Goal: Task Accomplishment & Management: Use online tool/utility

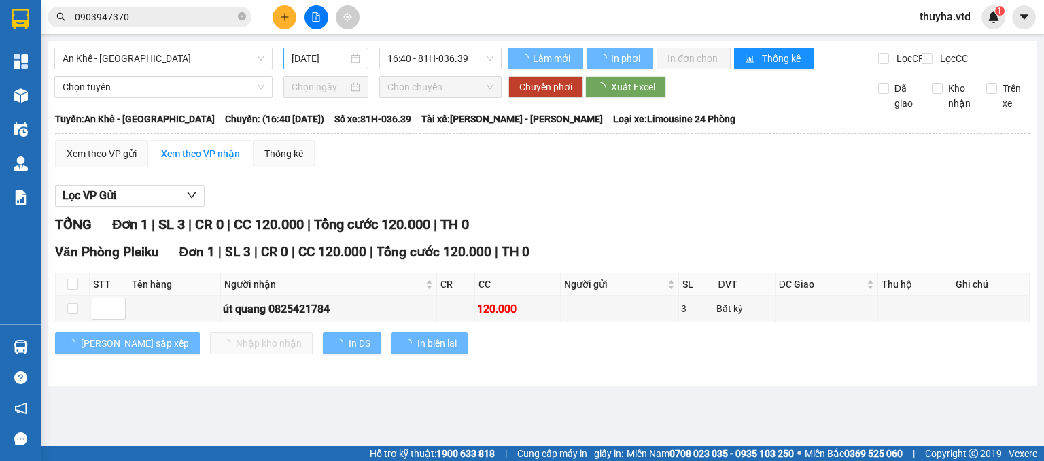
click at [304, 62] on input "[DATE]" at bounding box center [320, 58] width 56 height 15
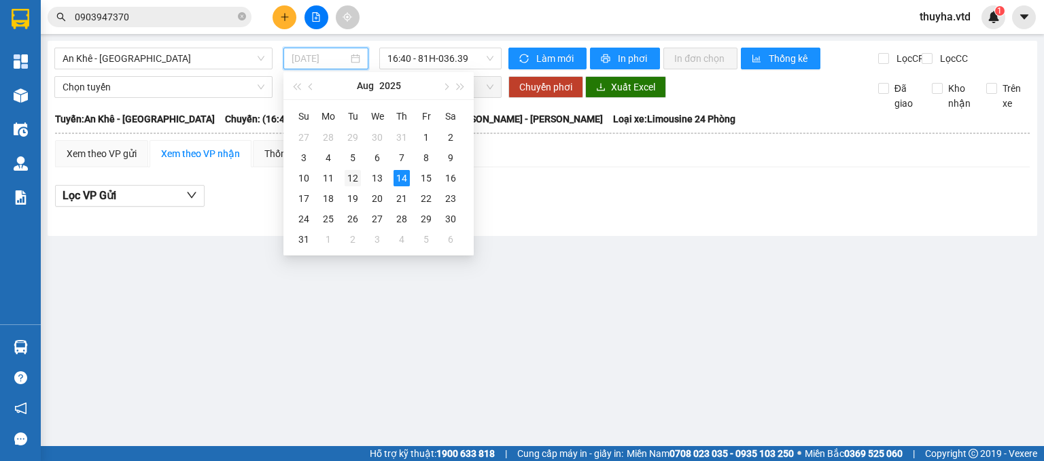
click at [353, 181] on div "12" at bounding box center [353, 178] width 16 height 16
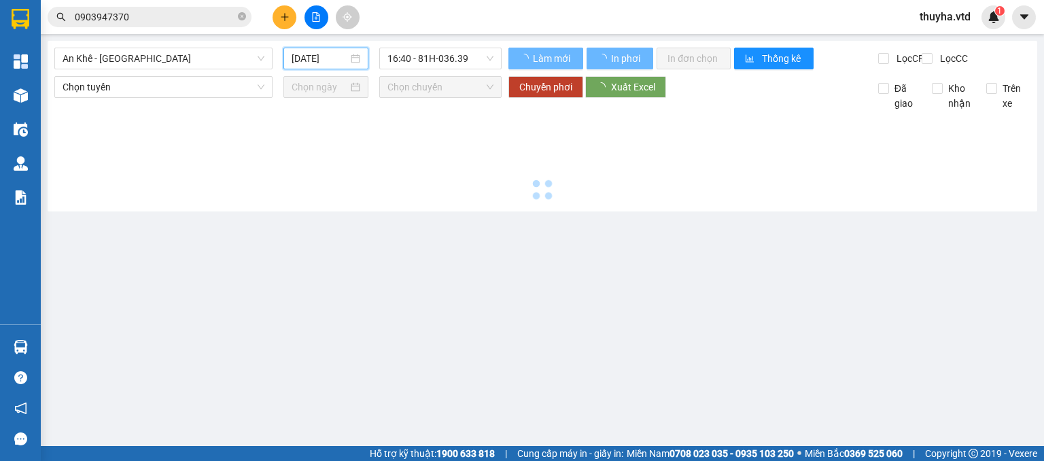
type input "[DATE]"
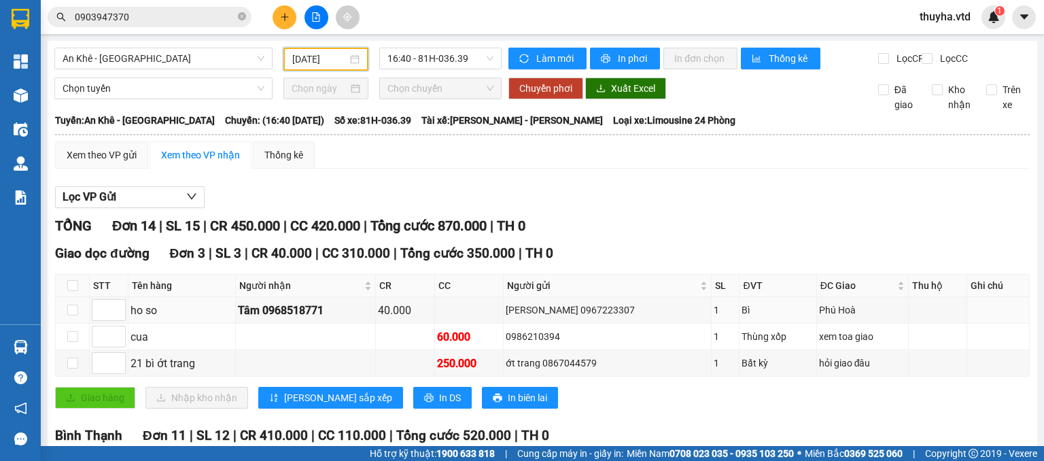
scroll to position [340, 0]
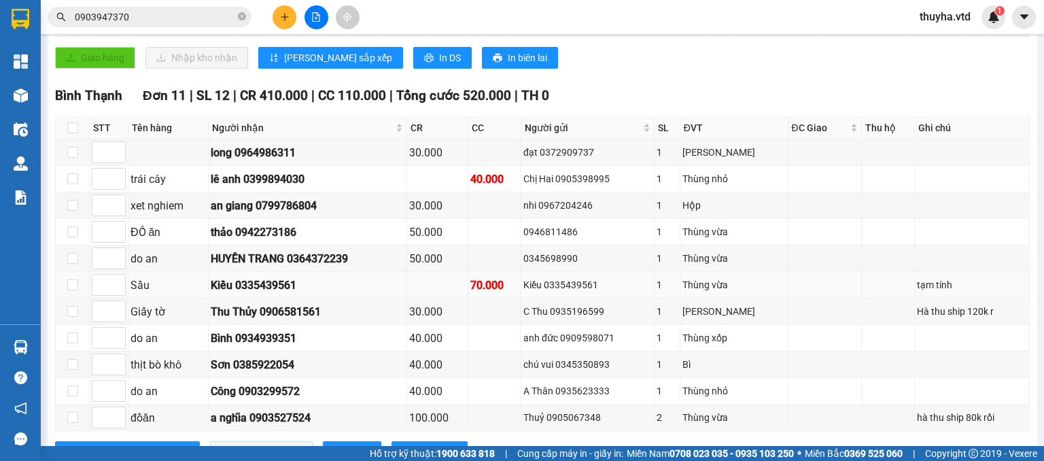
click at [605, 292] on div "Kiều 0335439561" at bounding box center [587, 284] width 128 height 15
copy div "0335439561"
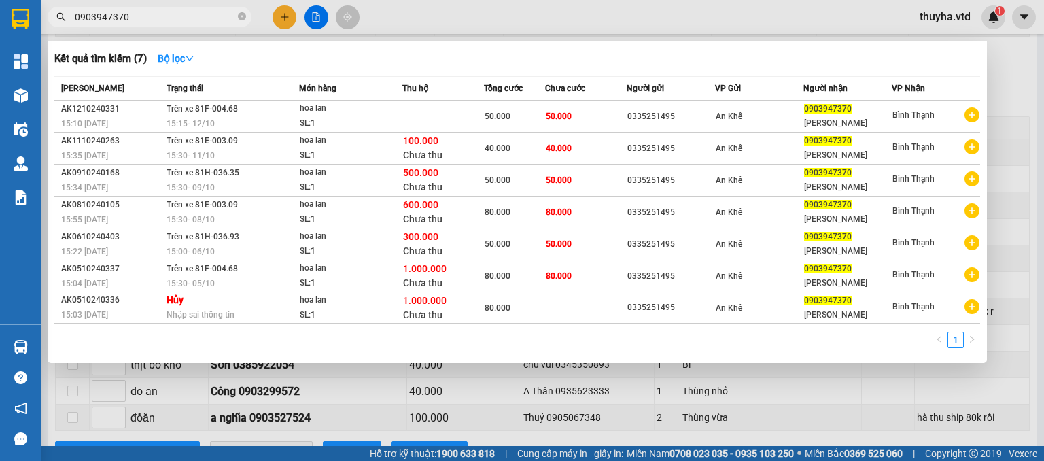
click at [133, 14] on input "0903947370" at bounding box center [155, 17] width 160 height 15
click at [134, 14] on input "0903947370" at bounding box center [155, 17] width 160 height 15
paste input "335439561"
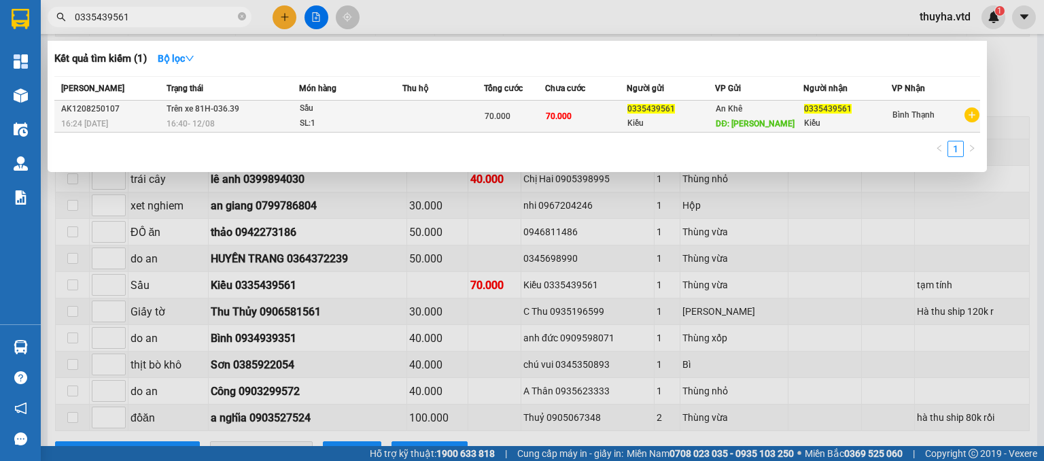
type input "0335439561"
click at [259, 119] on div "16:40 - 12/08" at bounding box center [233, 123] width 132 height 15
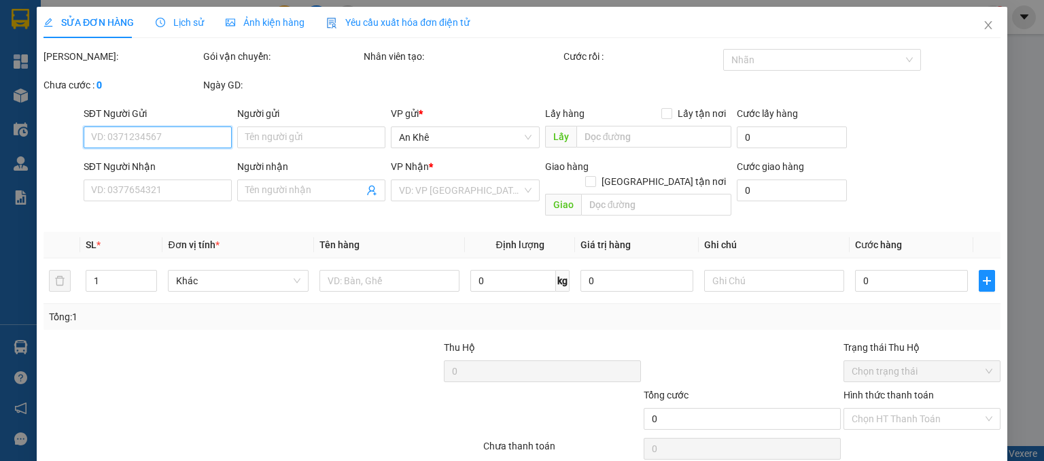
type input "0335439561"
type input "Kiều"
type input "Nam Đạt"
type input "0335439561"
type input "Kiều"
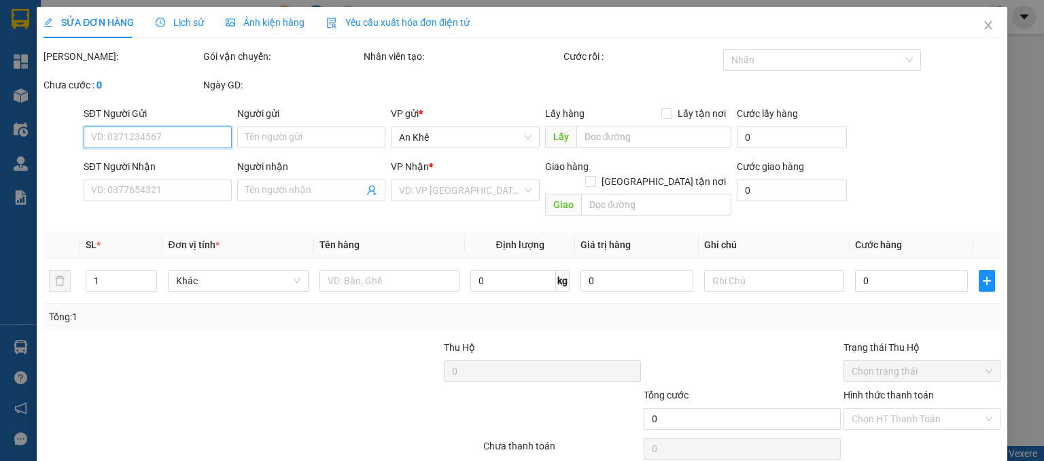
type input "70.000"
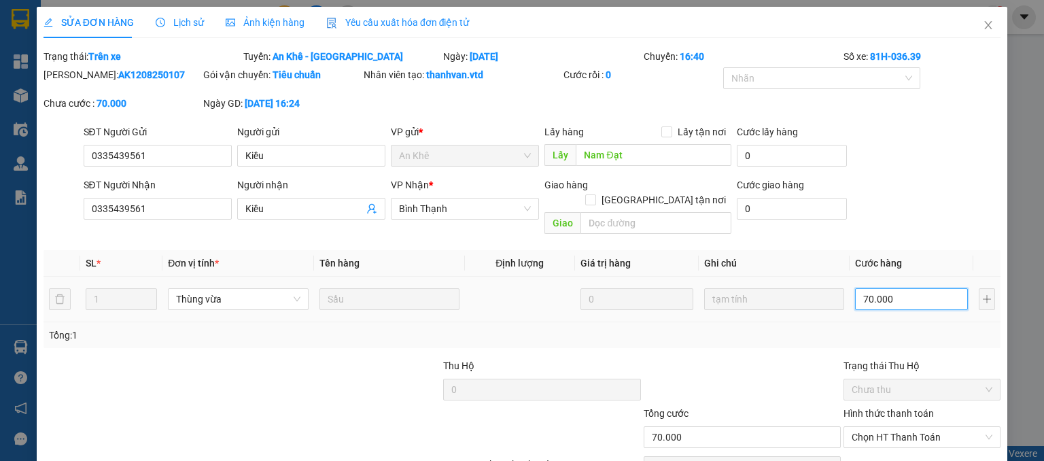
click at [884, 288] on input "70.000" at bounding box center [911, 299] width 113 height 22
type input "5"
type input "50"
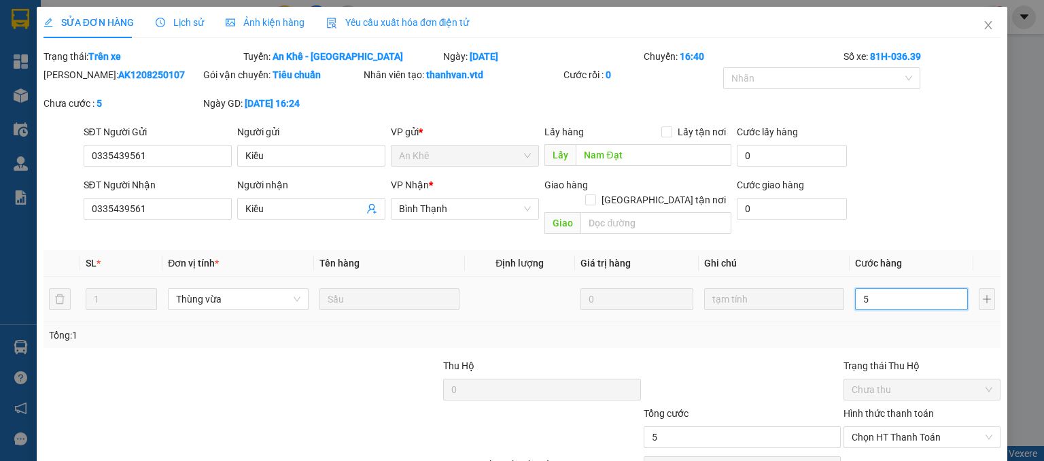
type input "50"
type input "500"
type input "5.000"
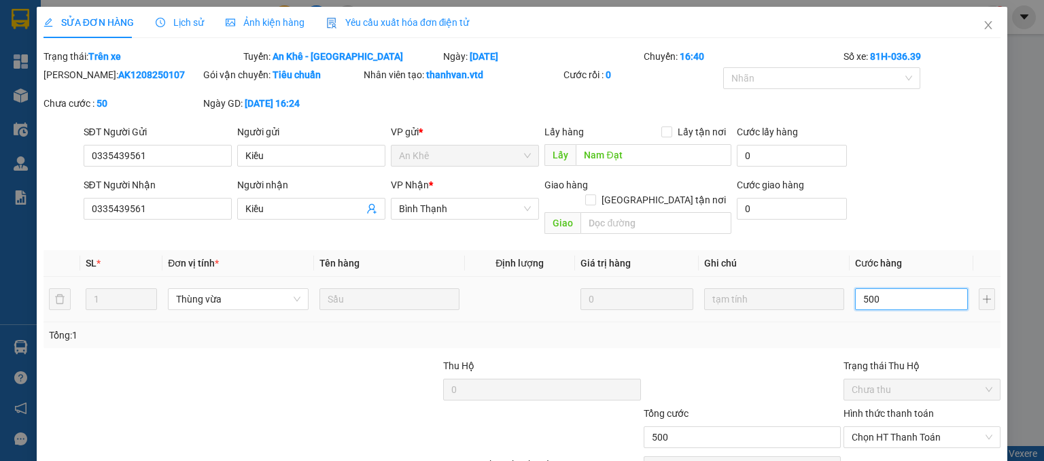
type input "5.000"
type input "50.000"
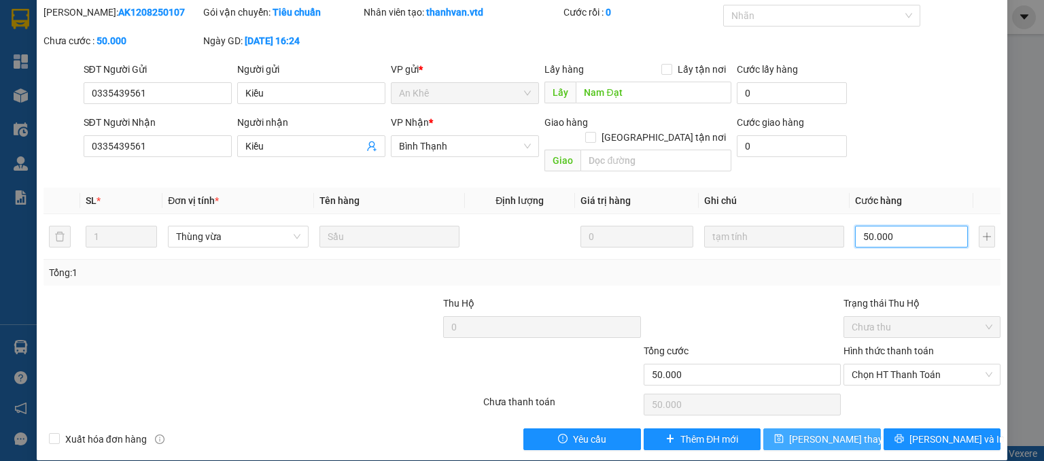
type input "50.000"
click at [830, 432] on span "[PERSON_NAME] thay đổi" at bounding box center [843, 439] width 109 height 15
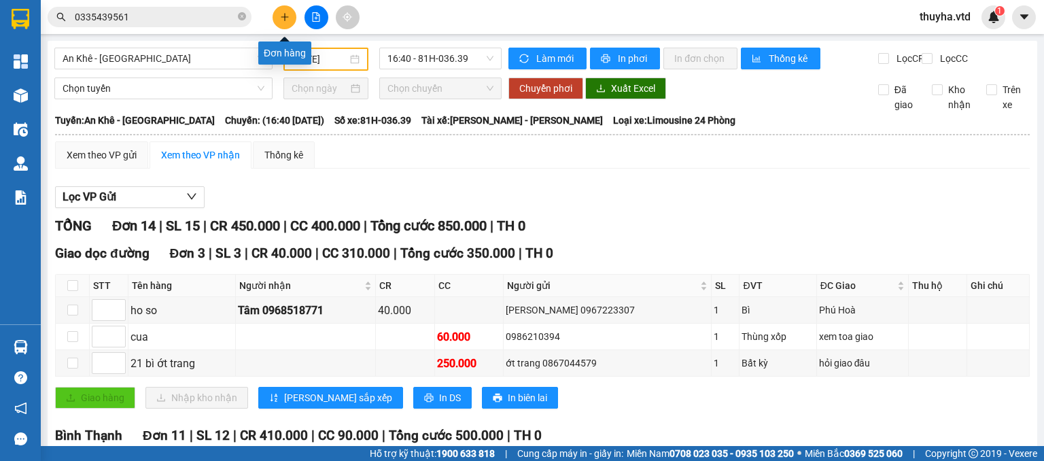
click at [277, 14] on button at bounding box center [285, 17] width 24 height 24
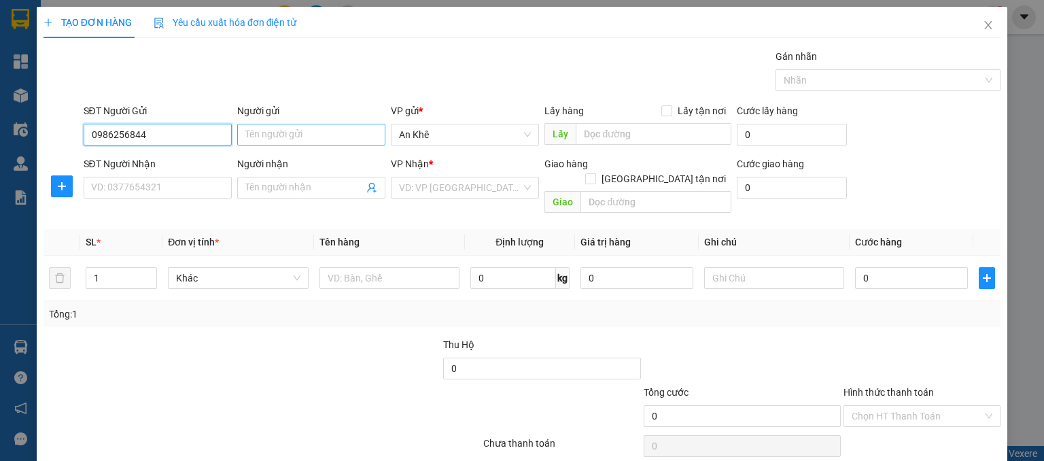
type input "0986256844"
drag, startPoint x: 306, startPoint y: 133, endPoint x: 315, endPoint y: 134, distance: 8.9
click at [310, 133] on input "Người gửi" at bounding box center [311, 135] width 148 height 22
type input "Chú Chín"
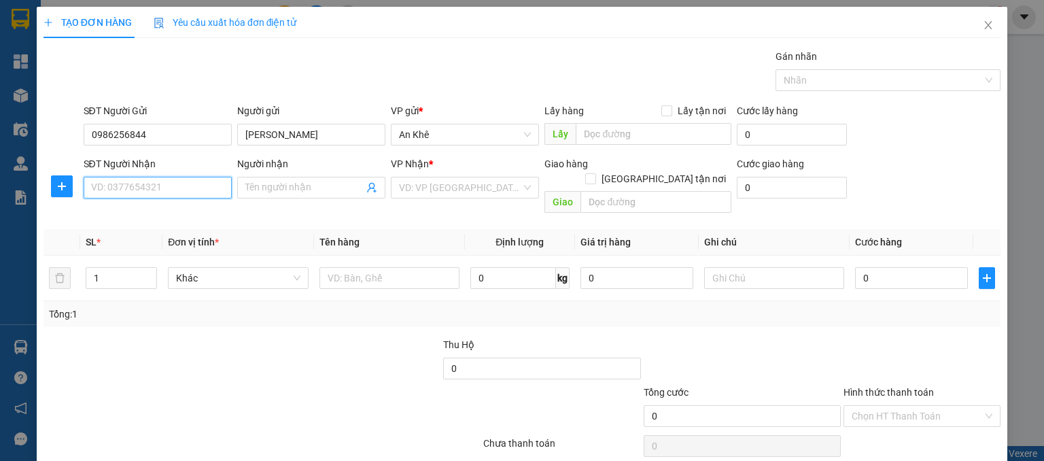
click at [167, 190] on input "SĐT Người Nhận" at bounding box center [158, 188] width 148 height 22
type input "0326081080"
click at [280, 186] on input "Người nhận" at bounding box center [304, 187] width 118 height 15
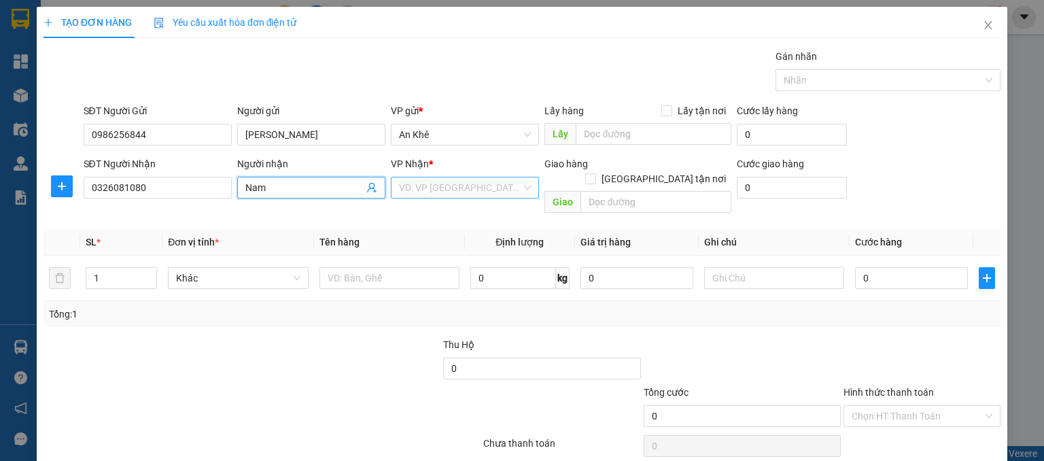
type input "Nam"
click at [446, 180] on input "search" at bounding box center [460, 187] width 122 height 20
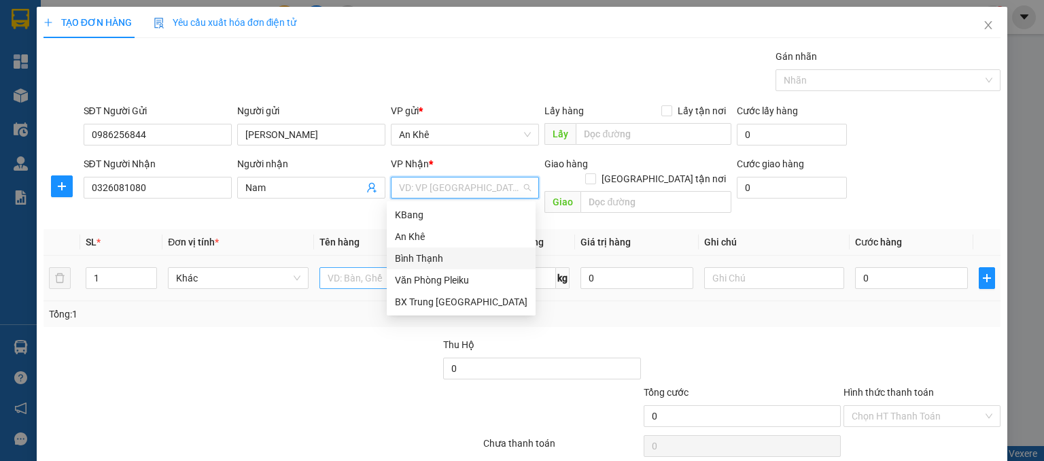
click at [421, 256] on div "Bình Thạnh" at bounding box center [461, 258] width 133 height 15
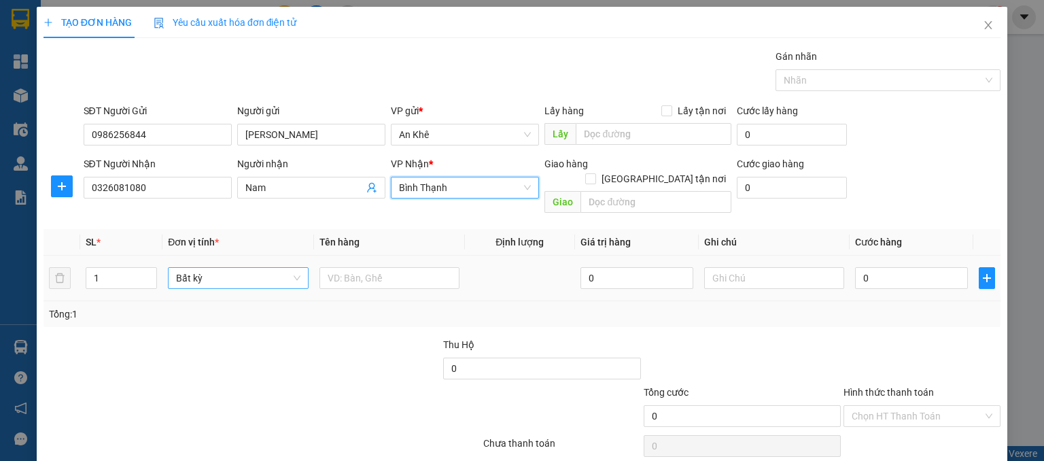
click at [232, 269] on span "Bất kỳ" at bounding box center [238, 278] width 124 height 20
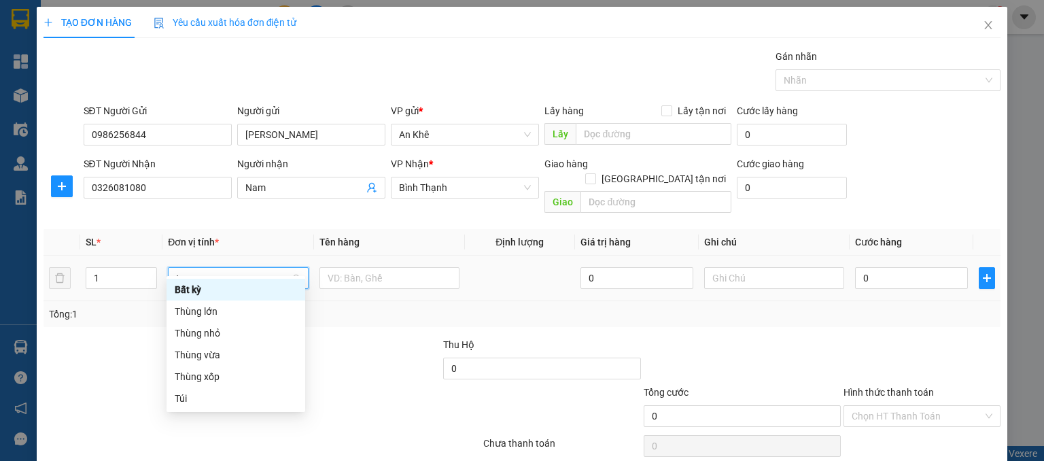
type input "th"
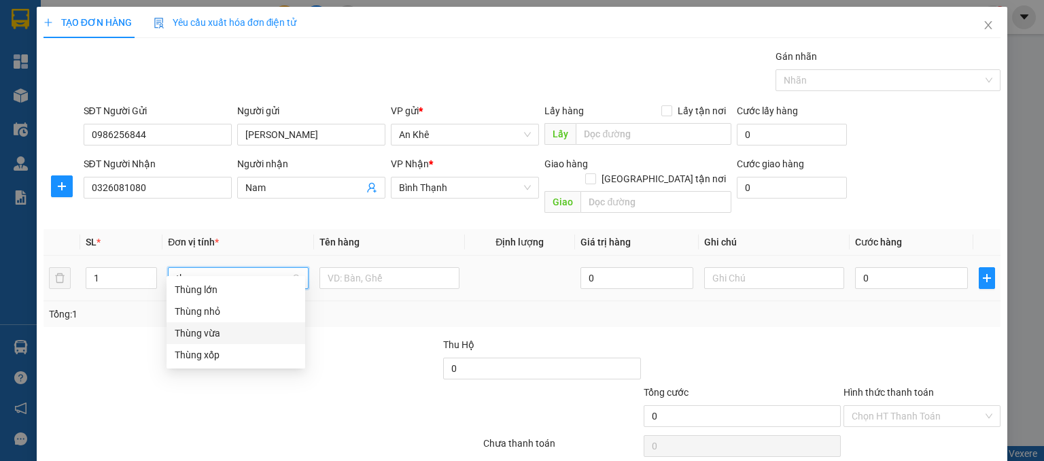
click at [208, 340] on div "Thùng vừa" at bounding box center [236, 333] width 139 height 22
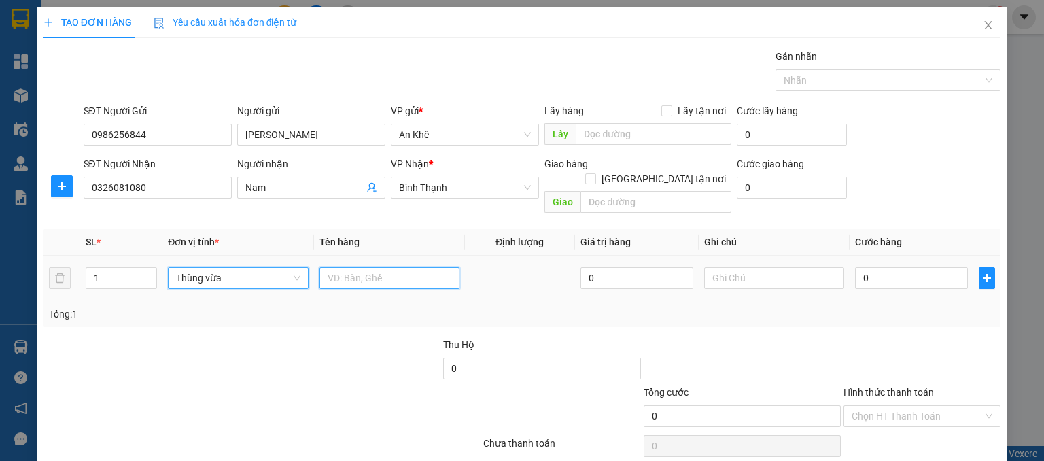
click at [340, 267] on input "text" at bounding box center [389, 278] width 140 height 22
type input "d"
type input "đồ ăn"
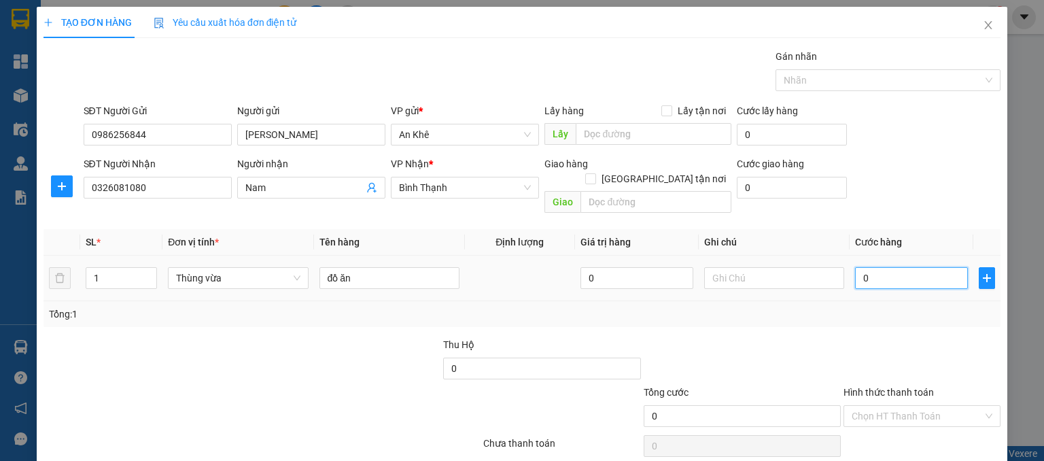
click at [886, 267] on input "0" at bounding box center [911, 278] width 113 height 22
type input "5"
type input "50"
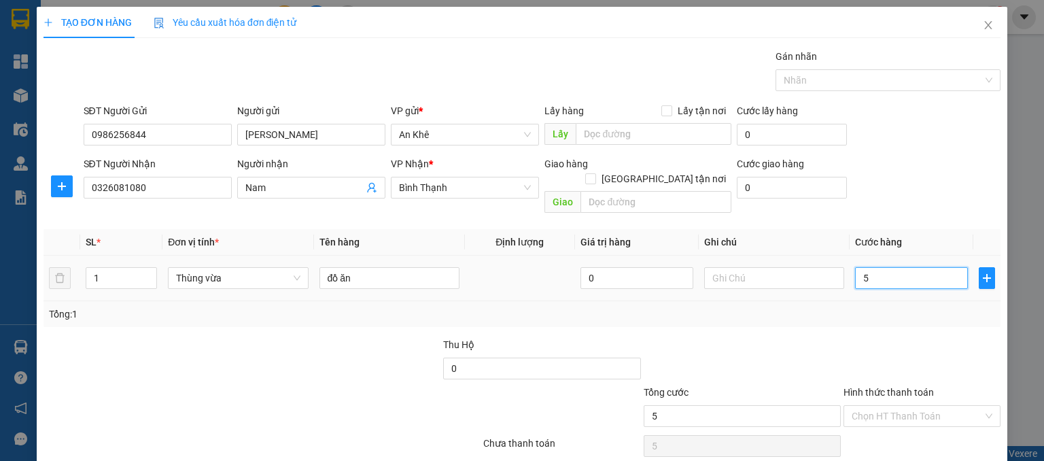
type input "50"
type input "500"
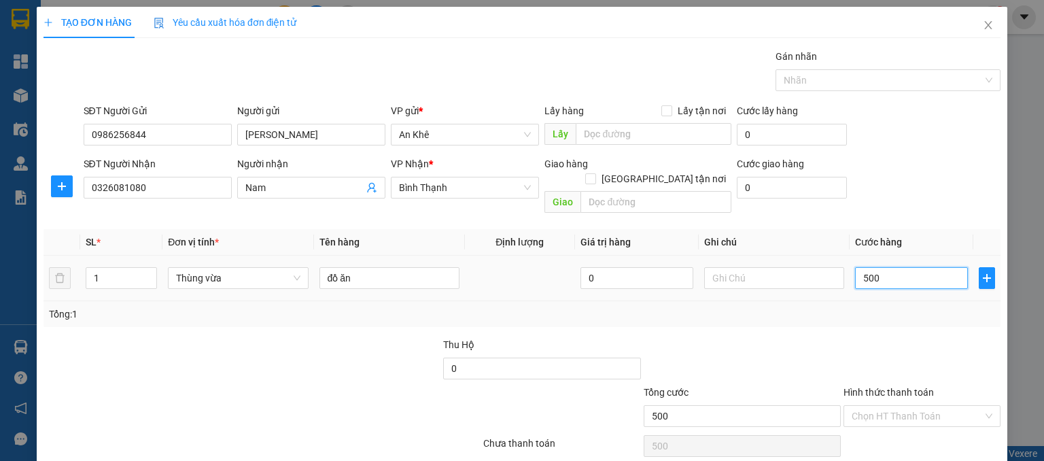
type input "5.000"
type input "50.000"
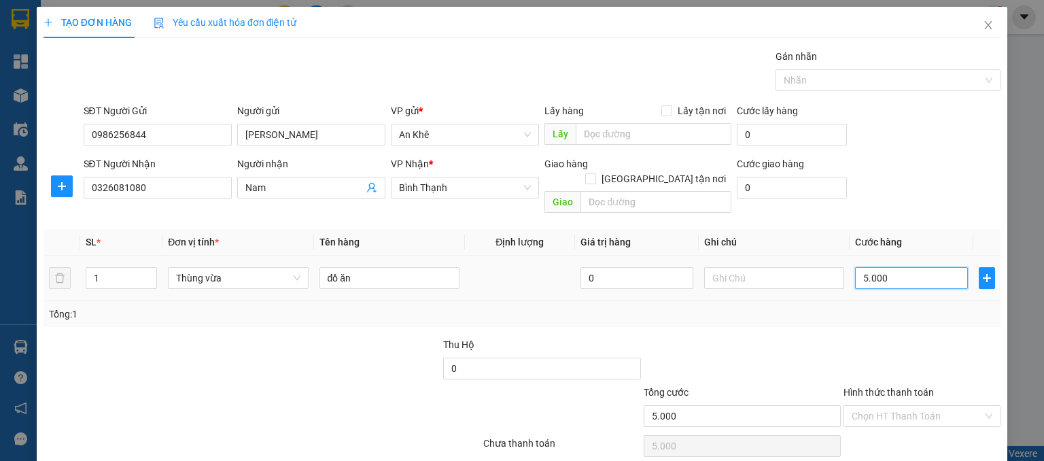
type input "50.000"
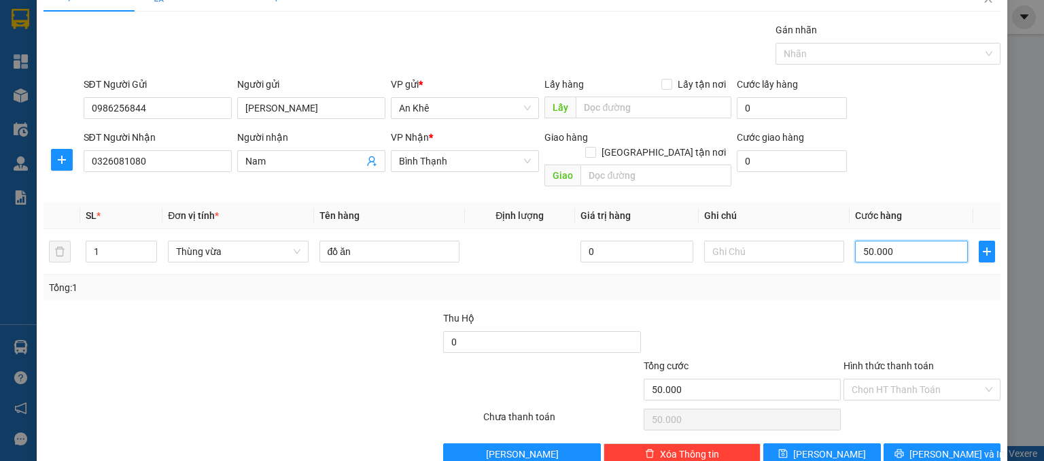
scroll to position [41, 0]
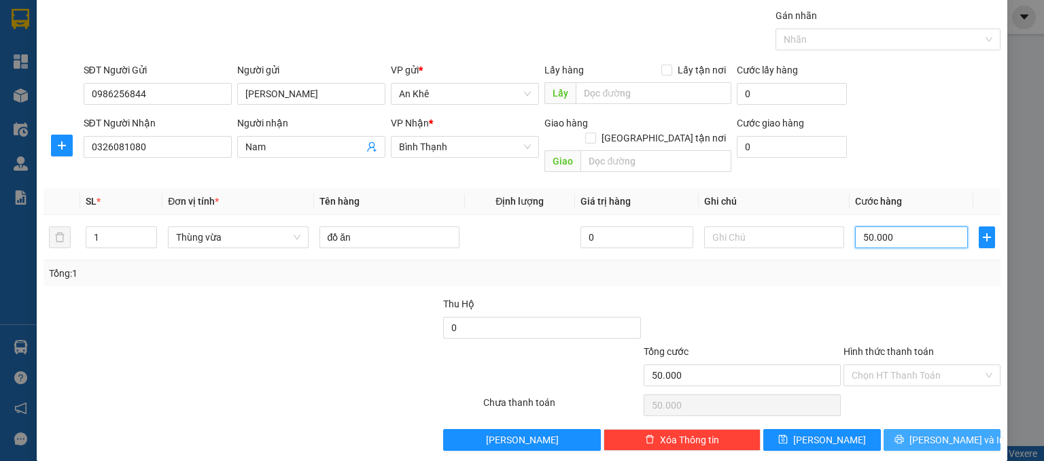
type input "50.000"
click at [924, 432] on span "[PERSON_NAME] và In" at bounding box center [956, 439] width 95 height 15
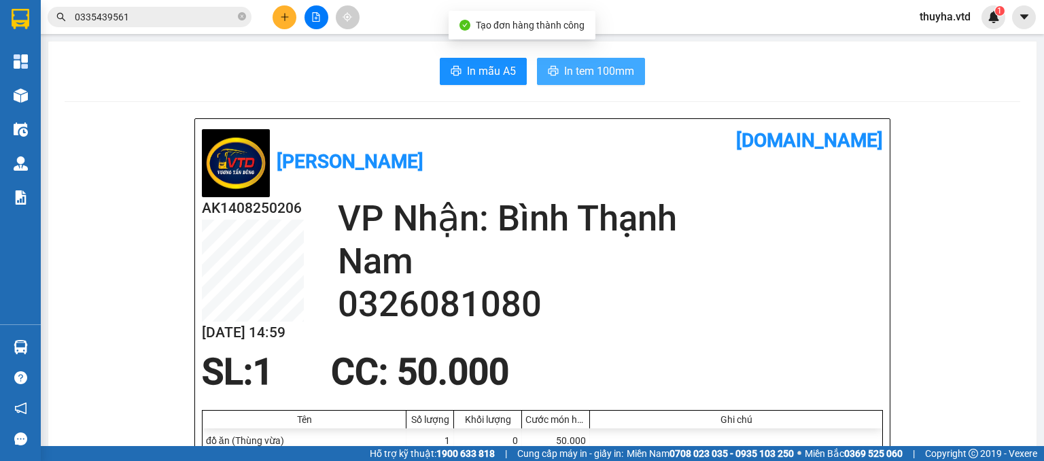
click at [614, 64] on span "In tem 100mm" at bounding box center [599, 71] width 70 height 17
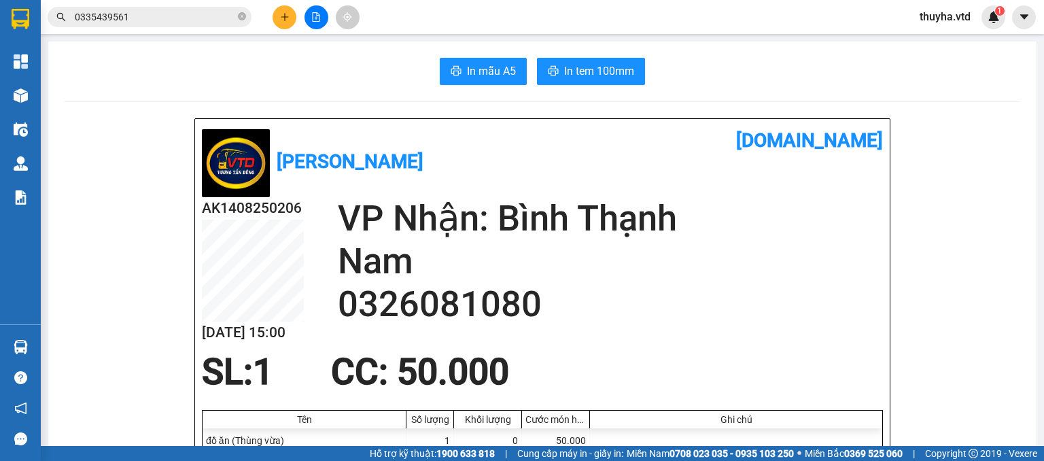
click at [443, 298] on h2 "0326081080" at bounding box center [610, 304] width 545 height 43
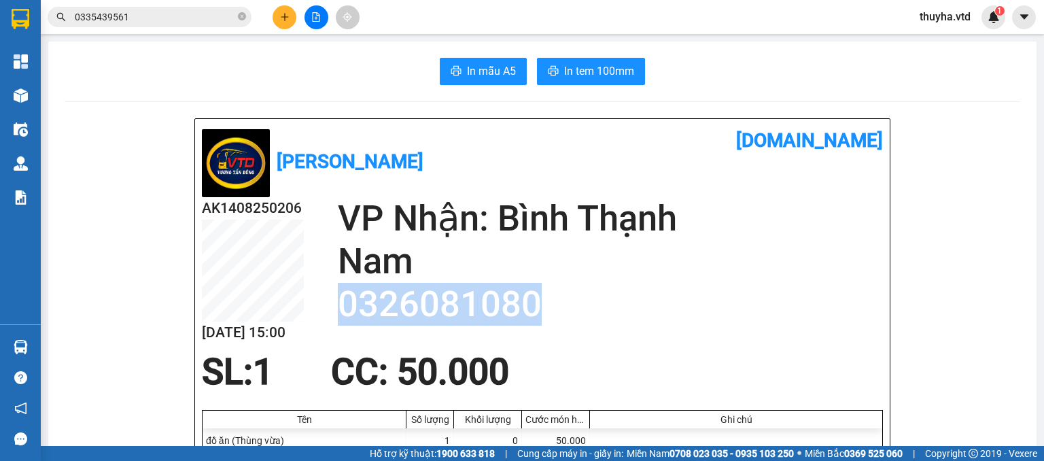
click at [443, 298] on h2 "0326081080" at bounding box center [610, 304] width 545 height 43
copy h2 "0326081080"
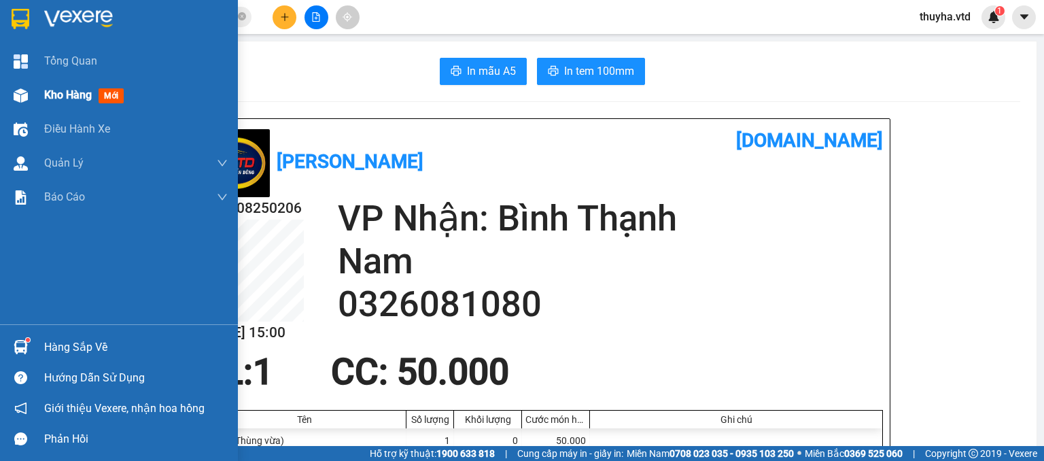
click at [40, 88] on div "Kho hàng mới" at bounding box center [119, 95] width 238 height 34
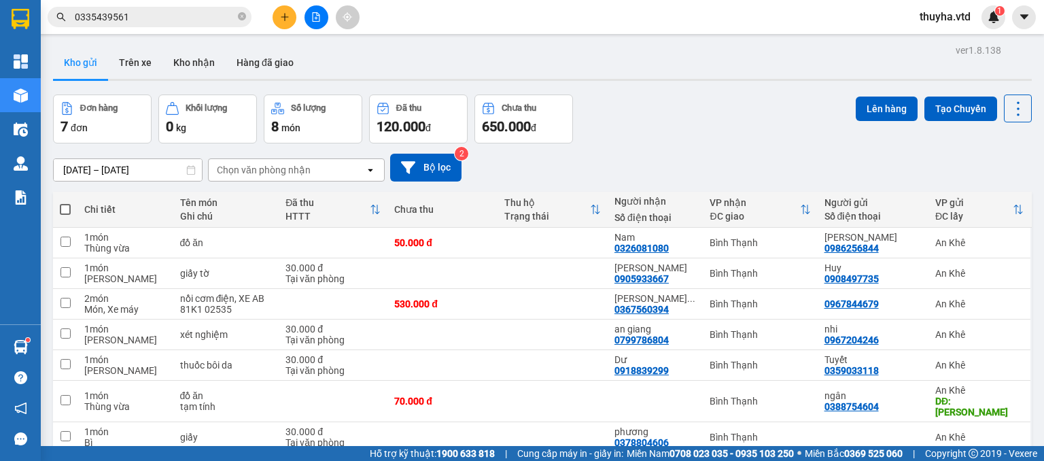
click at [299, 14] on div at bounding box center [316, 17] width 102 height 24
click at [279, 18] on button at bounding box center [285, 17] width 24 height 24
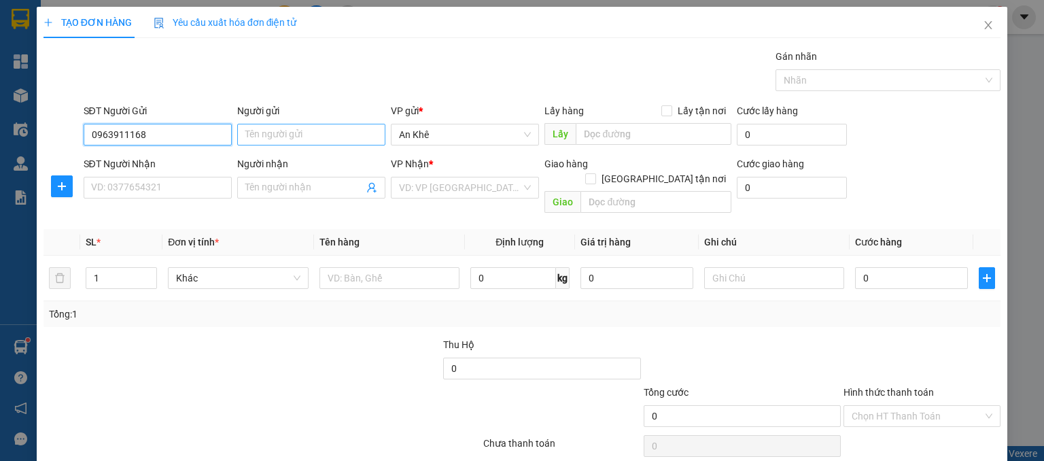
type input "0963911168"
click at [269, 128] on input "Người gửi" at bounding box center [311, 135] width 148 height 22
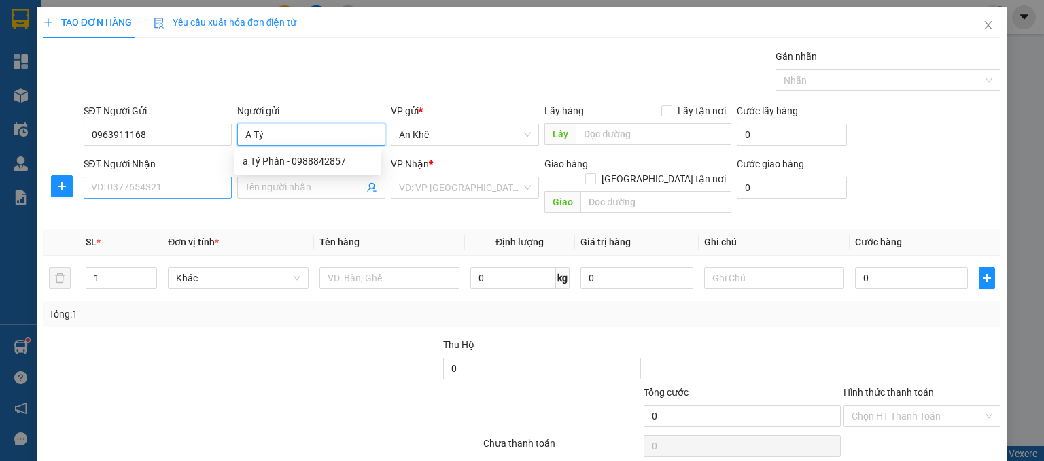
type input "A Tý"
click at [147, 188] on input "SĐT Người Nhận" at bounding box center [158, 188] width 148 height 22
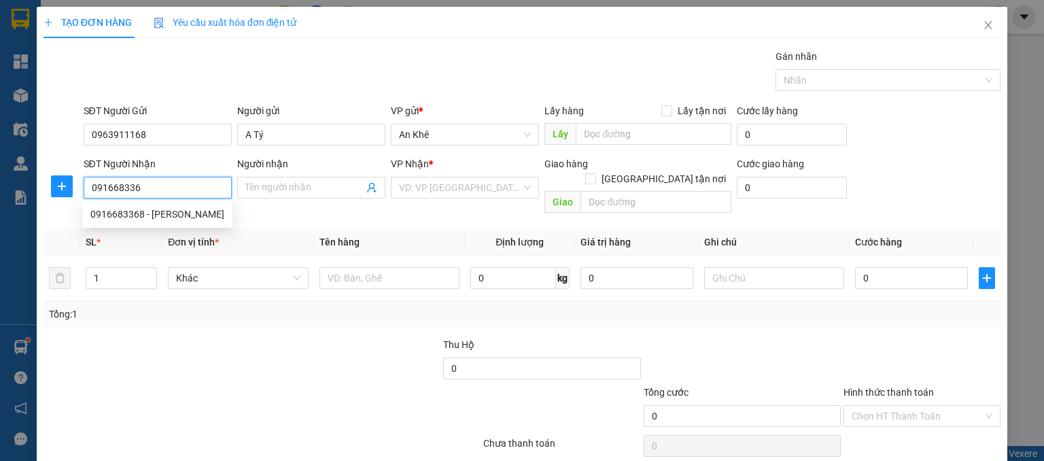
type input "0916683368"
click at [143, 216] on div "0916683368 - Linh" at bounding box center [157, 214] width 134 height 15
type input "Linh"
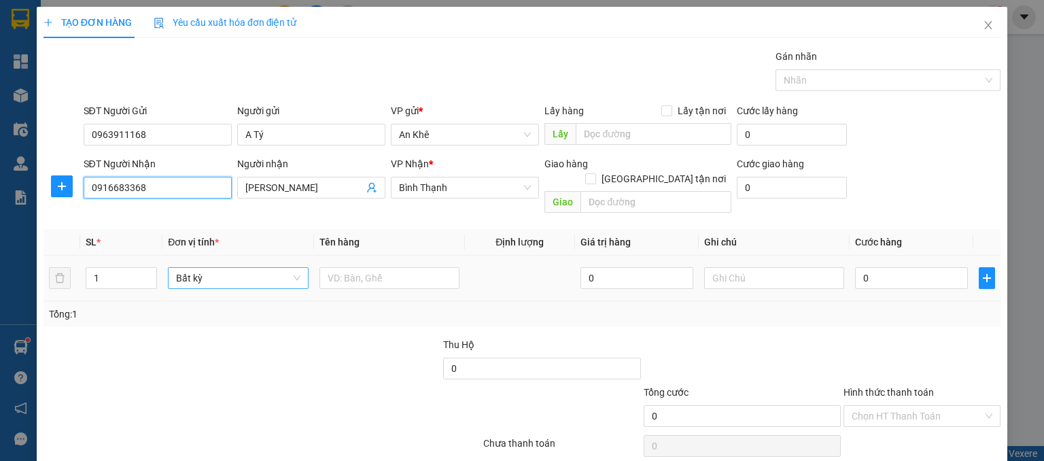
click at [200, 268] on span "Bất kỳ" at bounding box center [238, 278] width 124 height 20
type input "0916683368"
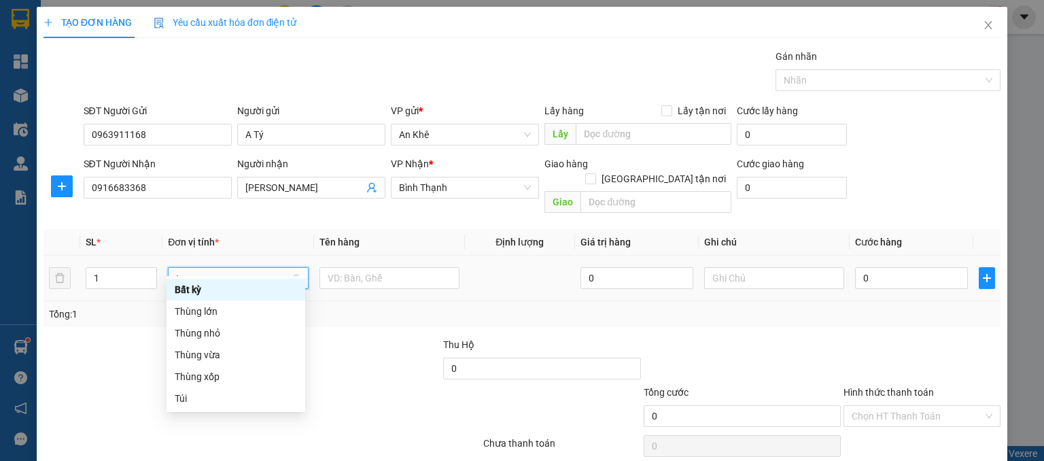
type input "th"
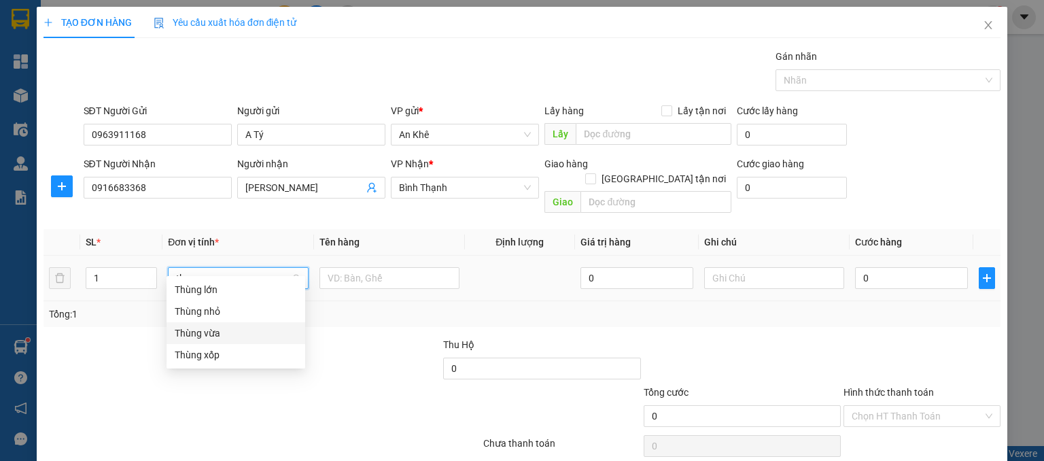
click at [207, 332] on div "Thùng vừa" at bounding box center [236, 333] width 122 height 15
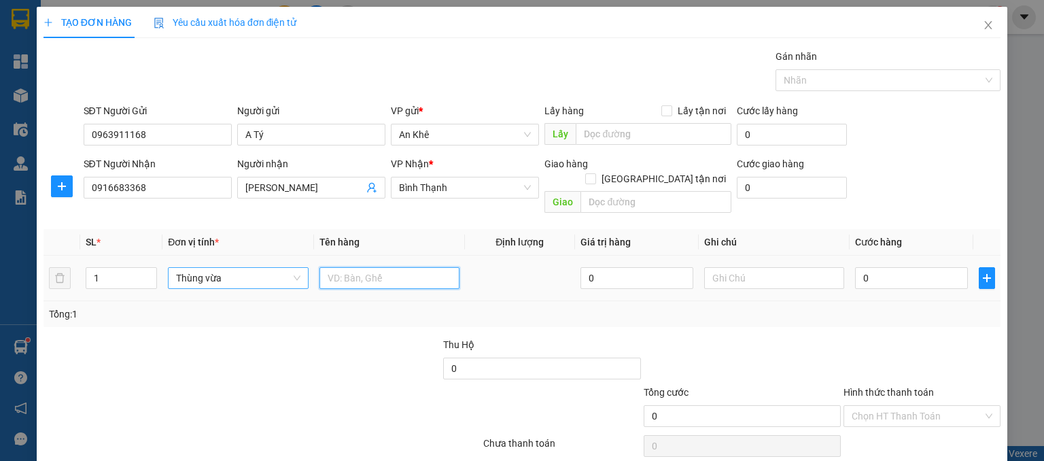
click at [343, 267] on input "text" at bounding box center [389, 278] width 140 height 22
type input "d"
type input "đồ ăn"
type input "5"
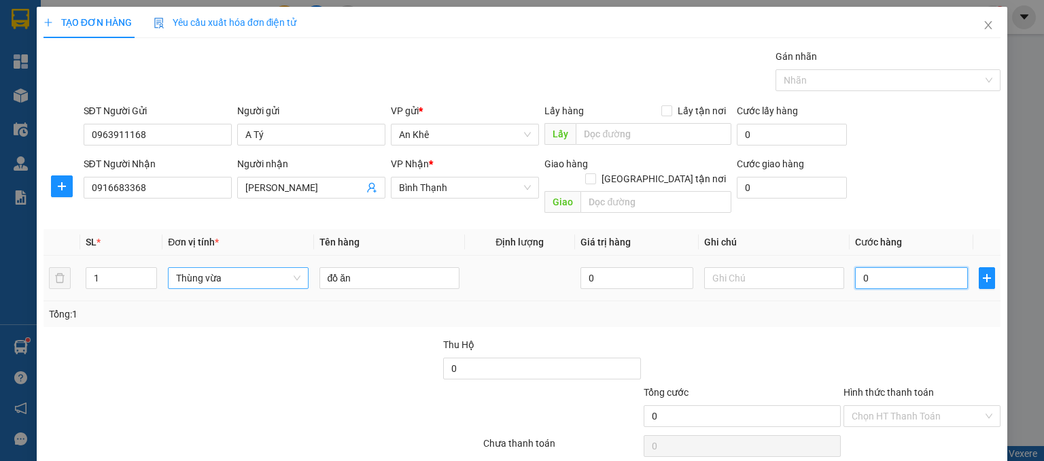
type input "5"
type input "50"
type input "500"
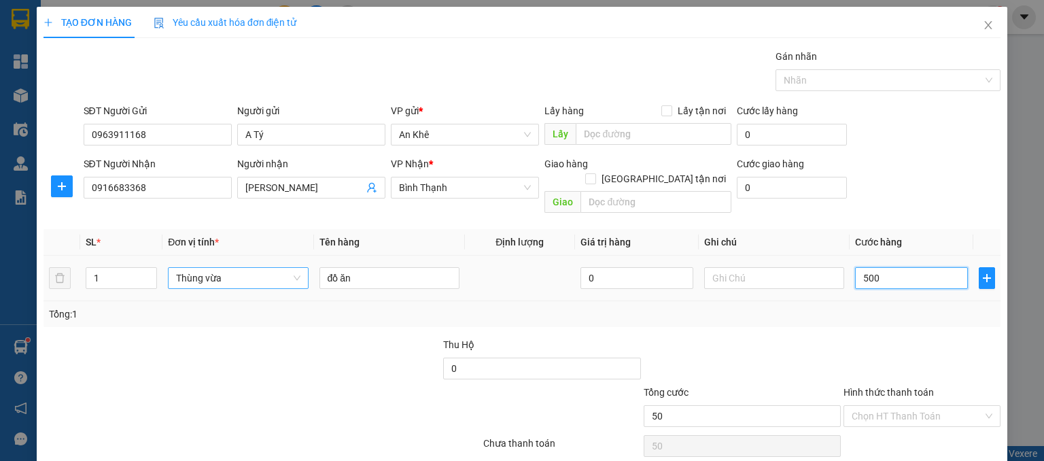
type input "500"
type input "5.000"
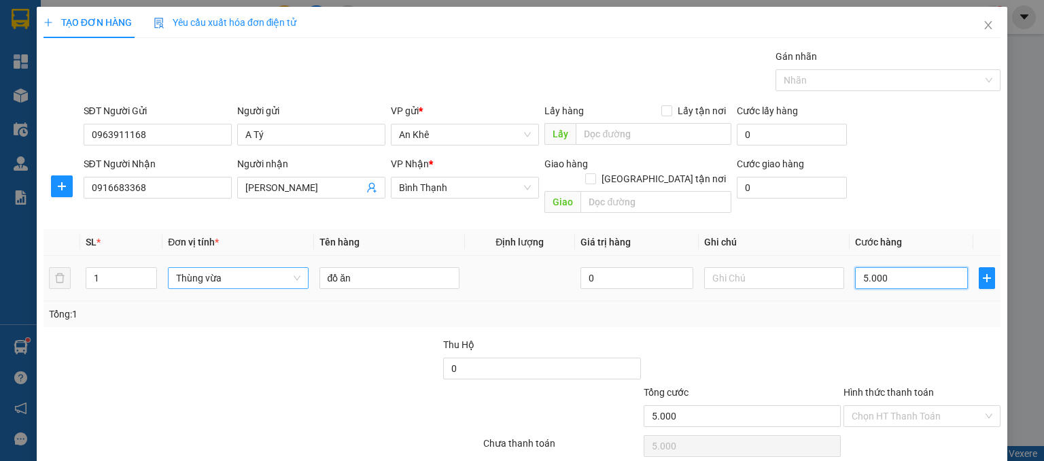
type input "50.000"
drag, startPoint x: 911, startPoint y: 395, endPoint x: 900, endPoint y: 411, distance: 19.6
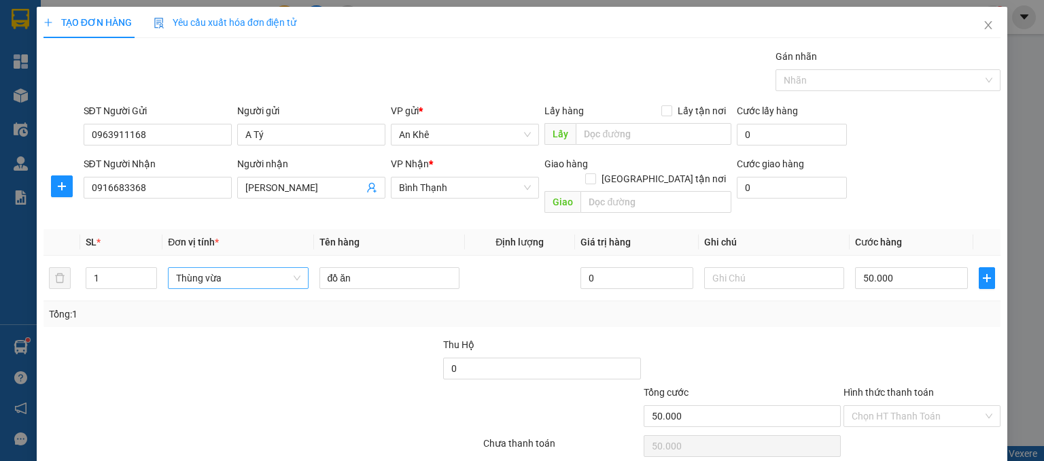
click at [911, 406] on input "Hình thức thanh toán" at bounding box center [917, 416] width 131 height 20
click at [879, 427] on div "Tại văn phòng" at bounding box center [912, 426] width 139 height 15
type input "0"
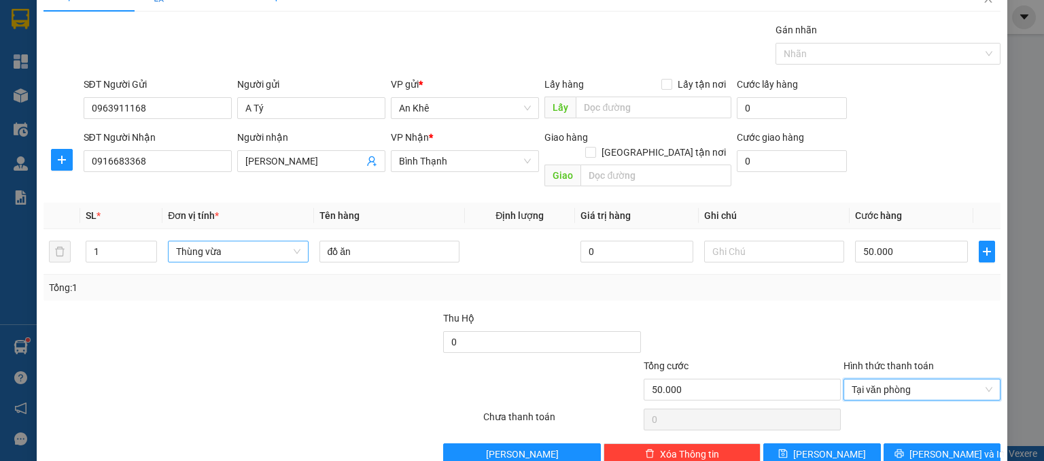
scroll to position [41, 0]
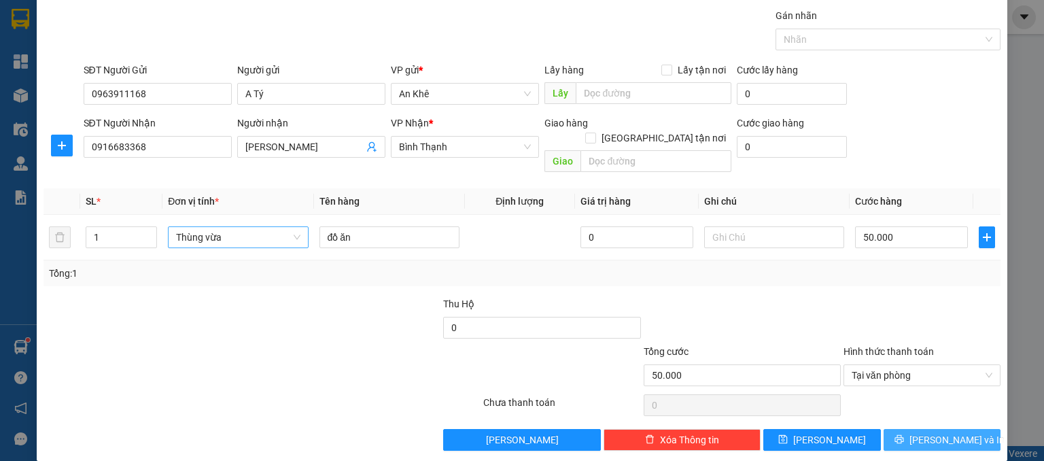
click at [903, 435] on icon "printer" at bounding box center [898, 439] width 9 height 9
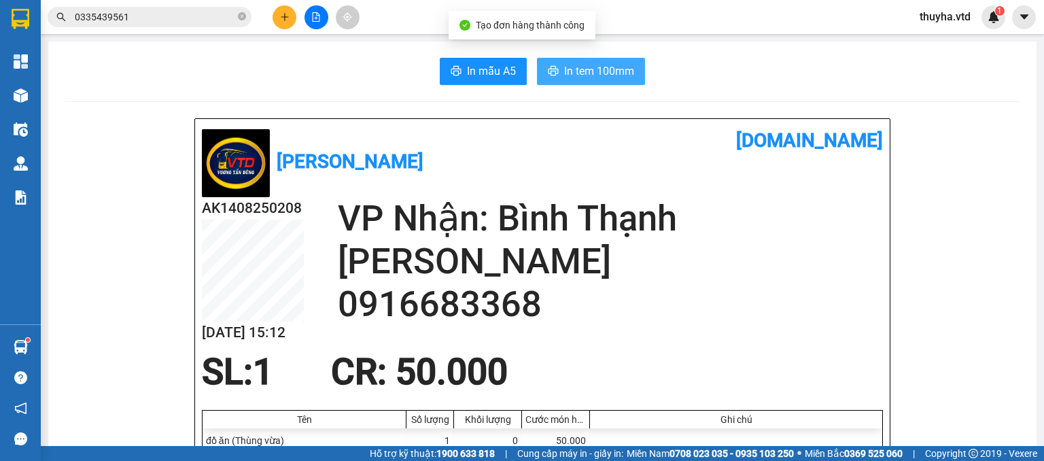
click at [584, 69] on span "In tem 100mm" at bounding box center [599, 71] width 70 height 17
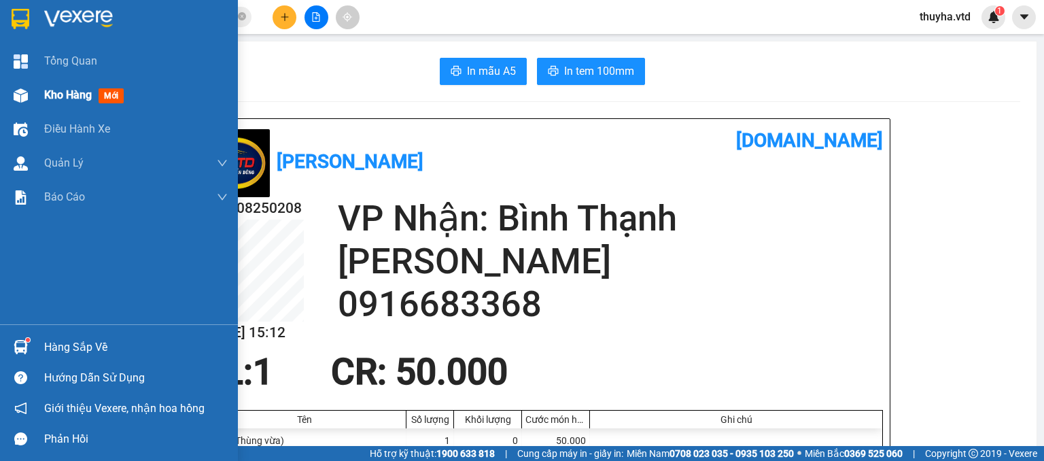
click at [49, 89] on span "Kho hàng" at bounding box center [68, 94] width 48 height 13
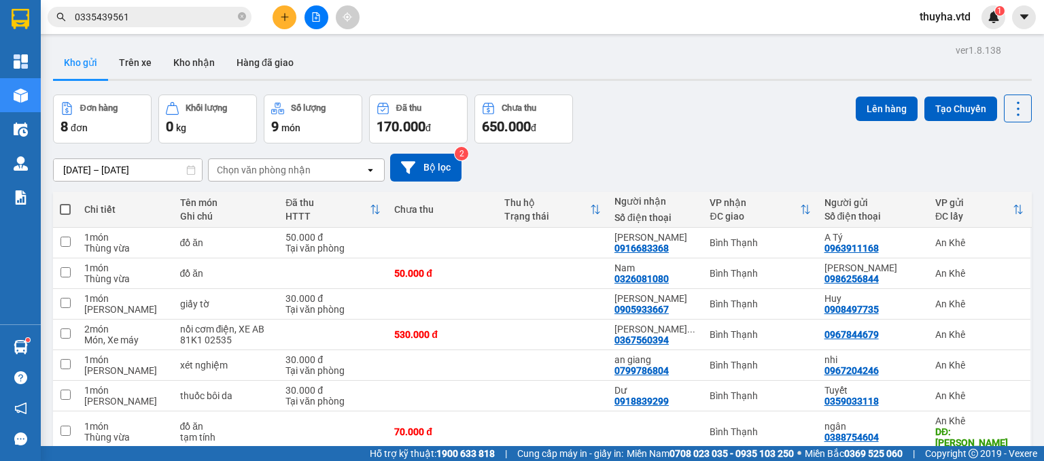
click at [639, 126] on div "Đơn hàng 8 đơn Khối lượng 0 kg Số lượng 9 món Đã thu 170.000 đ Chưa thu 650.000…" at bounding box center [542, 118] width 979 height 49
click at [1013, 103] on icon at bounding box center [1018, 108] width 19 height 19
click at [983, 185] on li "Làm mới" at bounding box center [981, 193] width 102 height 24
click at [1009, 109] on icon at bounding box center [1018, 108] width 19 height 19
click at [985, 188] on span "Làm mới" at bounding box center [986, 194] width 37 height 14
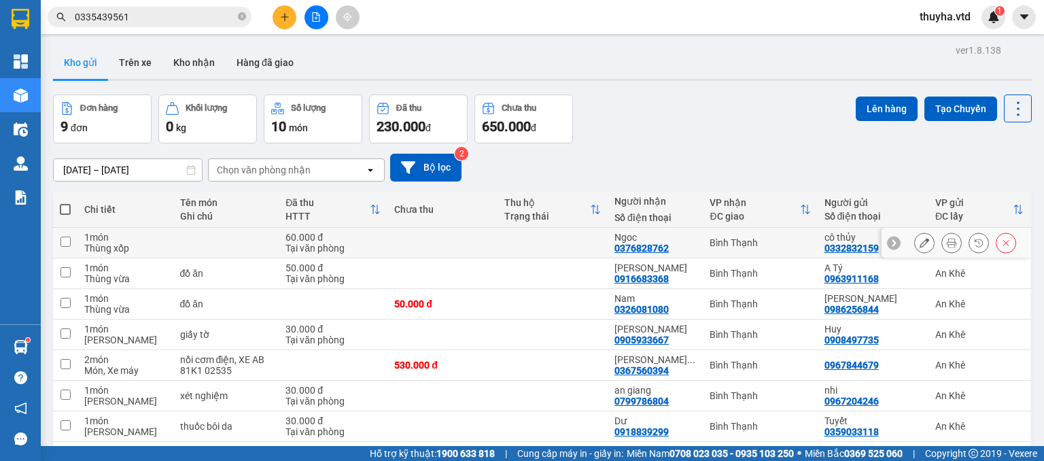
click at [947, 239] on icon at bounding box center [952, 243] width 10 height 10
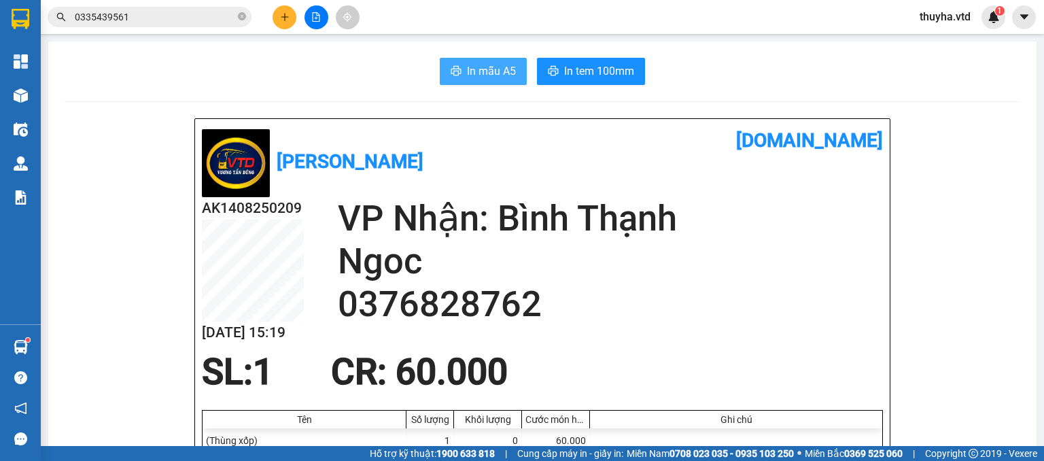
click at [481, 77] on span "In mẫu A5" at bounding box center [491, 71] width 49 height 17
click at [564, 72] on span "In tem 100mm" at bounding box center [599, 71] width 70 height 17
click at [282, 19] on icon "plus" at bounding box center [285, 17] width 10 height 10
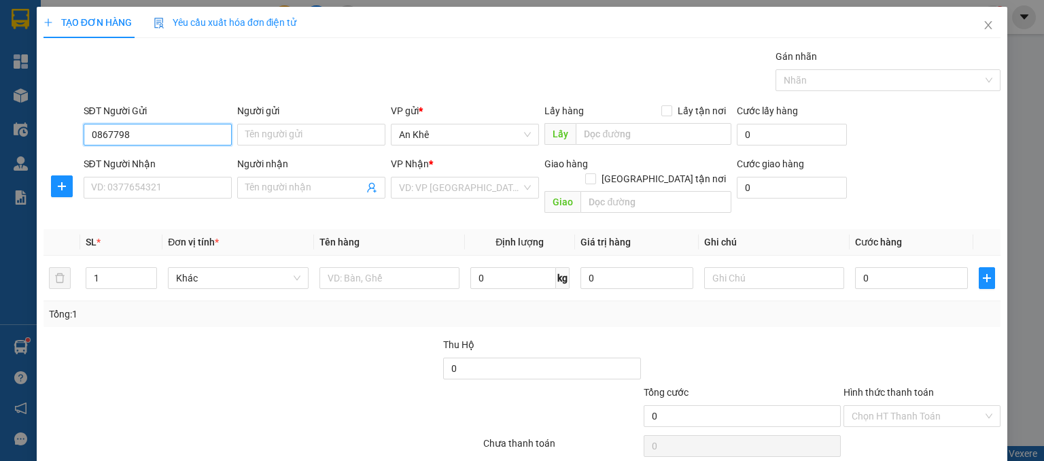
click at [145, 139] on input "0867798" at bounding box center [158, 135] width 148 height 22
click at [152, 162] on div "0867798549 - nga ớt" at bounding box center [155, 161] width 130 height 15
type input "0867798549"
type input "nga ớt"
type input "đường kem"
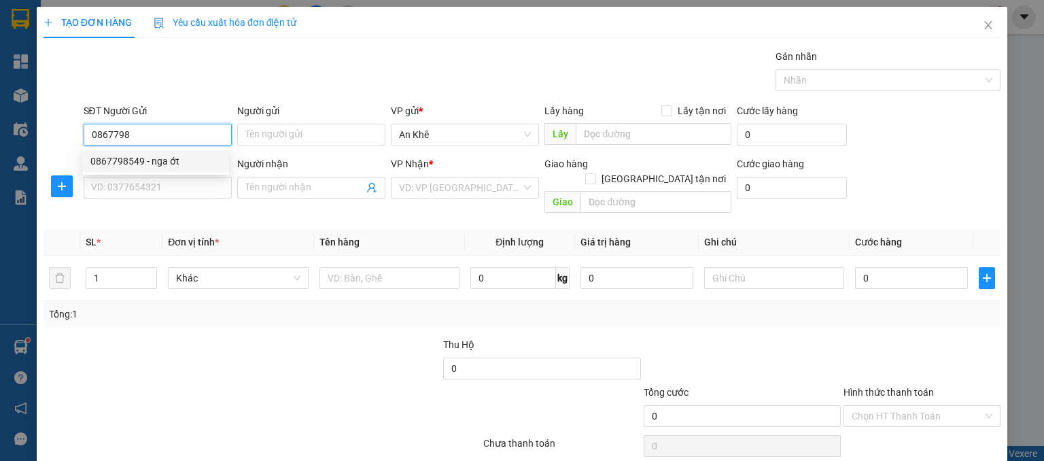
type input "xem toa giao"
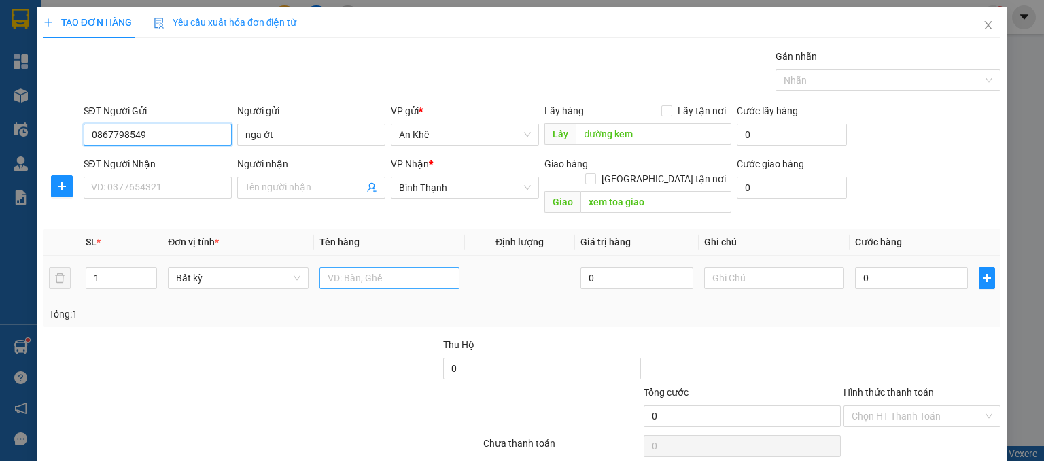
type input "0867798549"
click at [336, 267] on input "text" at bounding box center [389, 278] width 140 height 22
type input "14 bì"
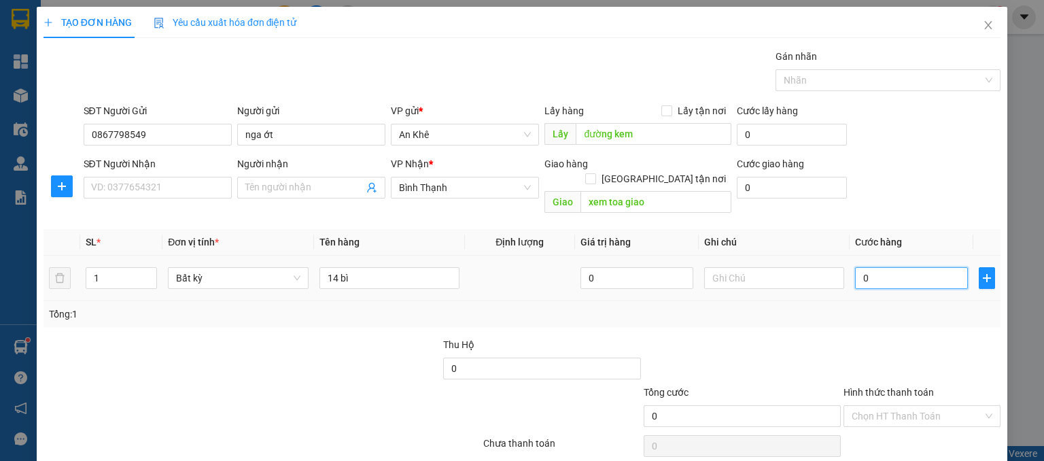
click at [868, 267] on input "0" at bounding box center [911, 278] width 113 height 22
type input "1"
type input "14"
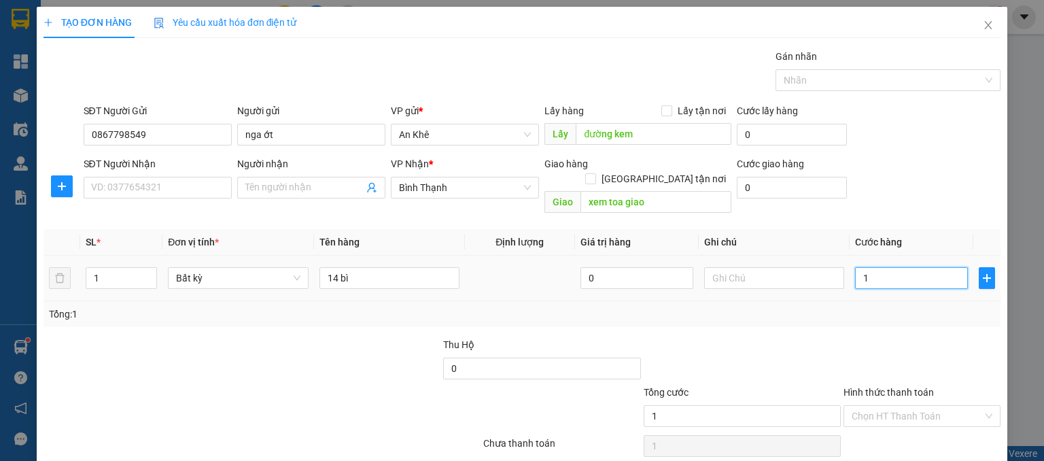
type input "14"
type input "140"
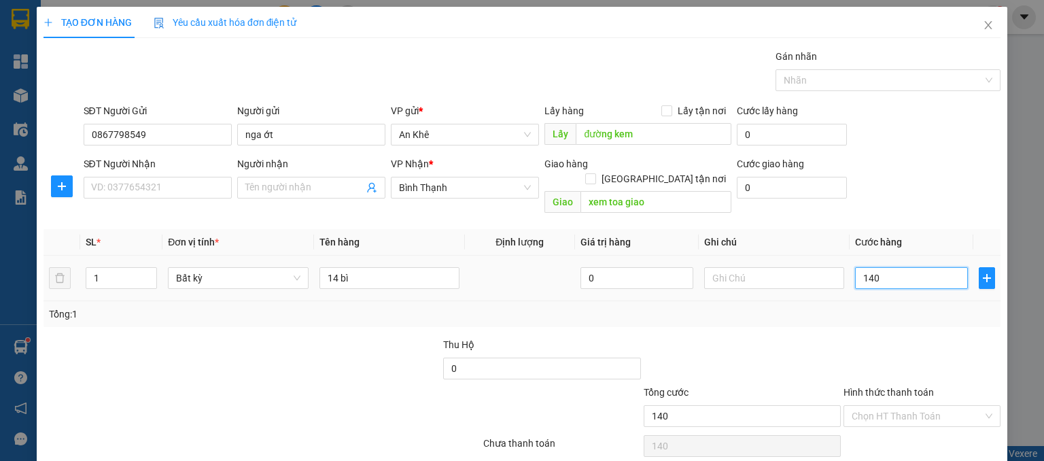
type input "1.400"
type input "14.000"
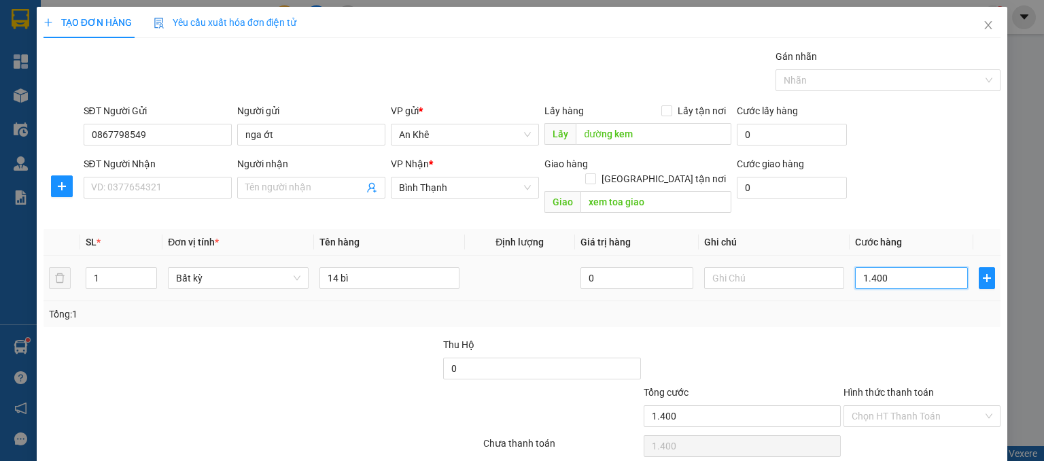
type input "14.000"
type input "140.000"
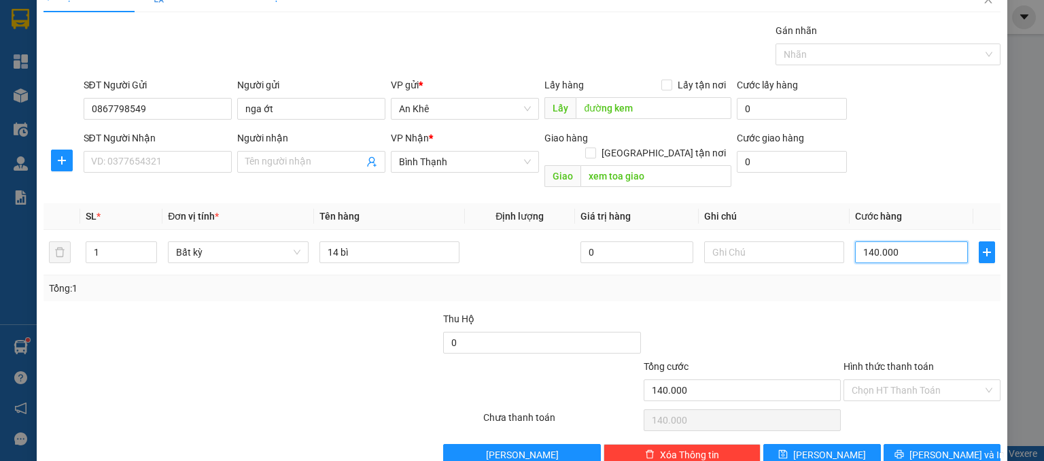
scroll to position [41, 0]
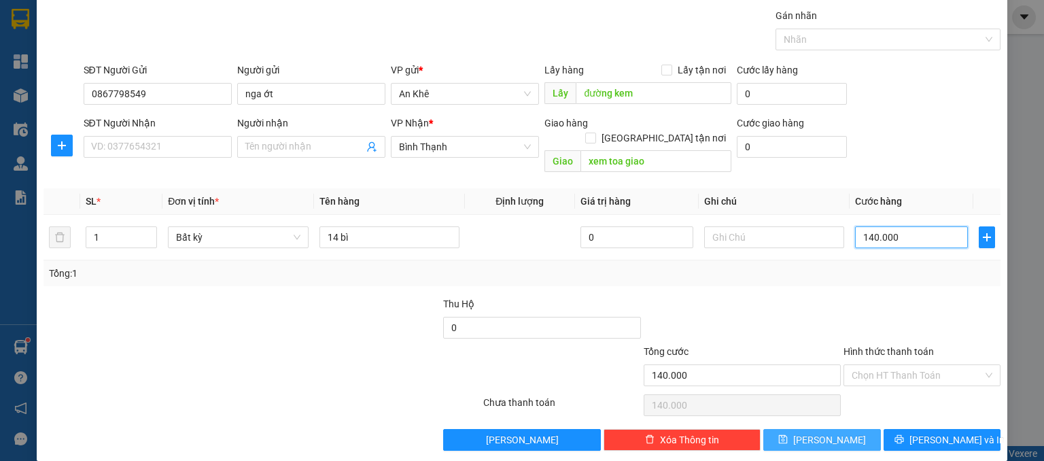
type input "140.000"
click at [830, 429] on button "Lưu" at bounding box center [822, 440] width 118 height 22
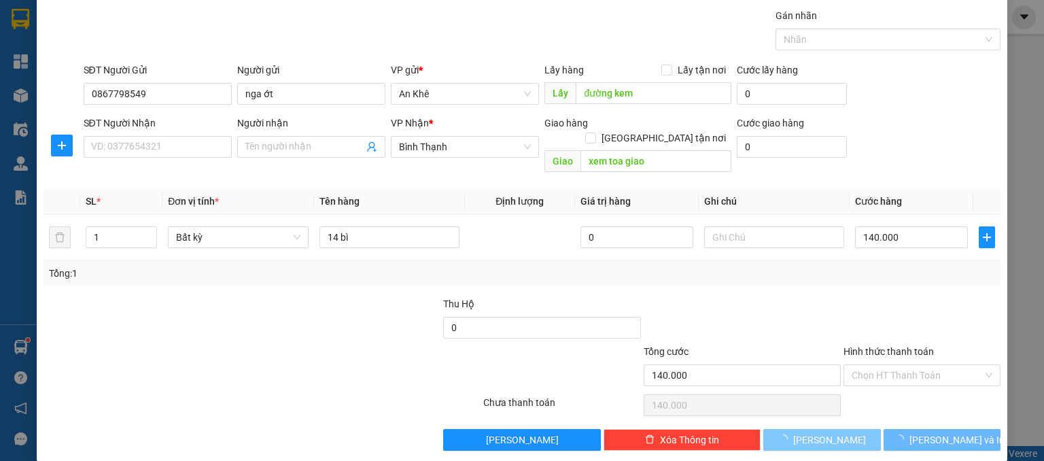
type input "0"
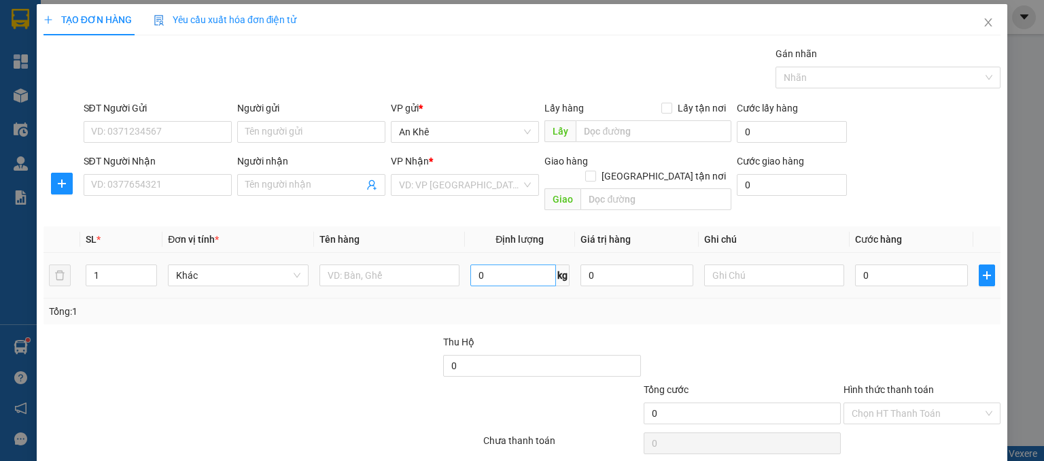
scroll to position [0, 0]
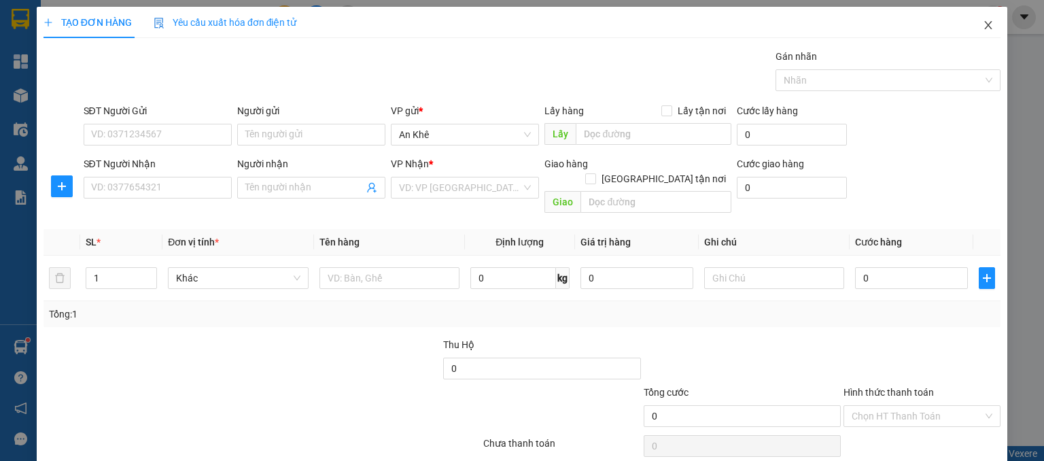
click at [969, 24] on span "Close" at bounding box center [988, 26] width 38 height 38
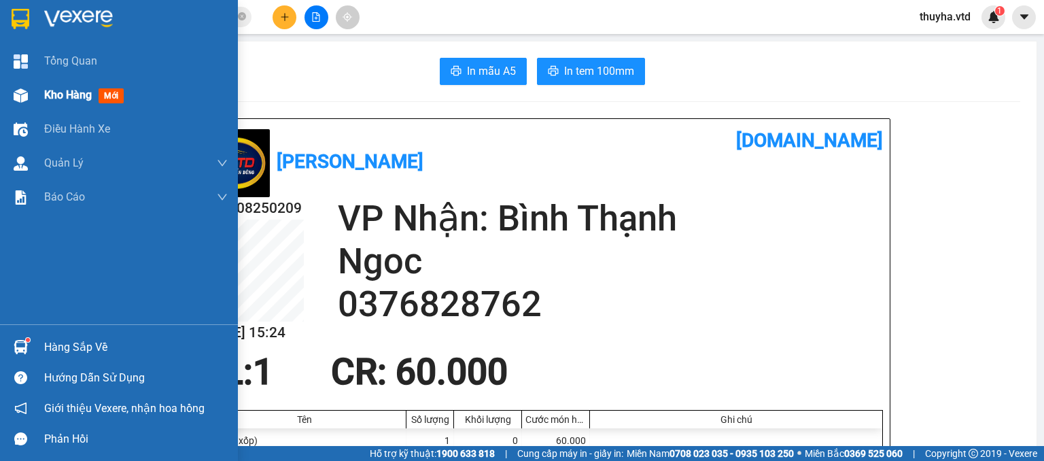
click at [33, 104] on div "Kho hàng mới" at bounding box center [119, 95] width 238 height 34
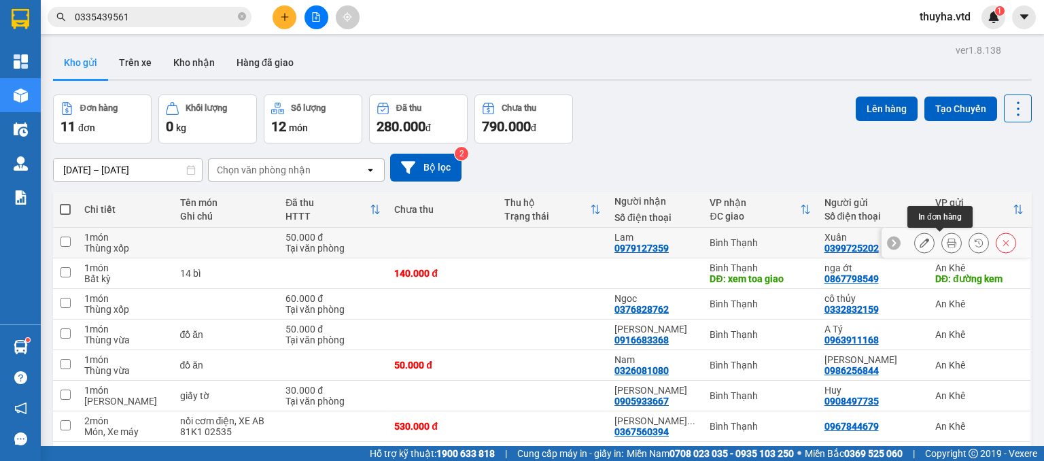
click at [945, 243] on button at bounding box center [951, 243] width 19 height 24
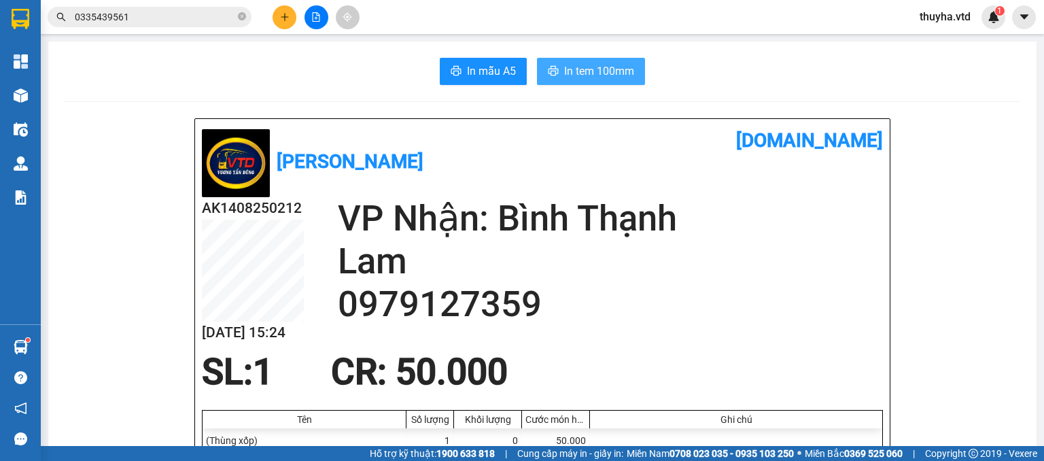
click at [567, 69] on span "In tem 100mm" at bounding box center [599, 71] width 70 height 17
click at [302, 22] on div at bounding box center [316, 17] width 102 height 24
click at [304, 22] on div at bounding box center [316, 17] width 102 height 24
click at [287, 18] on icon "plus" at bounding box center [285, 17] width 10 height 10
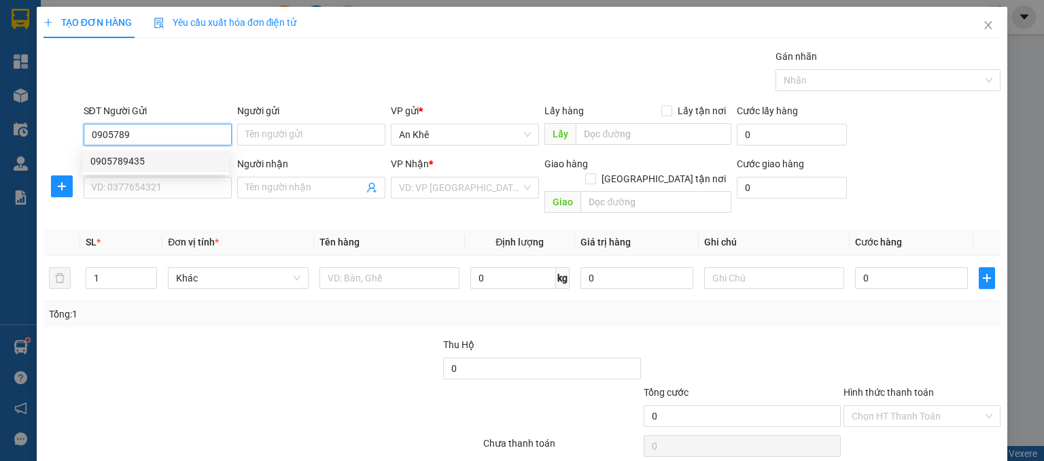
click at [111, 161] on div "0905789435" at bounding box center [155, 161] width 130 height 15
type input "0905789435"
type input "0987773119"
type input "Xuân Trọng"
type input "Chợ Chánh Lưu"
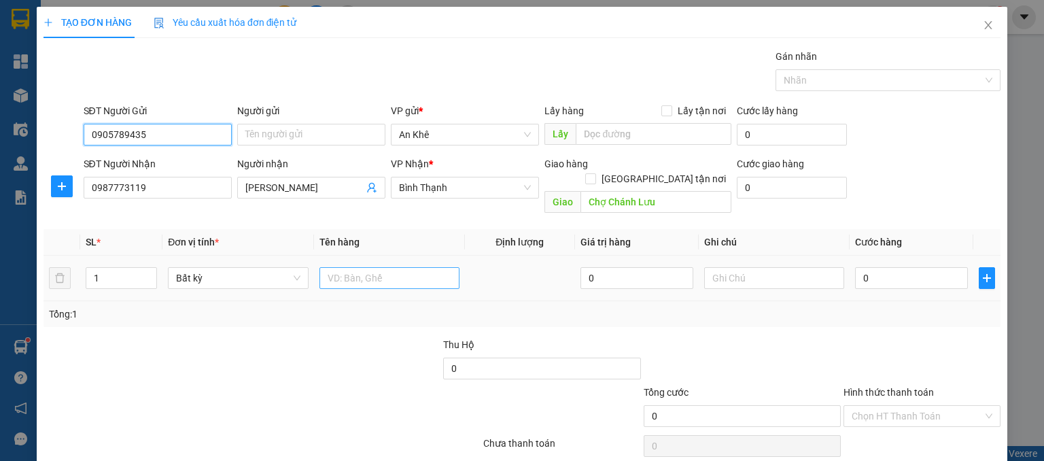
type input "0905789435"
click at [330, 267] on input "text" at bounding box center [389, 278] width 140 height 22
type input "10 con dúi"
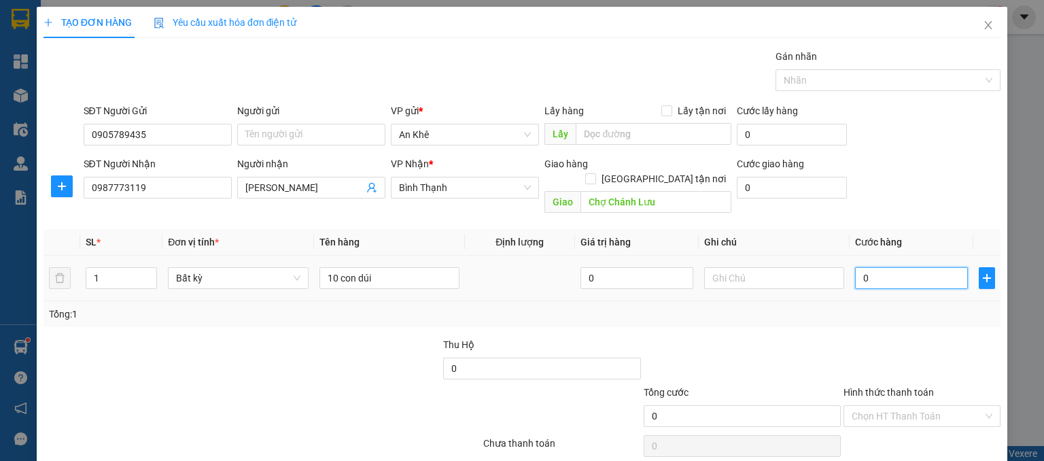
click at [871, 267] on input "0" at bounding box center [911, 278] width 113 height 22
type input "3"
type input "30"
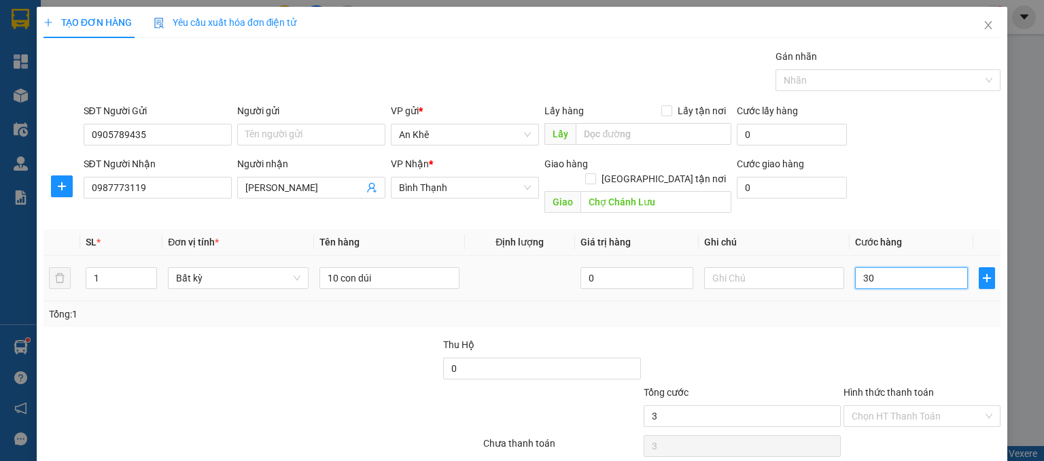
type input "30"
type input "300"
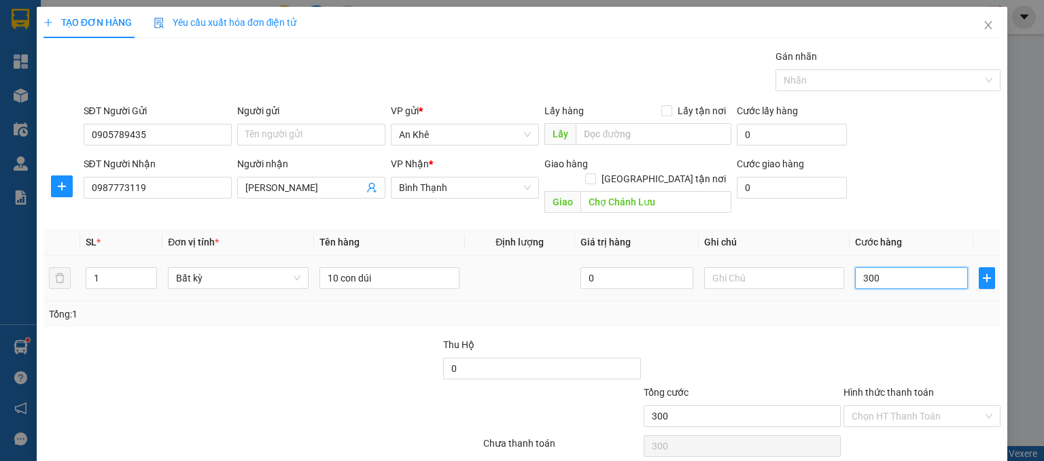
type input "3.000"
type input "30.000"
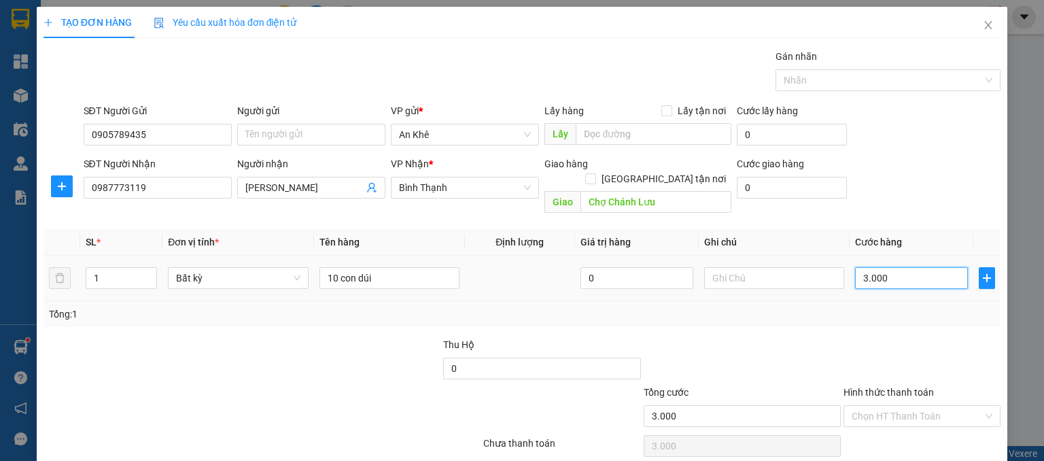
type input "30.000"
type input "300.000"
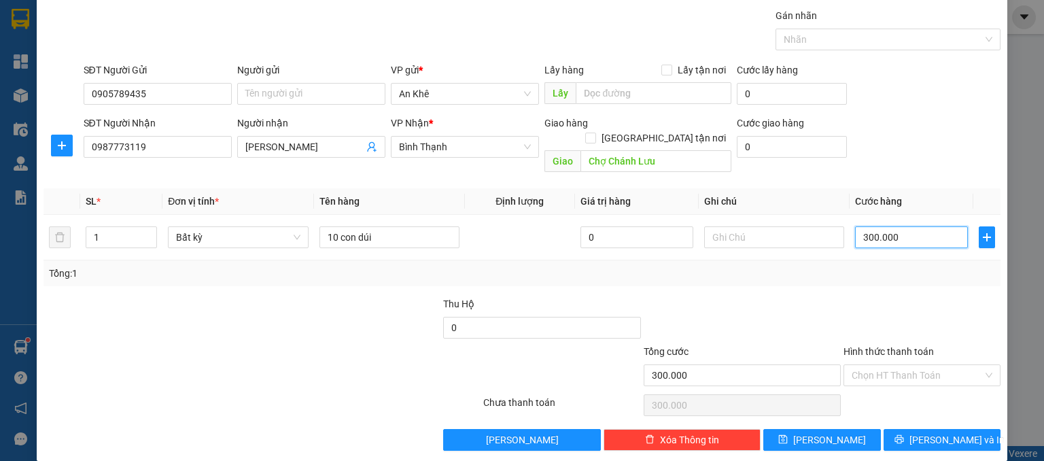
type input "300.000"
click at [936, 432] on span "[PERSON_NAME] và In" at bounding box center [956, 439] width 95 height 15
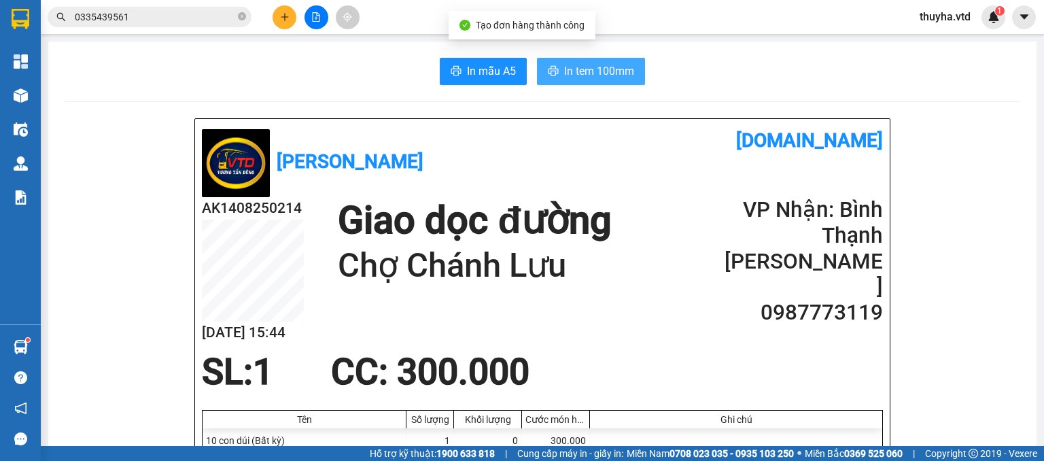
click at [591, 71] on span "In tem 100mm" at bounding box center [599, 71] width 70 height 17
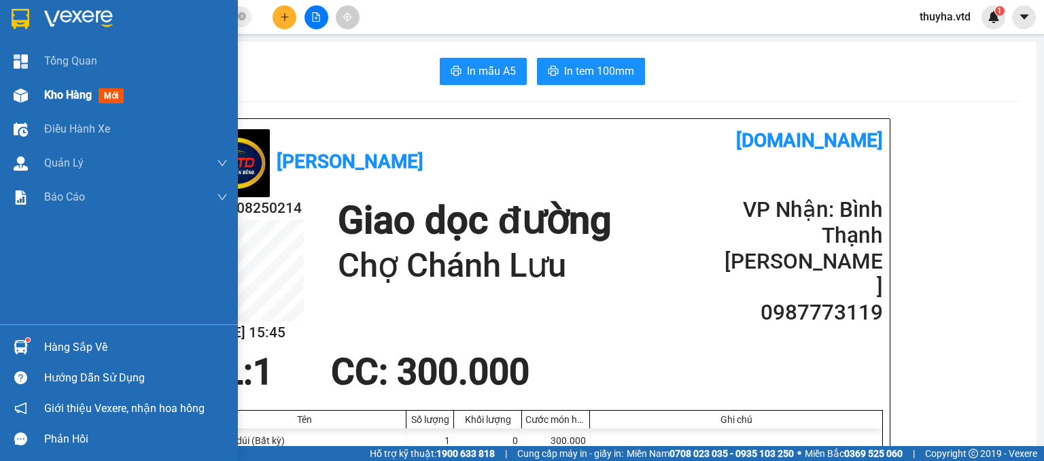
click at [36, 91] on div "Kho hàng mới" at bounding box center [119, 95] width 238 height 34
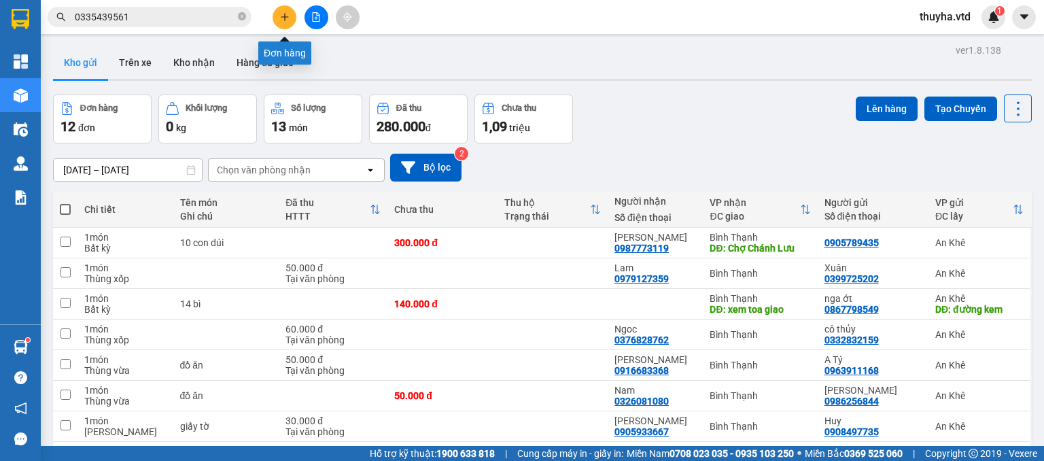
click at [283, 17] on icon "plus" at bounding box center [285, 17] width 10 height 10
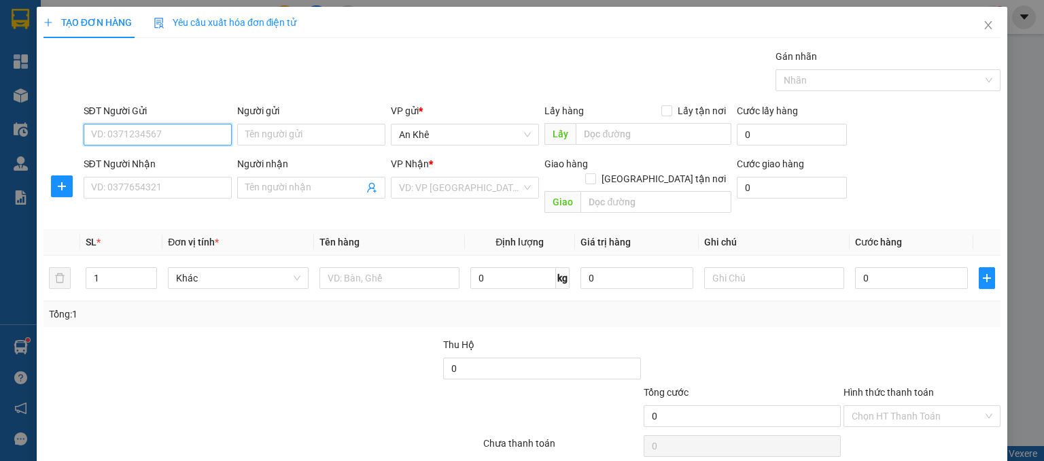
paste input "0335314339"
type input "0335314339"
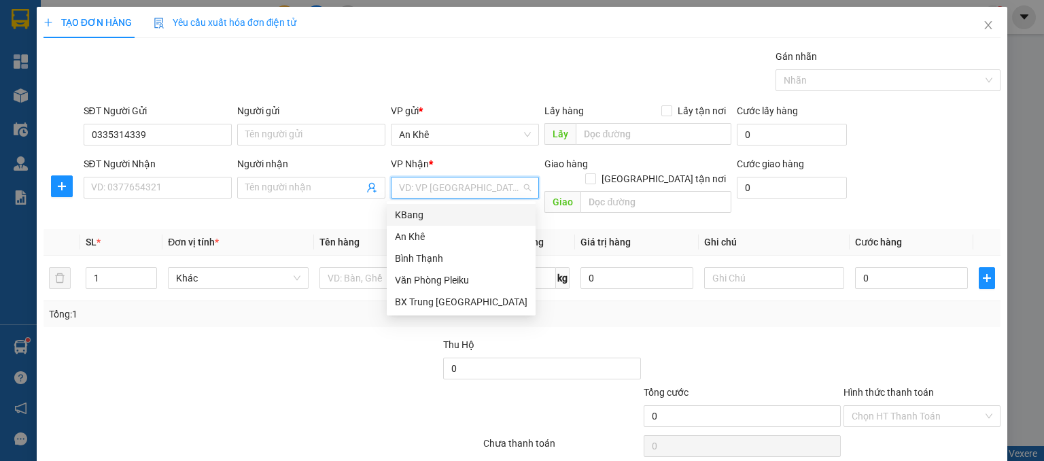
click at [432, 187] on input "search" at bounding box center [460, 187] width 122 height 20
drag, startPoint x: 430, startPoint y: 259, endPoint x: 273, endPoint y: 285, distance: 158.4
click at [425, 262] on div "Bình Thạnh" at bounding box center [461, 258] width 133 height 15
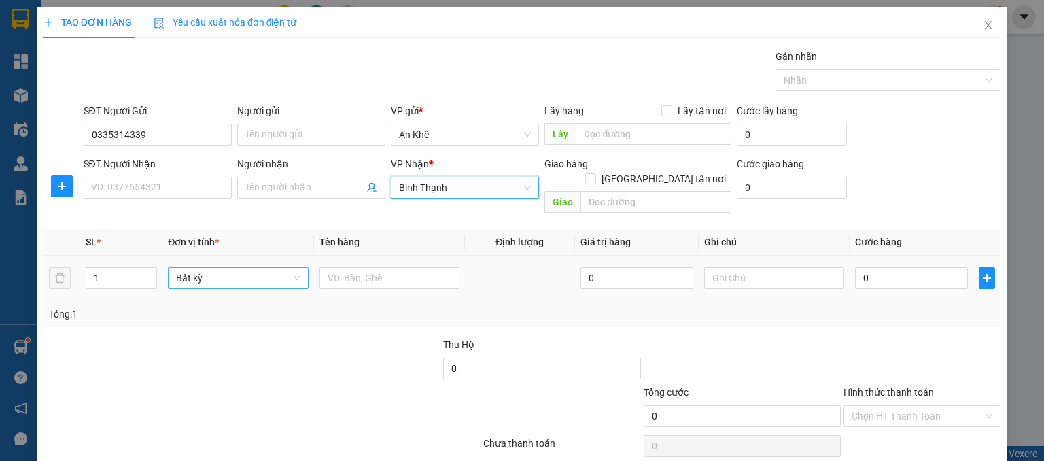
click at [217, 268] on span "Bất kỳ" at bounding box center [238, 278] width 124 height 20
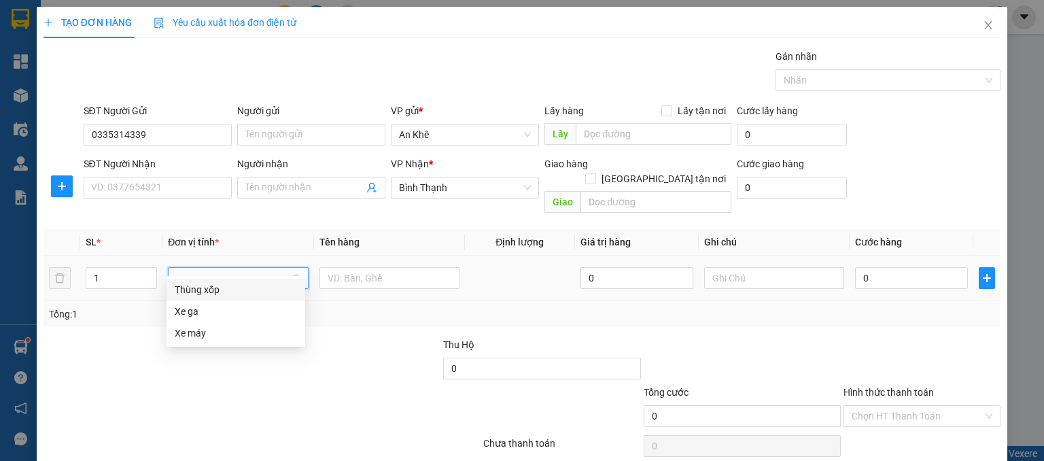
type input "xe"
click at [200, 313] on div "Xe máy" at bounding box center [236, 311] width 122 height 15
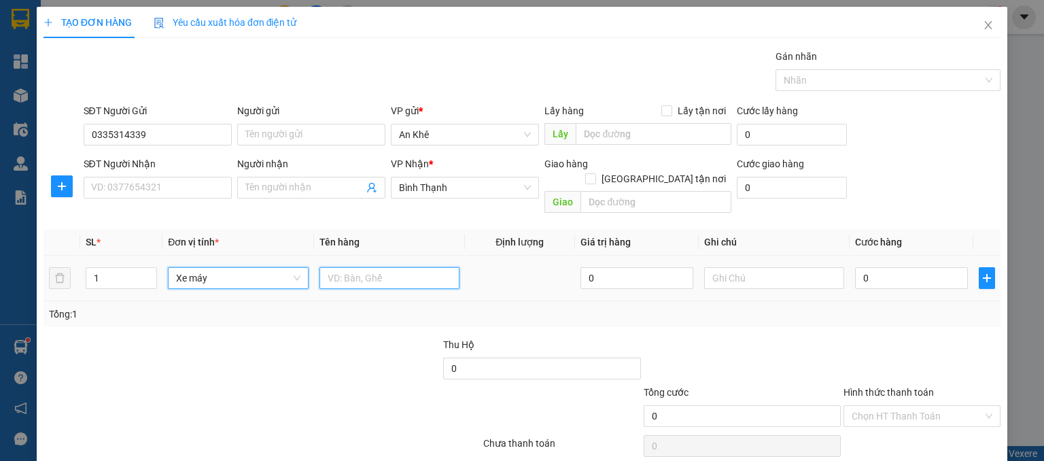
click at [356, 267] on input "text" at bounding box center [389, 278] width 140 height 22
type input "xe máy 3B"
click at [894, 267] on input "0" at bounding box center [911, 278] width 113 height 22
type input "5"
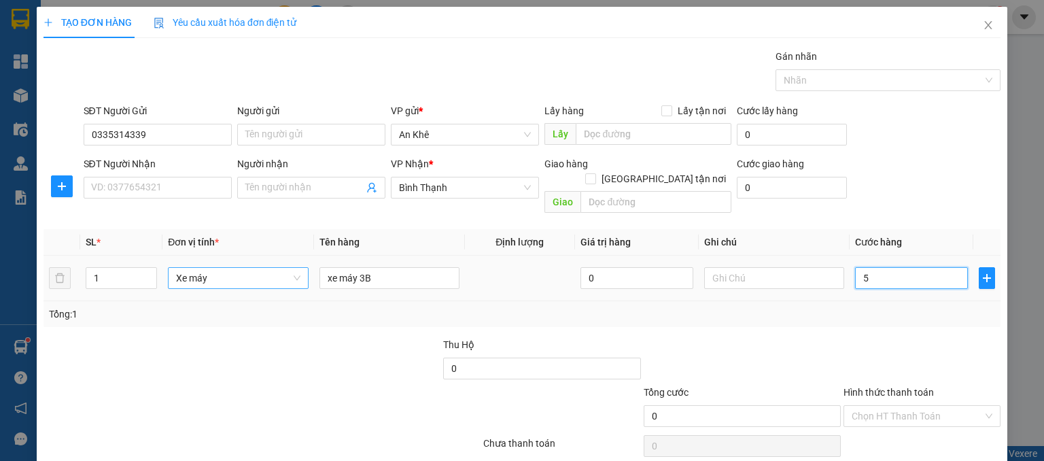
type input "5"
type input "50"
type input "500"
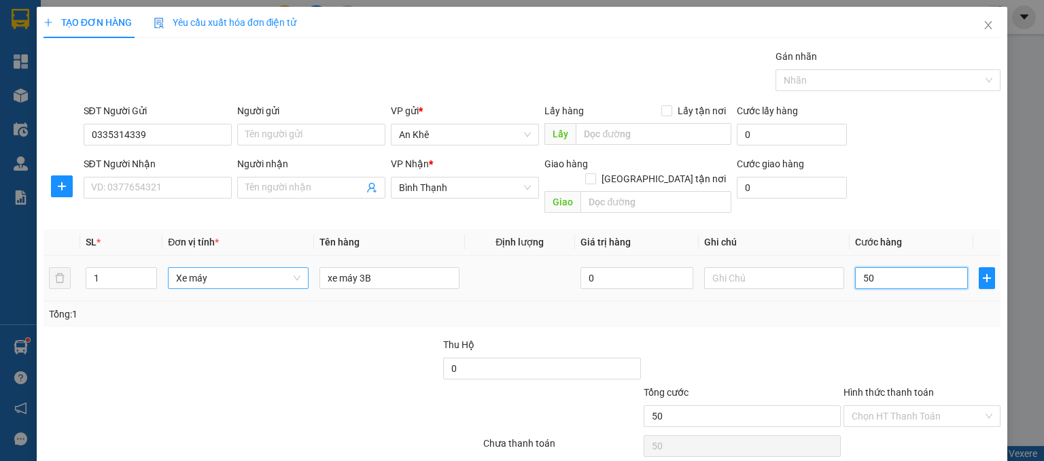
type input "500"
type input "5.000"
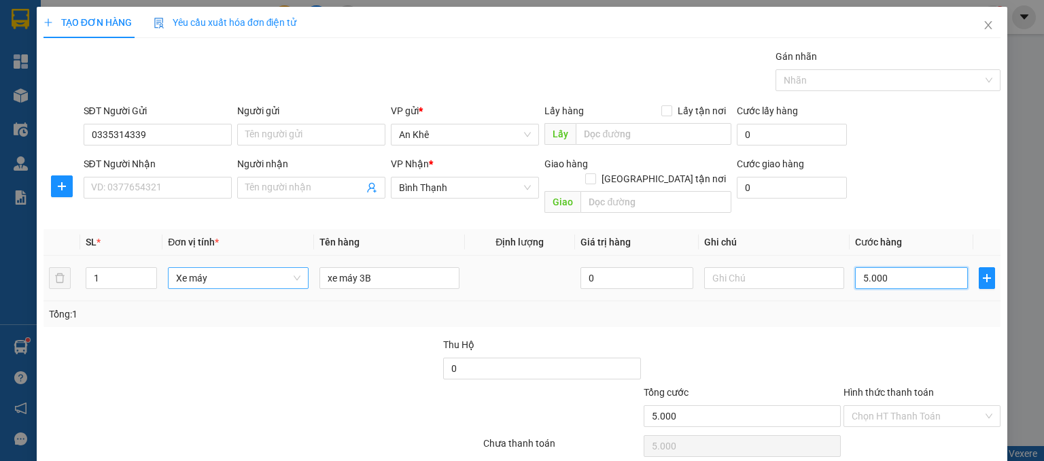
type input "50.000"
type input "500.000"
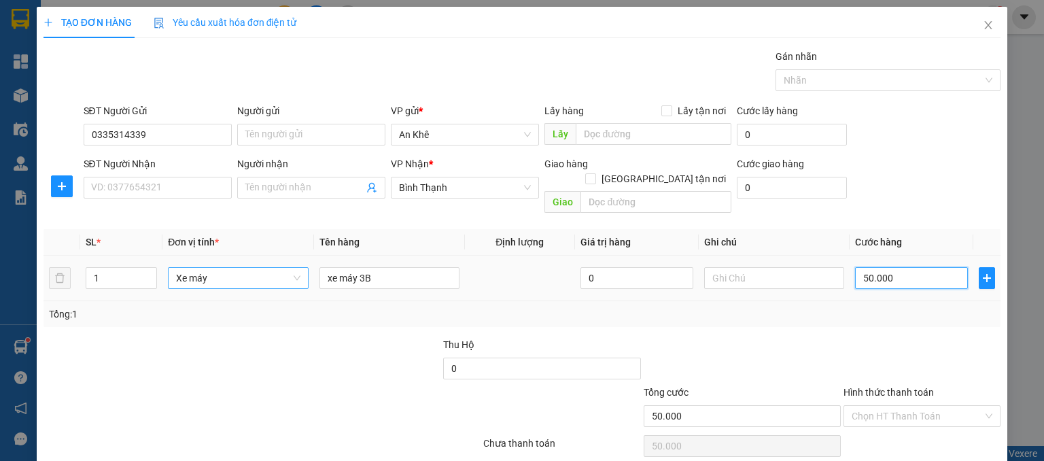
type input "500.000"
click at [898, 337] on div at bounding box center [922, 361] width 160 height 48
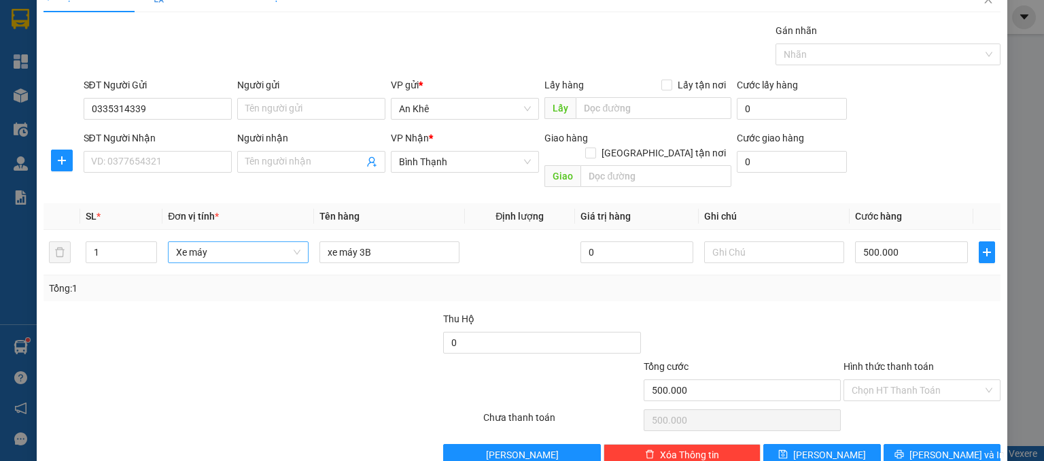
scroll to position [41, 0]
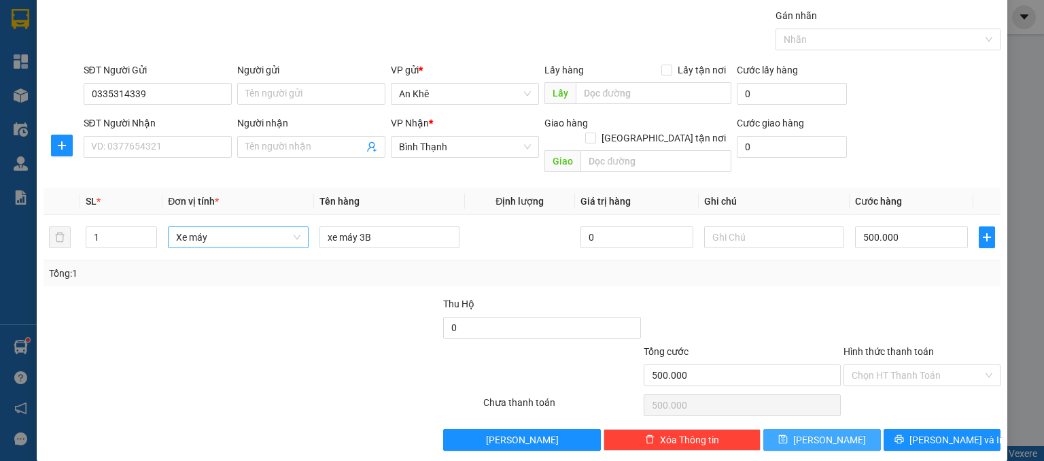
click at [851, 429] on button "Lưu" at bounding box center [822, 440] width 118 height 22
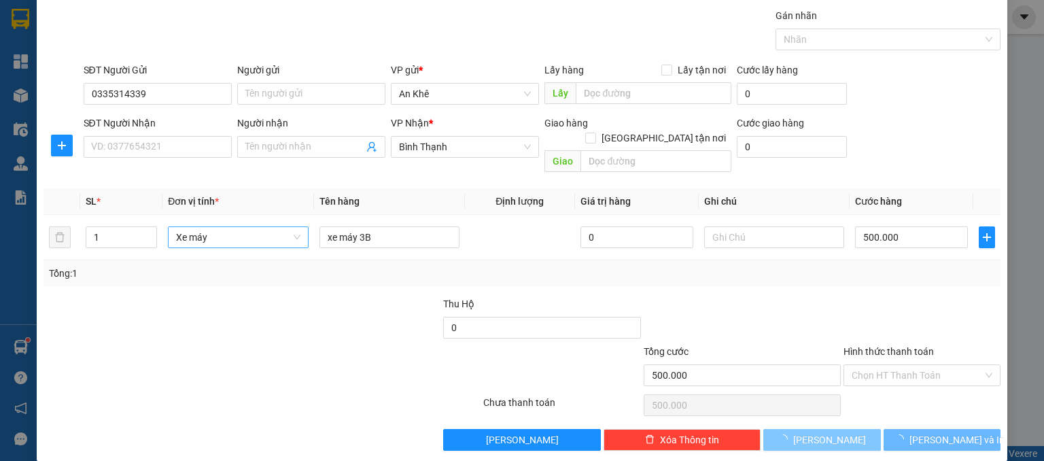
type input "0"
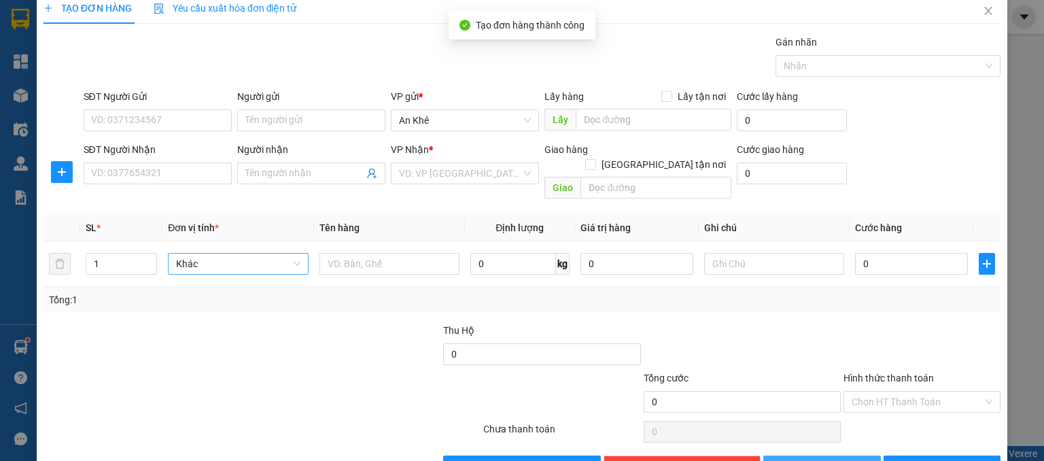
scroll to position [0, 0]
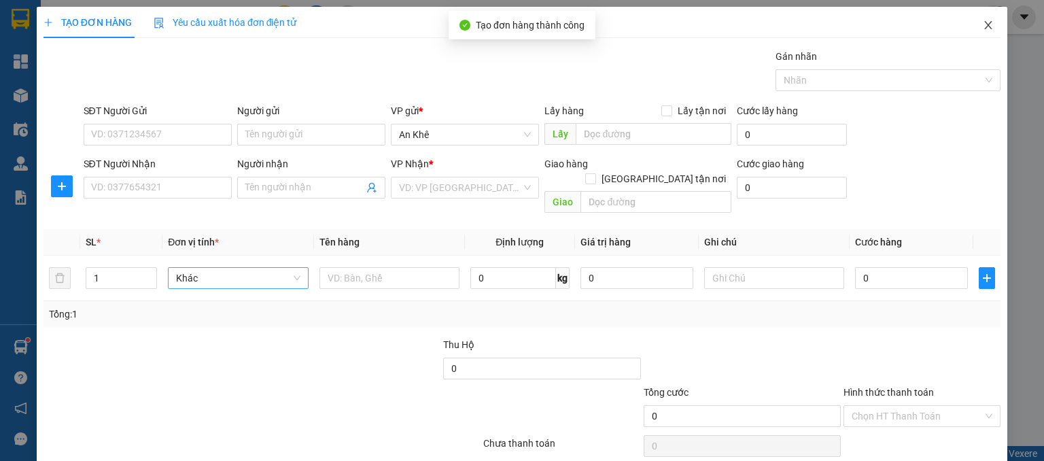
click at [985, 28] on icon "close" at bounding box center [988, 25] width 7 height 8
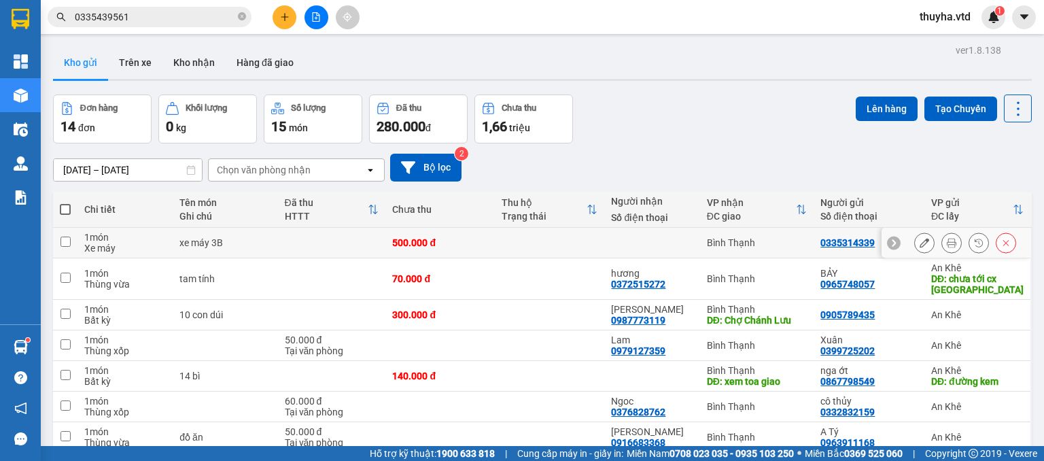
click at [65, 241] on input "checkbox" at bounding box center [65, 242] width 10 height 10
checkbox input "true"
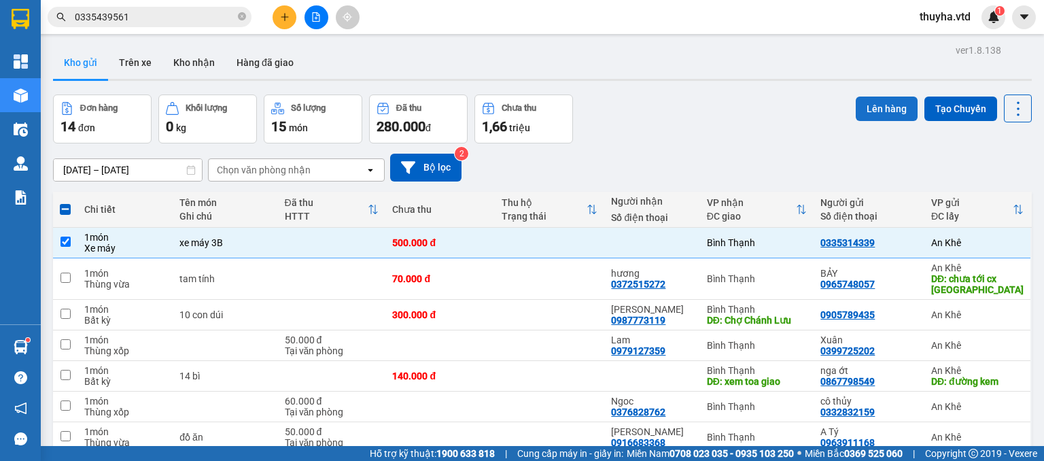
click at [873, 118] on button "Lên hàng" at bounding box center [887, 109] width 62 height 24
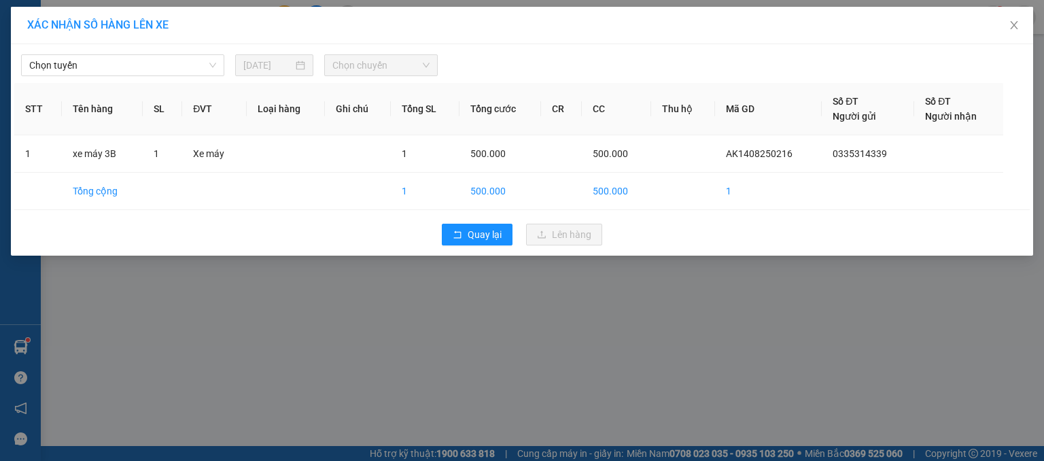
drag, startPoint x: 65, startPoint y: 73, endPoint x: 73, endPoint y: 76, distance: 9.5
click at [71, 74] on span "Chọn tuyến" at bounding box center [122, 65] width 187 height 20
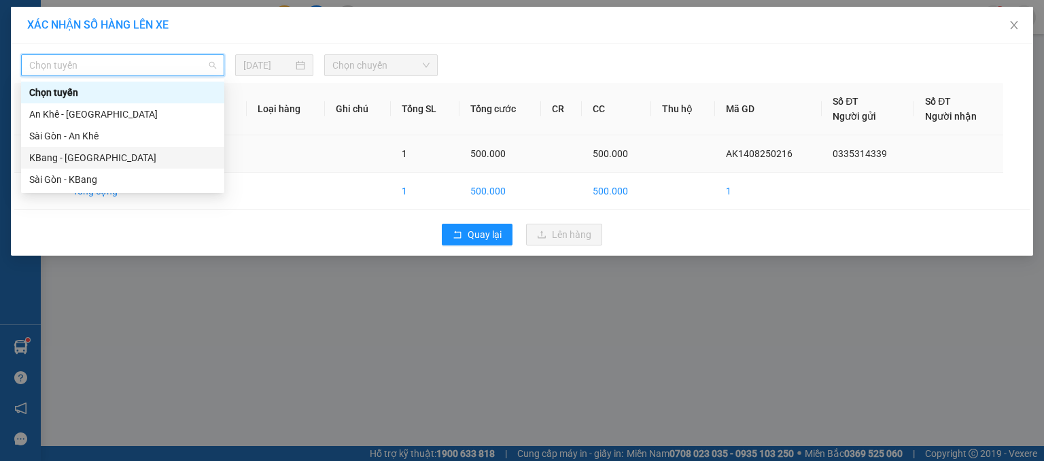
drag, startPoint x: 60, startPoint y: 155, endPoint x: 70, endPoint y: 154, distance: 10.2
click at [60, 155] on div "KBang - [GEOGRAPHIC_DATA]" at bounding box center [122, 157] width 187 height 15
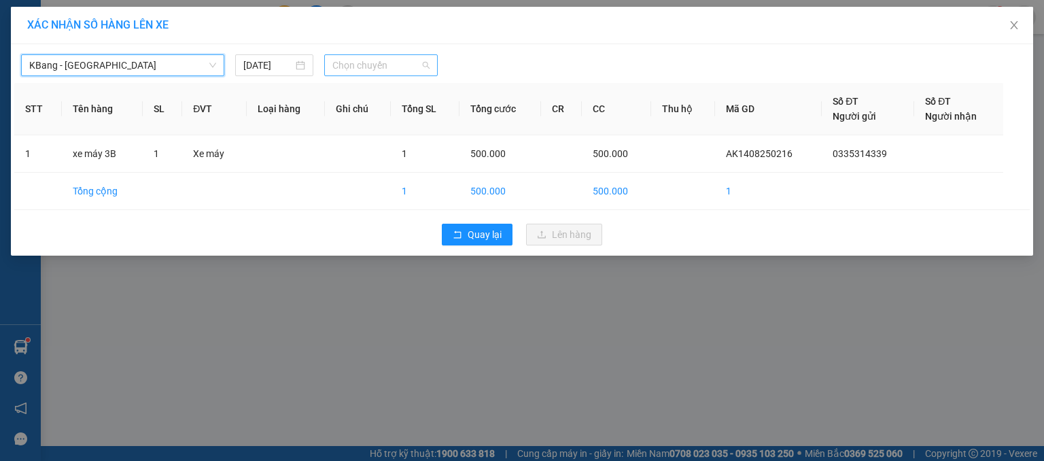
click at [372, 71] on span "Chọn chuyến" at bounding box center [381, 65] width 98 height 20
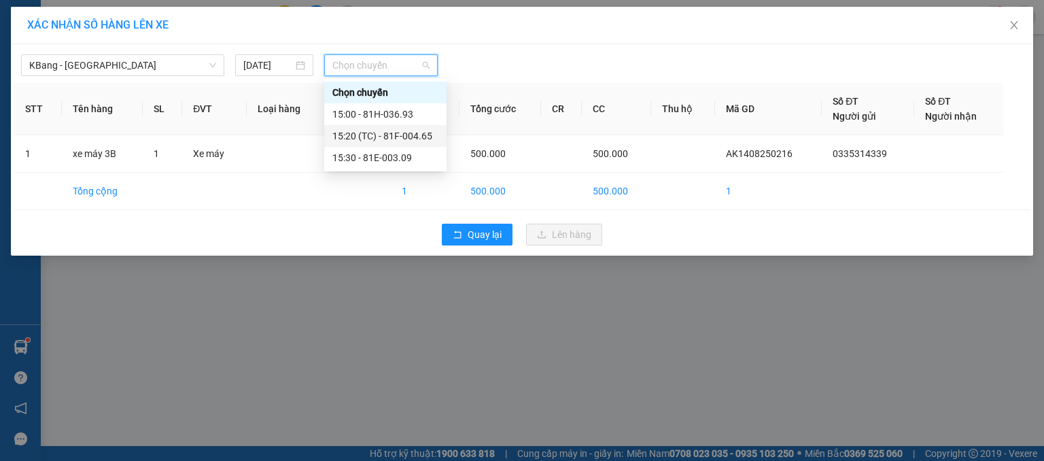
click at [402, 134] on div "15:20 (TC) - 81F-004.65" at bounding box center [385, 135] width 106 height 15
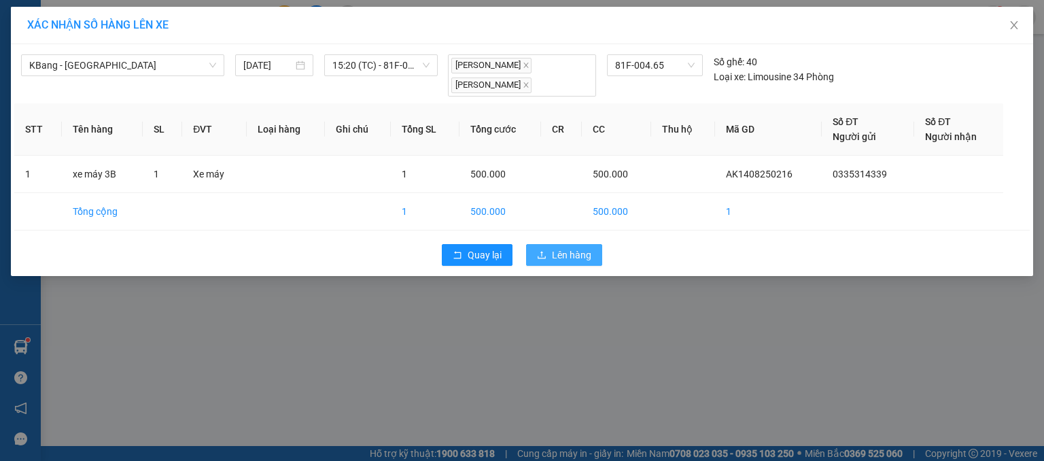
click at [568, 251] on span "Lên hàng" at bounding box center [571, 254] width 39 height 15
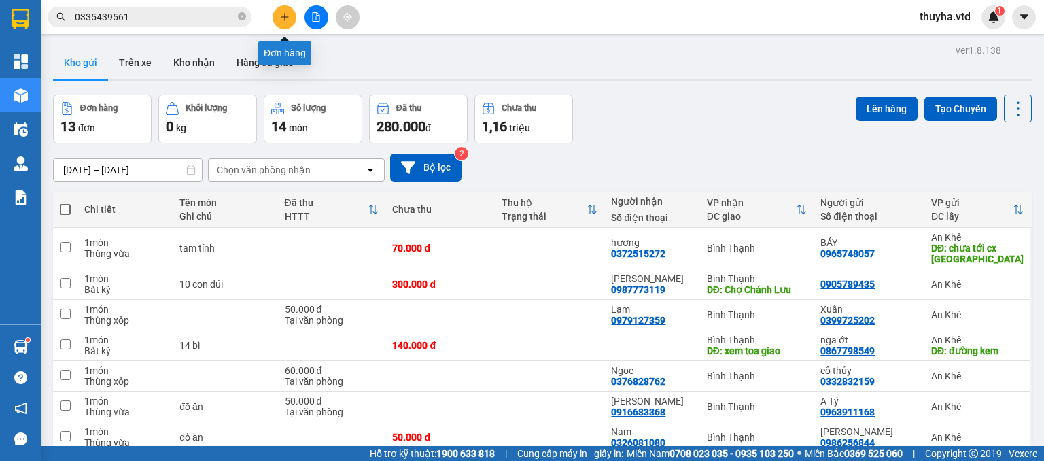
click at [283, 21] on icon "plus" at bounding box center [285, 17] width 10 height 10
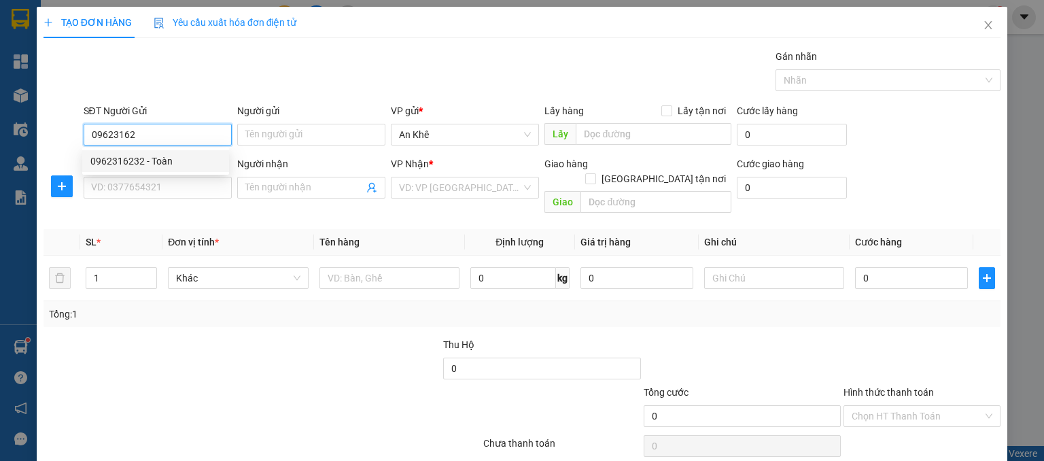
click at [166, 165] on div "0962316232 - Toàn" at bounding box center [155, 161] width 130 height 15
type input "0962316232"
type input "Toàn"
type input "0929594046"
type input "Tùng"
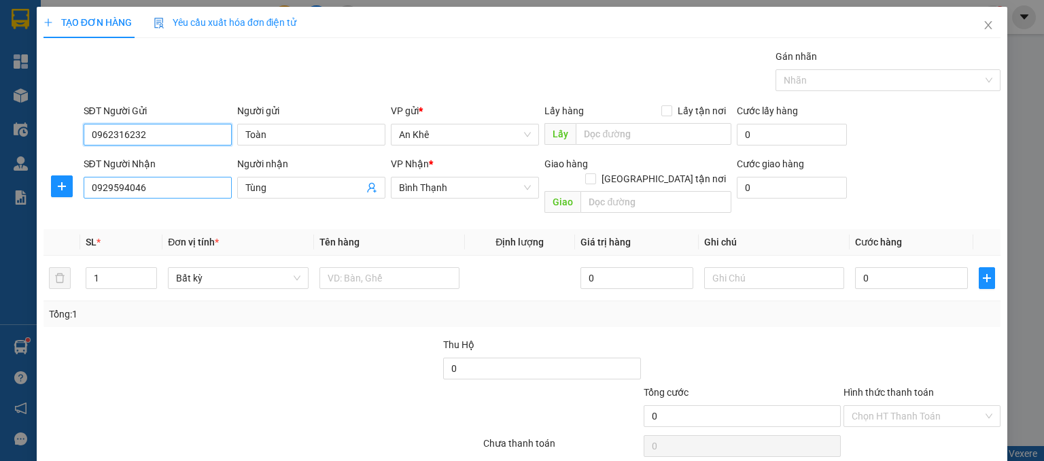
type input "0962316232"
click at [168, 196] on input "0929594046" at bounding box center [158, 188] width 148 height 22
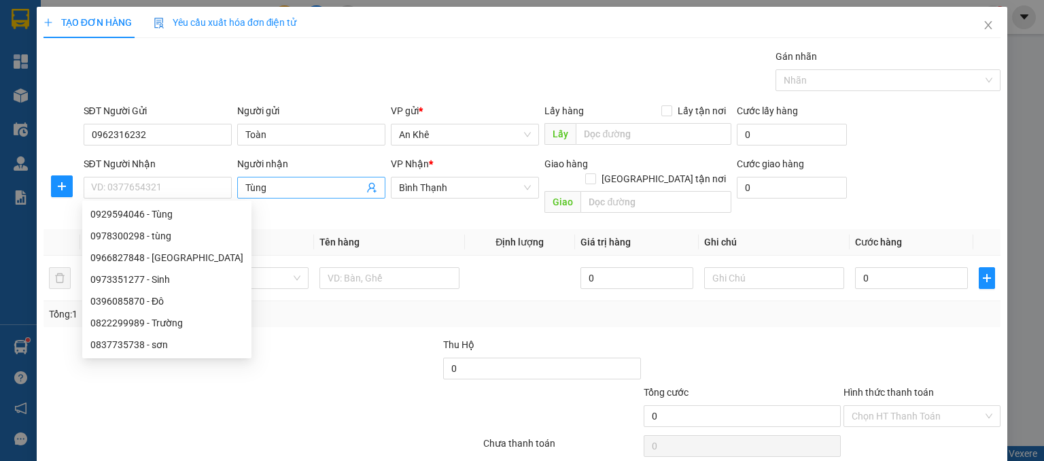
click at [296, 196] on span "Tùng" at bounding box center [311, 188] width 148 height 22
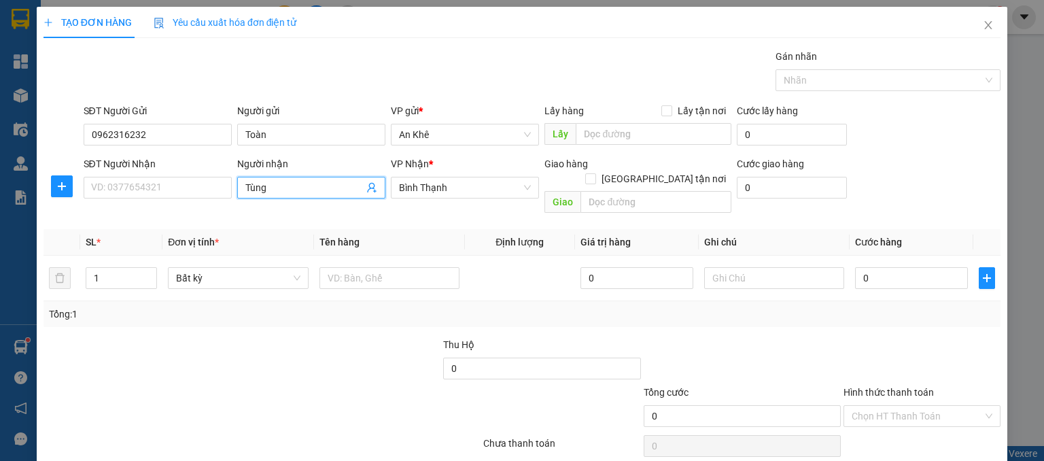
click at [291, 191] on input "Tùng" at bounding box center [304, 187] width 118 height 15
click at [291, 191] on input "Người nhận" at bounding box center [304, 187] width 118 height 15
click at [162, 186] on input "SĐT Người Nhận" at bounding box center [158, 188] width 148 height 22
type input "0906517027"
click at [285, 190] on input "Người nhận" at bounding box center [304, 187] width 118 height 15
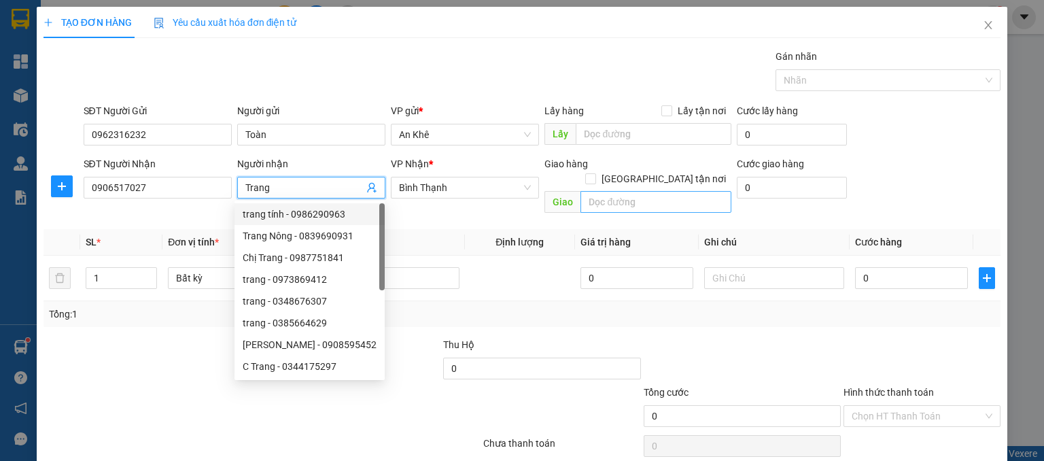
type input "Trang"
click at [624, 191] on input "text" at bounding box center [655, 202] width 151 height 22
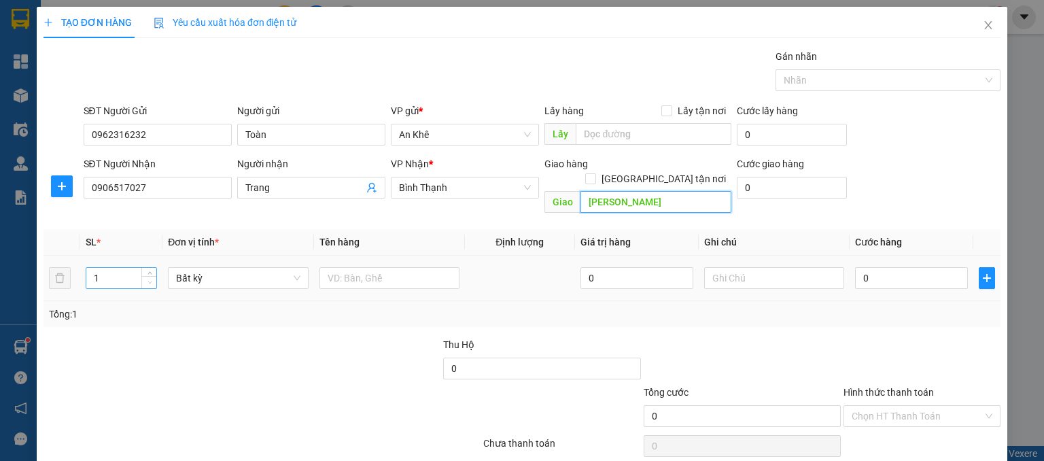
click at [150, 276] on span "Decrease Value" at bounding box center [148, 282] width 15 height 12
type input "Gia Nghĩa"
type input "2"
click at [150, 273] on icon "up" at bounding box center [149, 275] width 5 height 5
click at [176, 268] on span "Bất kỳ" at bounding box center [238, 278] width 124 height 20
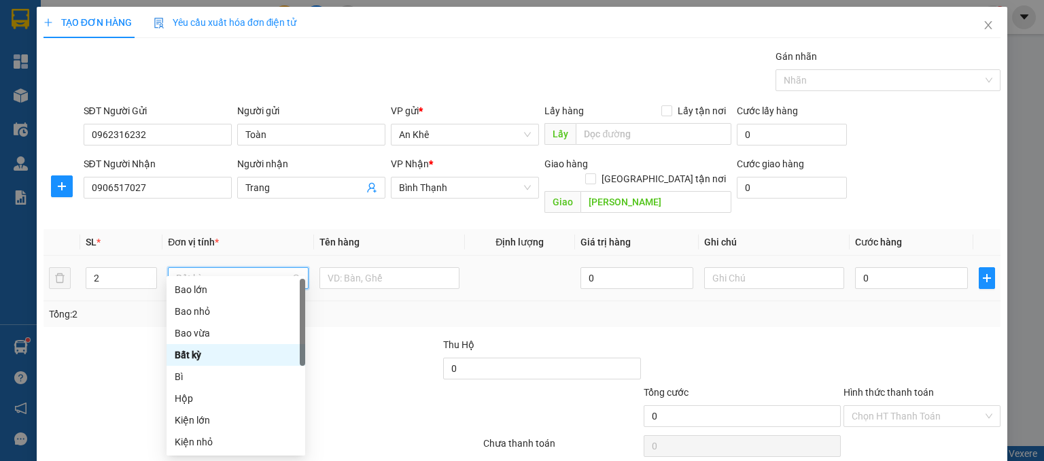
type input "m"
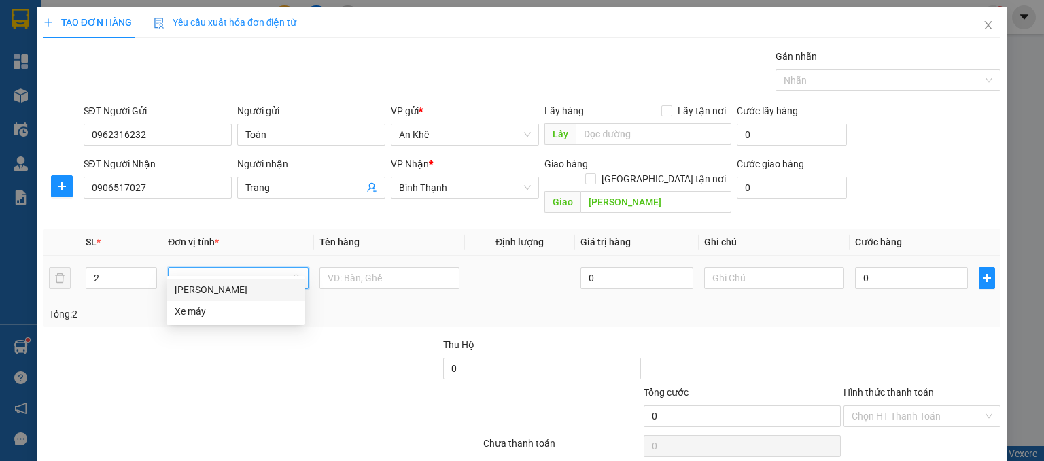
click at [186, 290] on div "[PERSON_NAME]" at bounding box center [236, 289] width 122 height 15
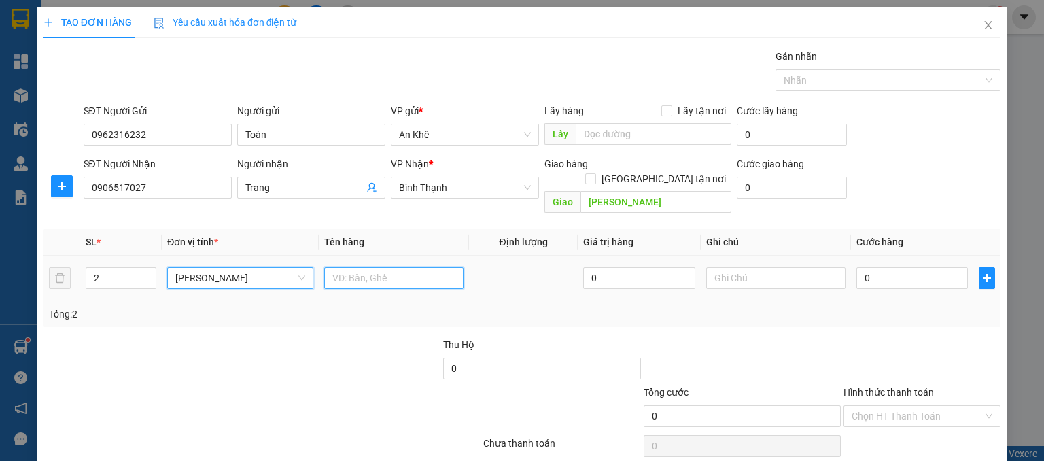
click at [342, 267] on input "text" at bounding box center [393, 278] width 139 height 22
type input "6 con chó"
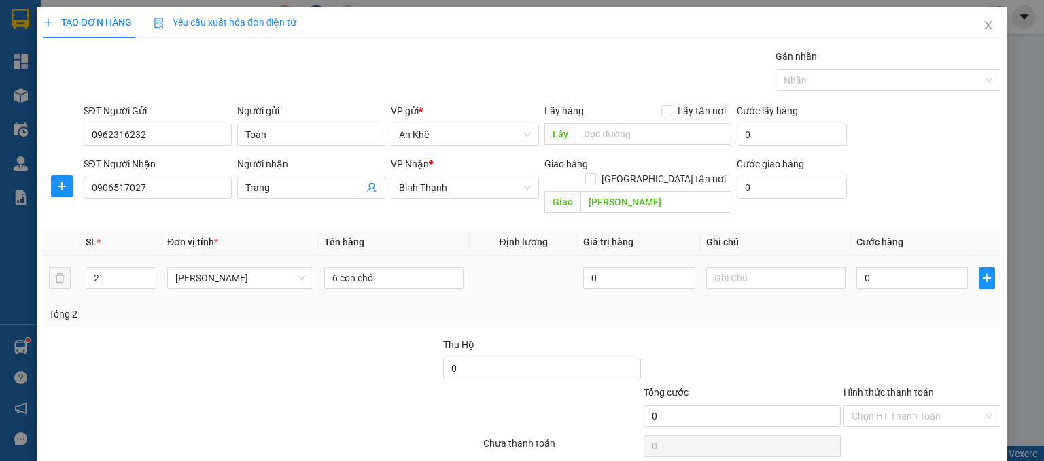
click at [878, 274] on div "0" at bounding box center [912, 277] width 112 height 27
click at [878, 267] on input "0" at bounding box center [912, 278] width 112 height 22
type input "2"
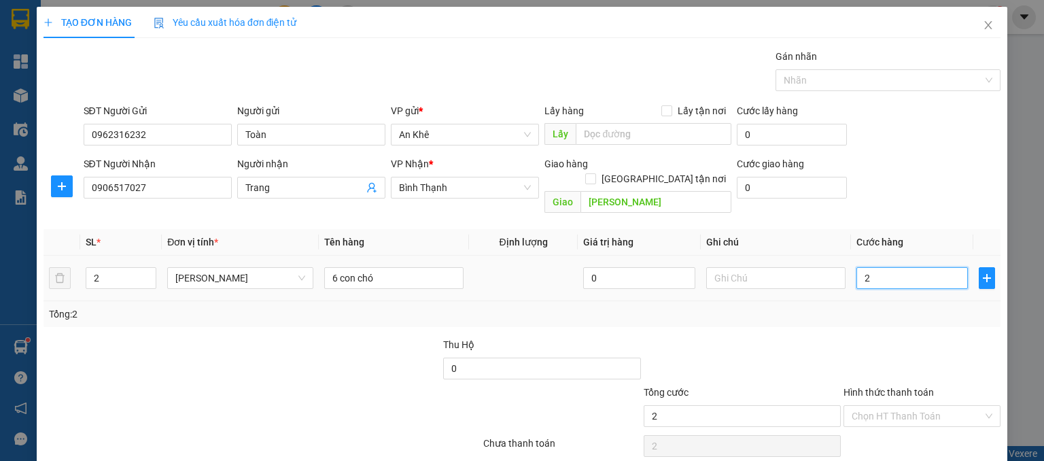
type input "25"
type input "250"
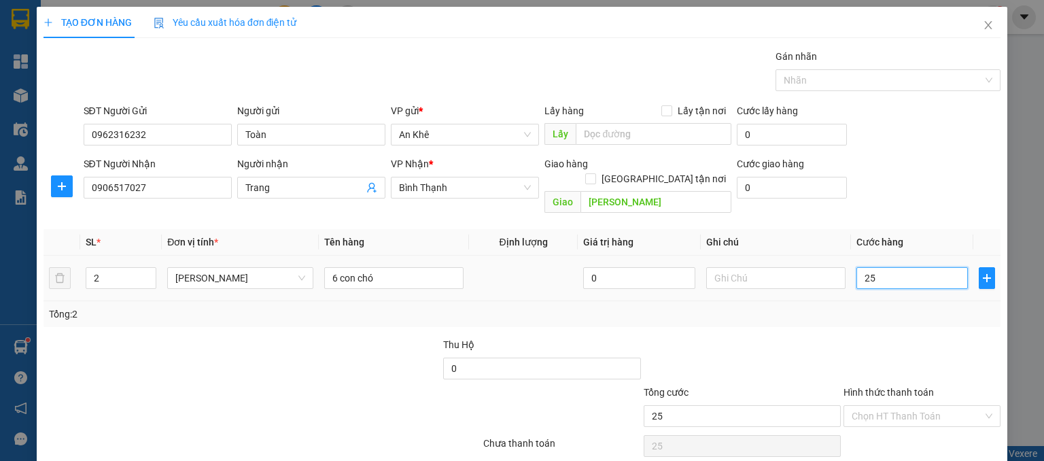
type input "250"
type input "2.500"
type input "25.000"
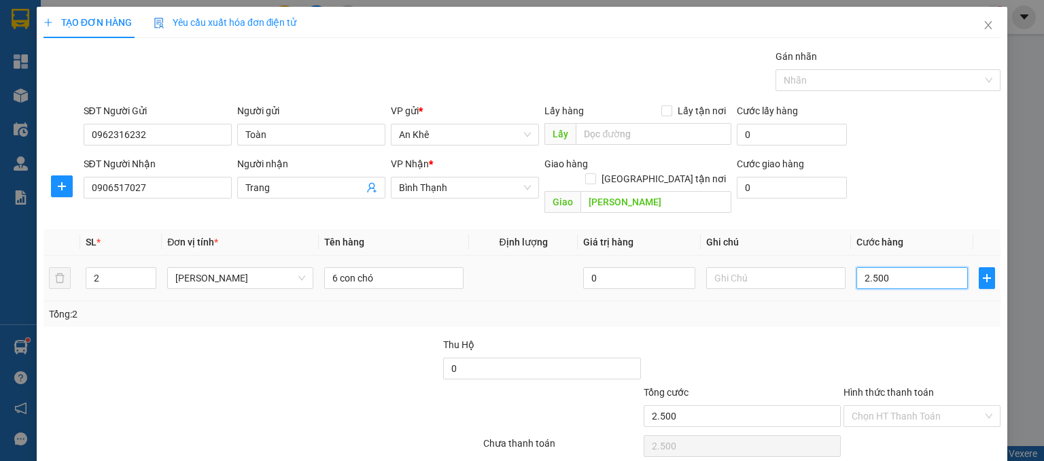
type input "25.000"
type input "250.000"
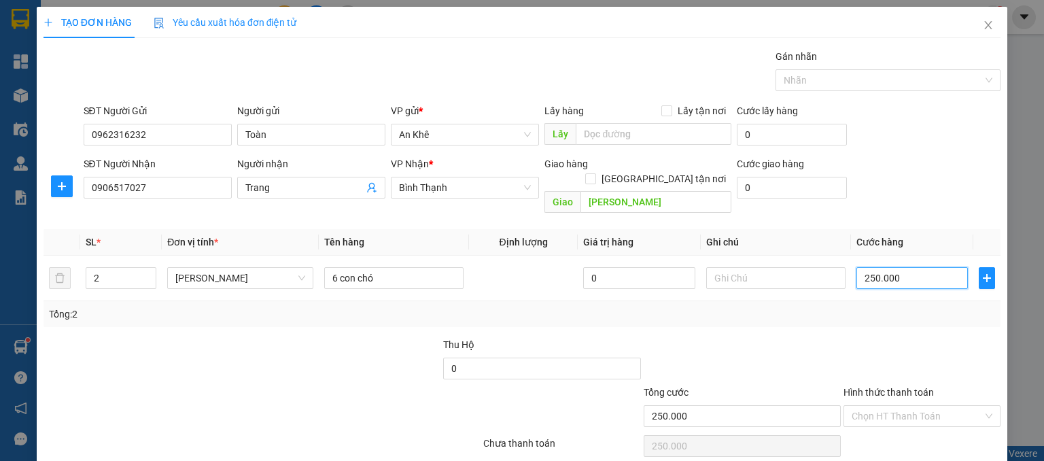
scroll to position [41, 0]
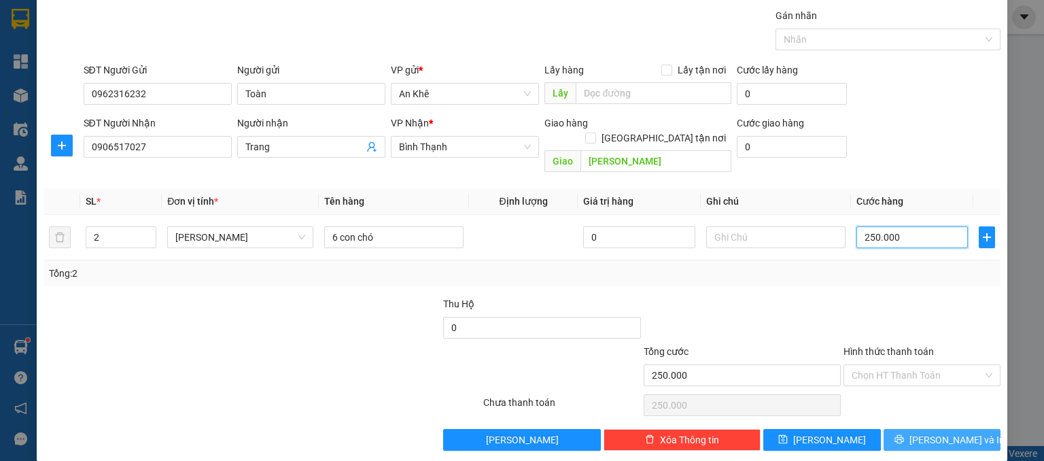
type input "250.000"
click at [945, 432] on span "[PERSON_NAME] và In" at bounding box center [956, 439] width 95 height 15
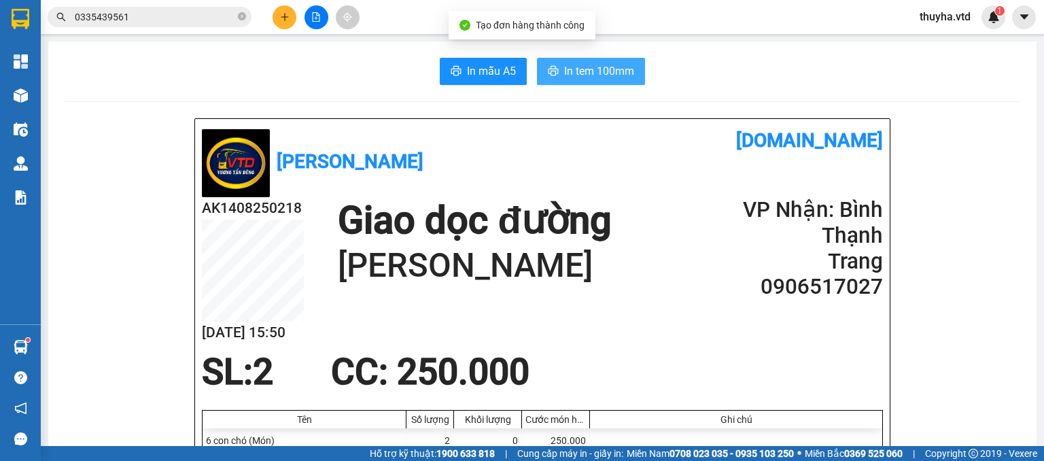
click at [579, 71] on span "In tem 100mm" at bounding box center [599, 71] width 70 height 17
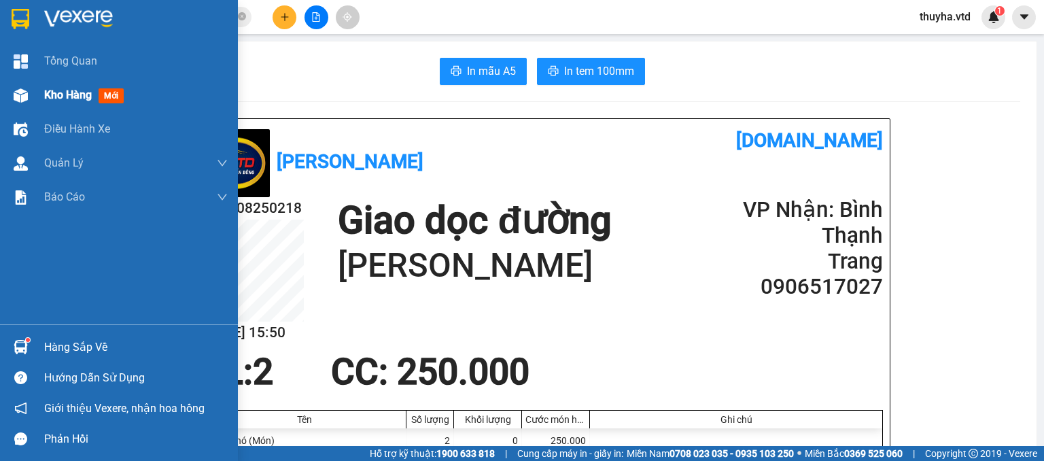
click at [41, 89] on div "Kho hàng mới" at bounding box center [119, 95] width 238 height 34
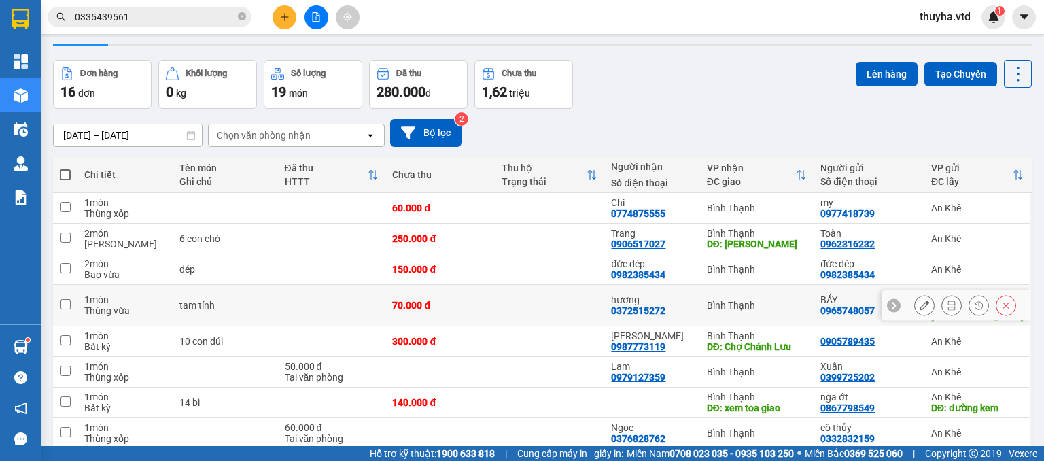
scroll to position [68, 0]
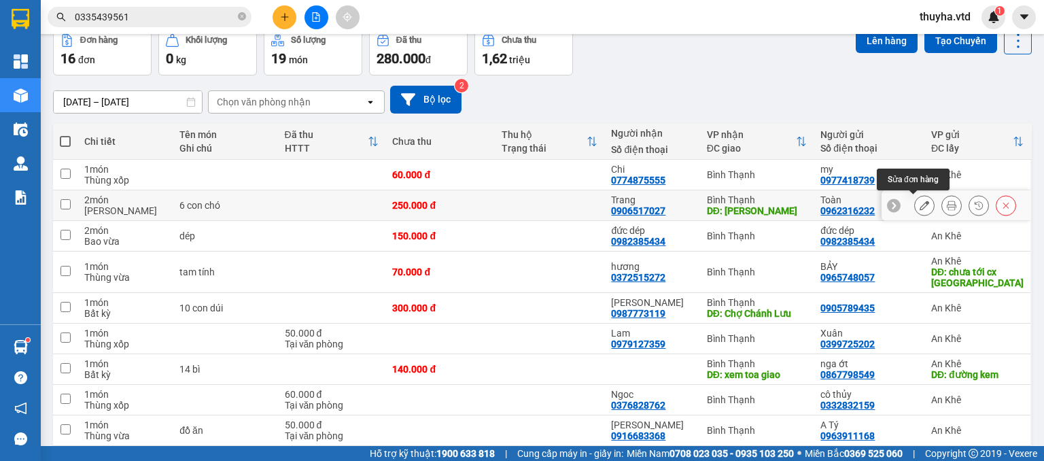
click at [920, 204] on icon at bounding box center [925, 205] width 10 height 10
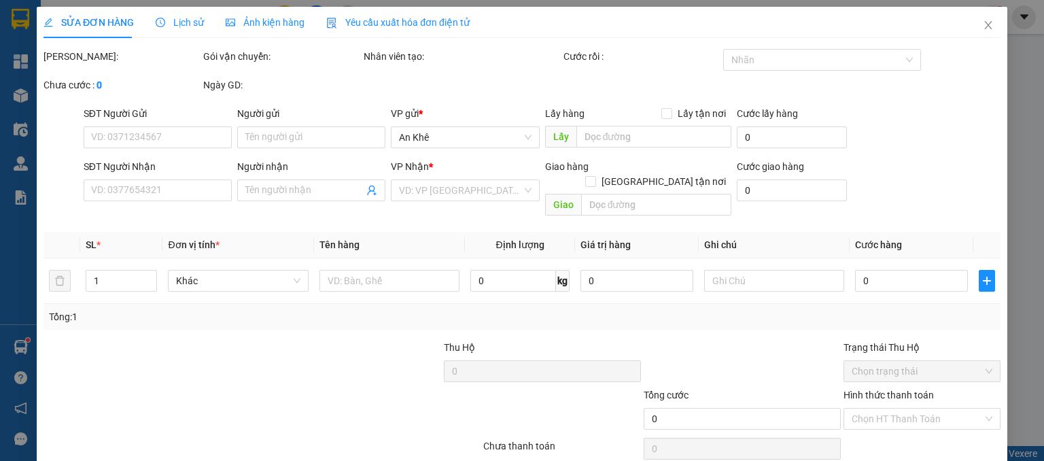
type input "0962316232"
type input "Toàn"
type input "0906517027"
type input "Trang"
type input "Gia Nghĩa"
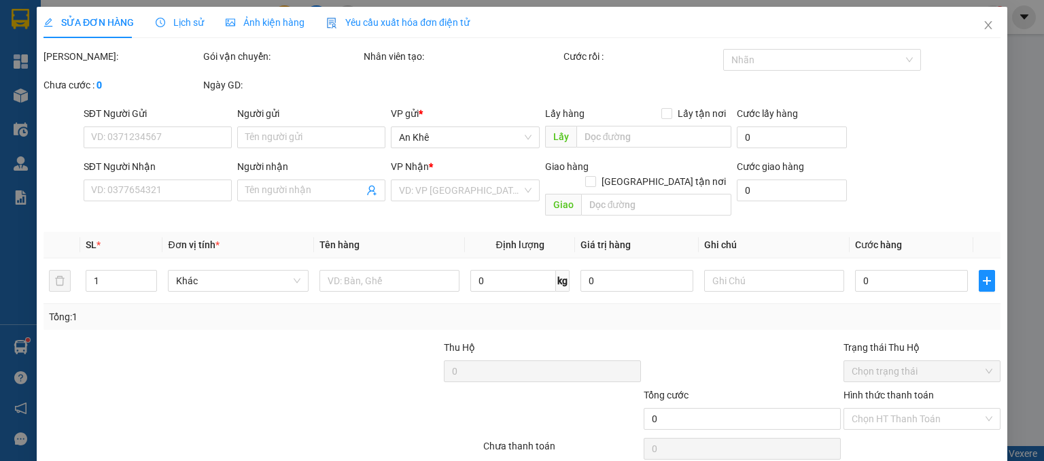
type input "250.000"
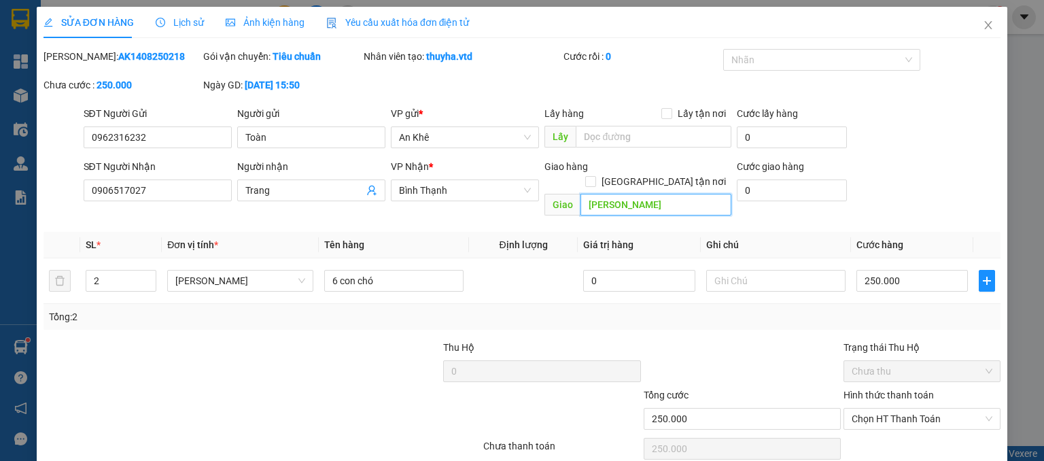
click at [631, 194] on input "Gia Nghĩa" at bounding box center [655, 205] width 151 height 22
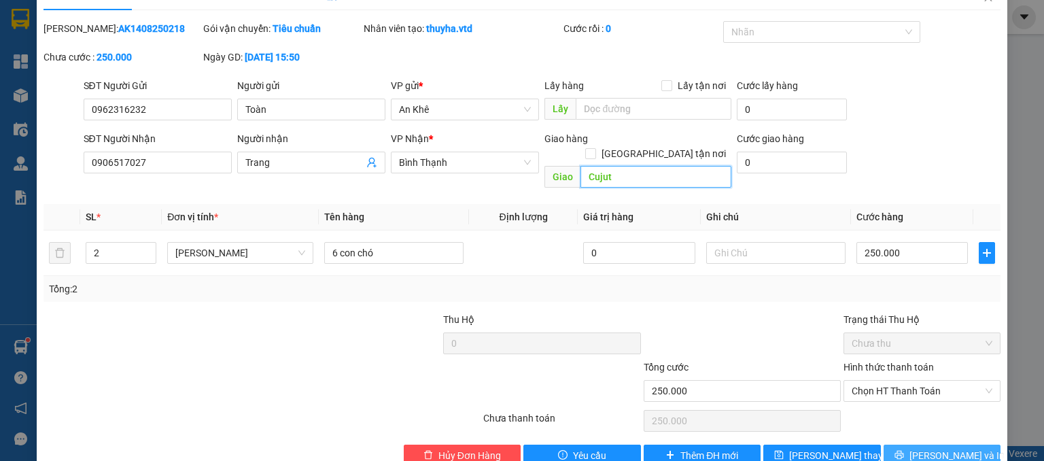
scroll to position [43, 0]
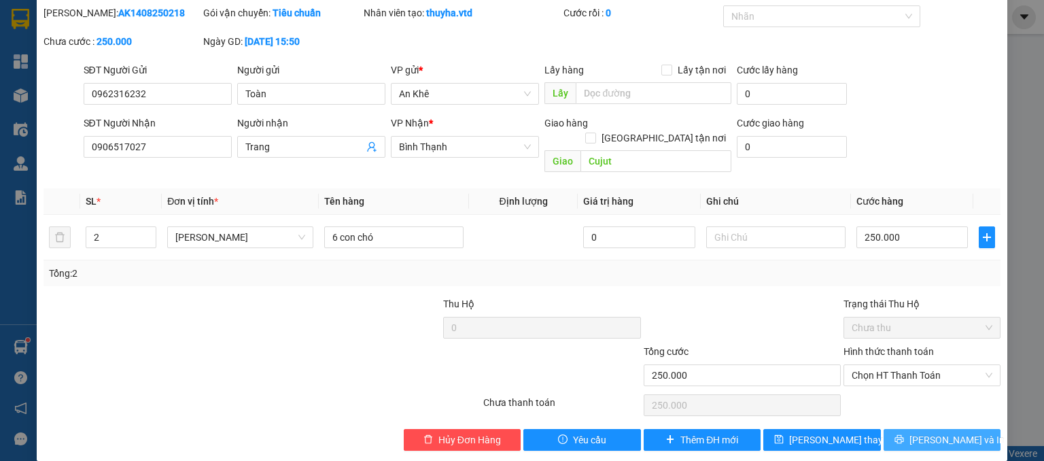
click at [923, 432] on span "[PERSON_NAME] và In" at bounding box center [956, 439] width 95 height 15
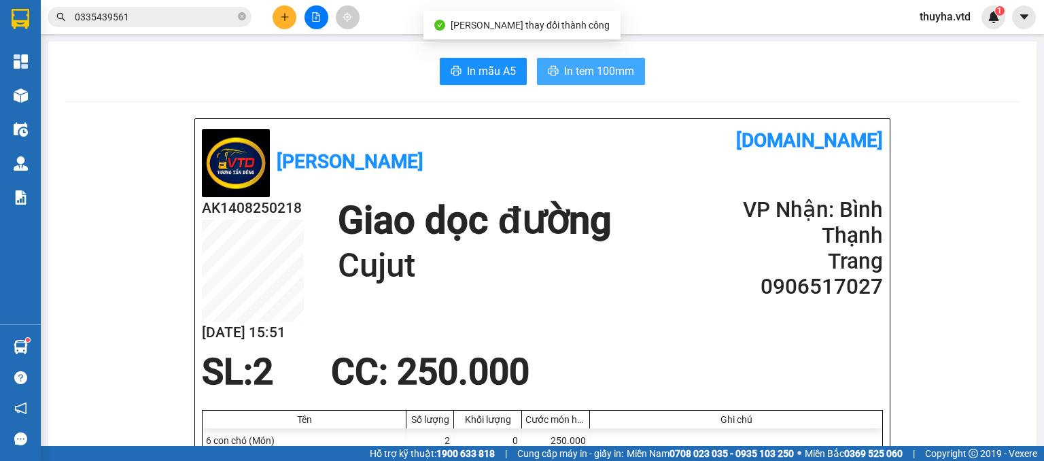
click at [564, 74] on span "In tem 100mm" at bounding box center [599, 71] width 70 height 17
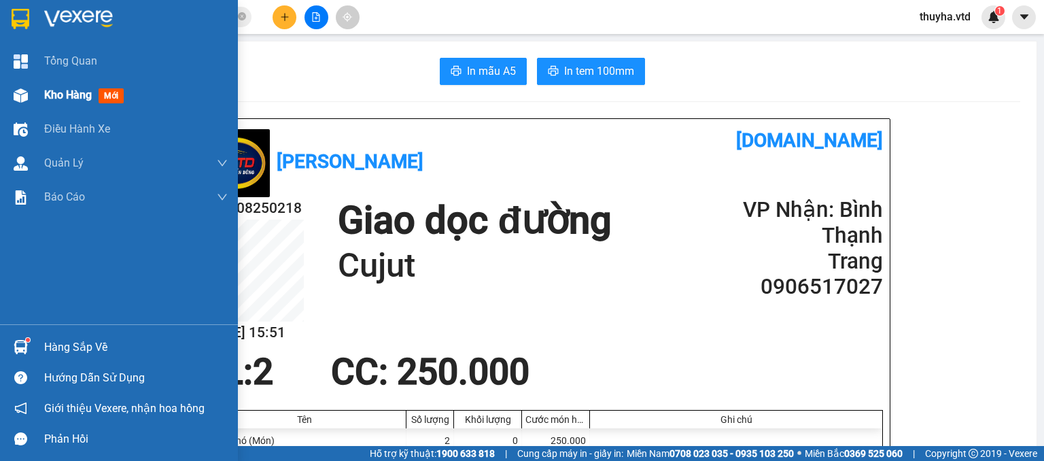
click at [20, 92] on img at bounding box center [21, 95] width 14 height 14
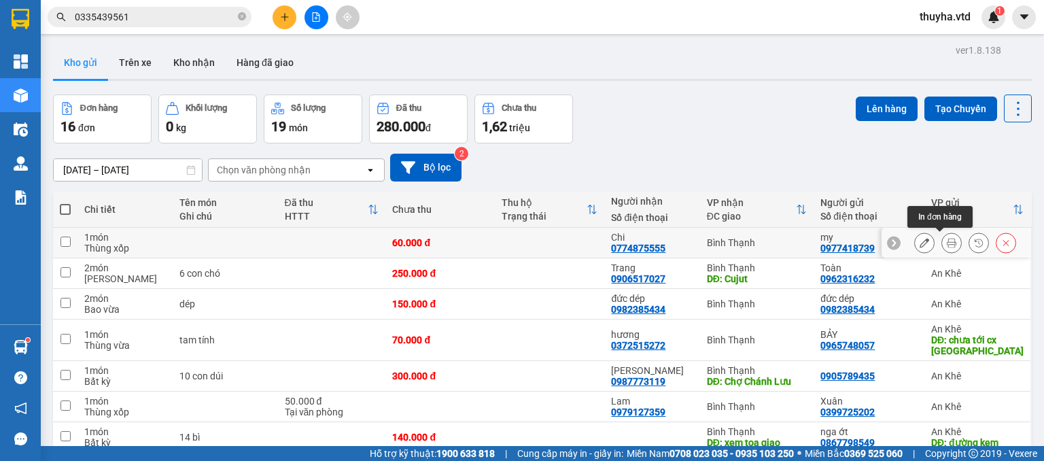
click at [947, 245] on icon at bounding box center [952, 243] width 10 height 10
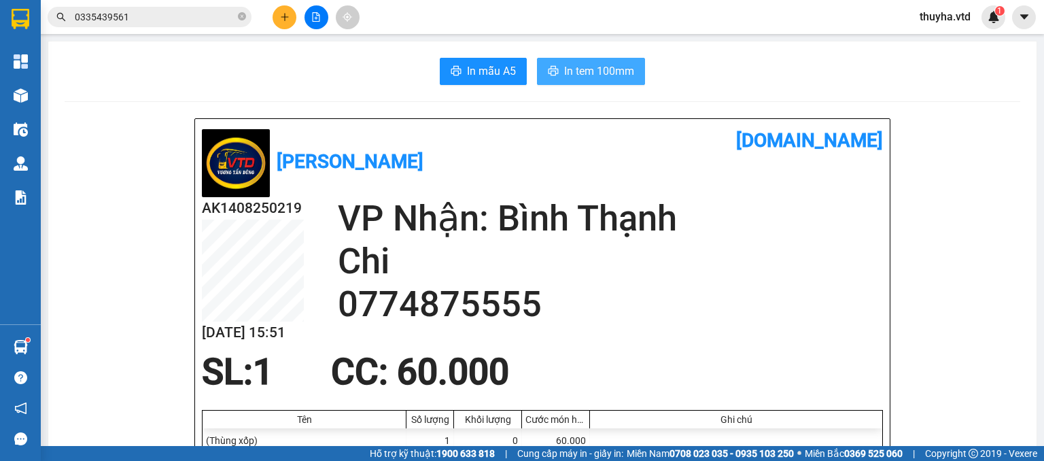
click at [577, 74] on span "In tem 100mm" at bounding box center [599, 71] width 70 height 17
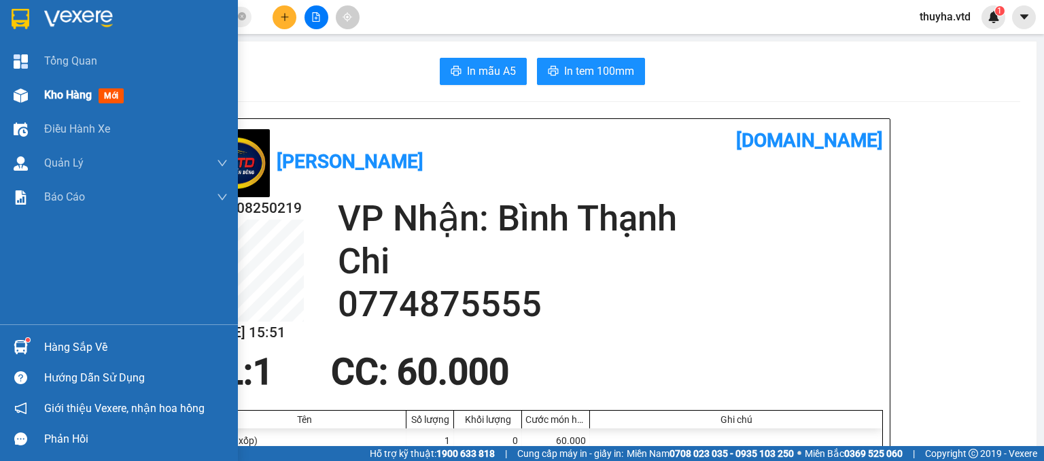
click at [64, 96] on span "Kho hàng" at bounding box center [68, 94] width 48 height 13
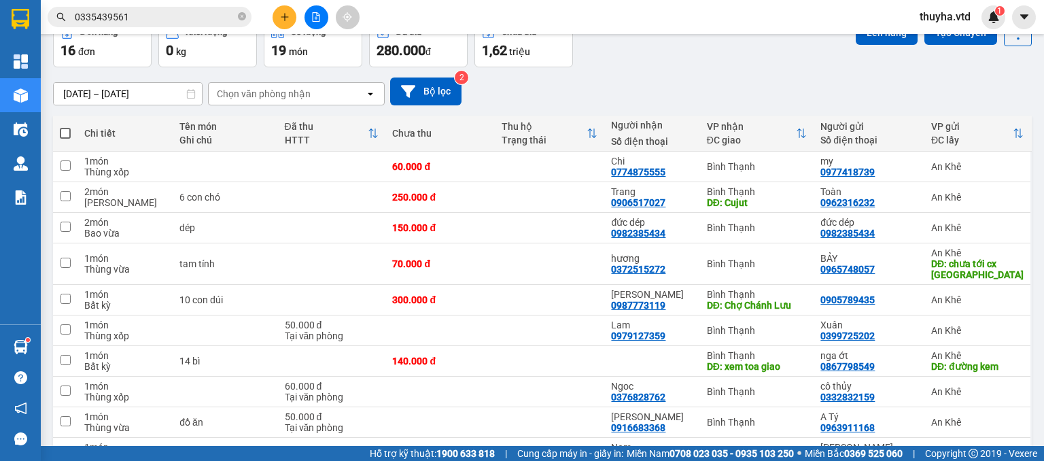
scroll to position [152, 0]
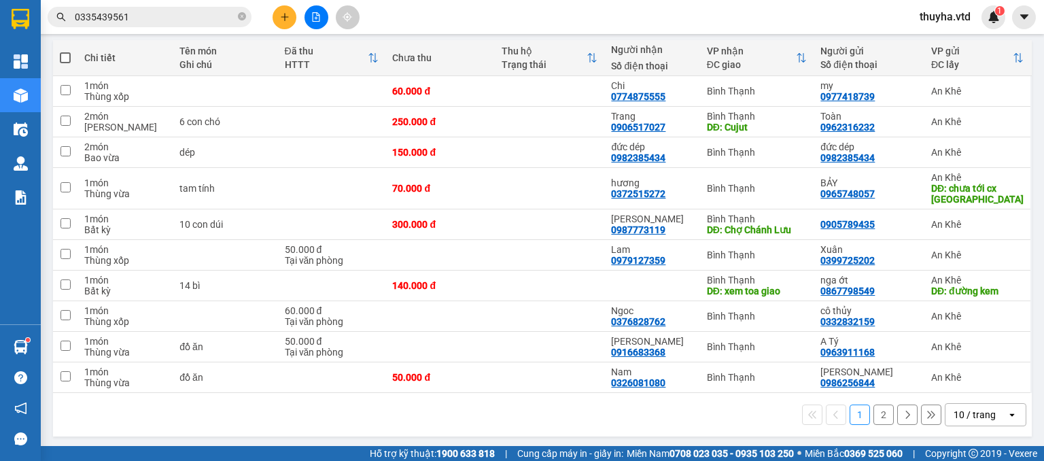
click at [873, 412] on button "2" at bounding box center [883, 414] width 20 height 20
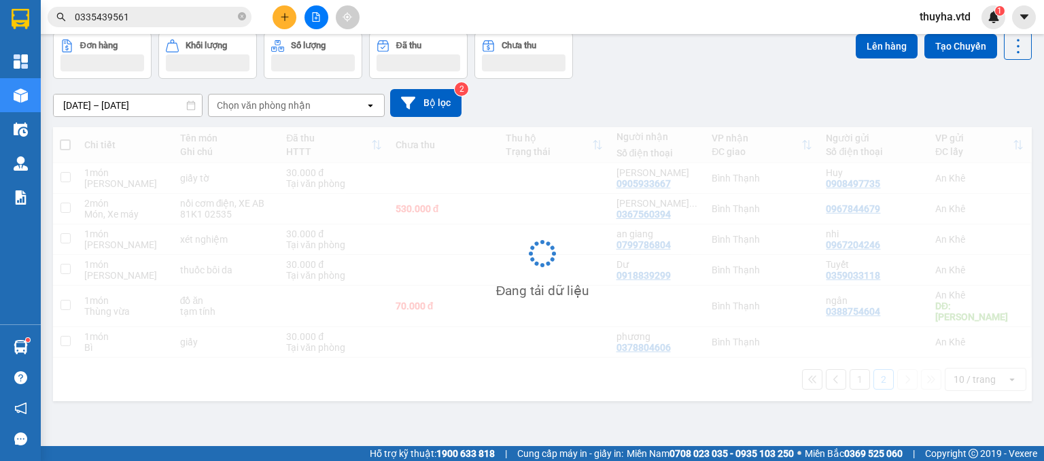
scroll to position [63, 0]
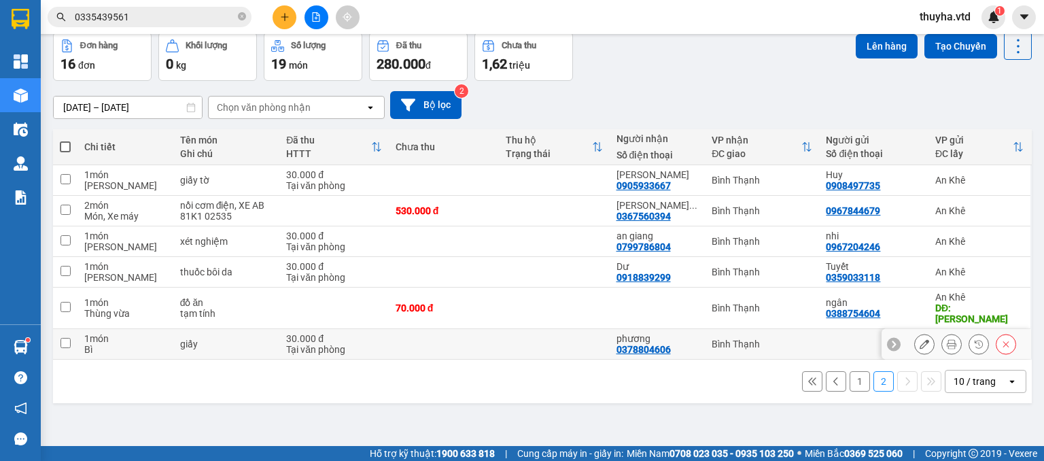
click at [947, 339] on icon at bounding box center [952, 344] width 10 height 10
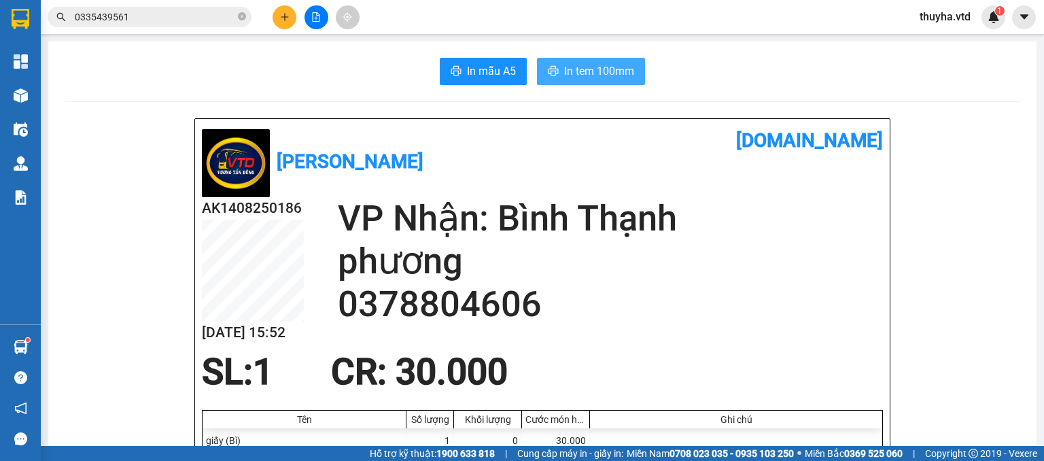
click at [564, 72] on span "In tem 100mm" at bounding box center [599, 71] width 70 height 17
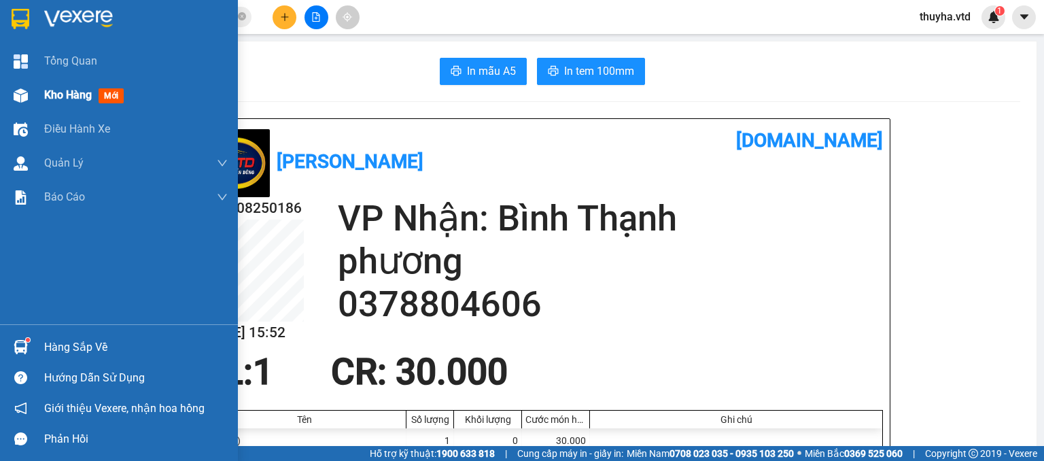
click at [27, 88] on div at bounding box center [21, 96] width 24 height 24
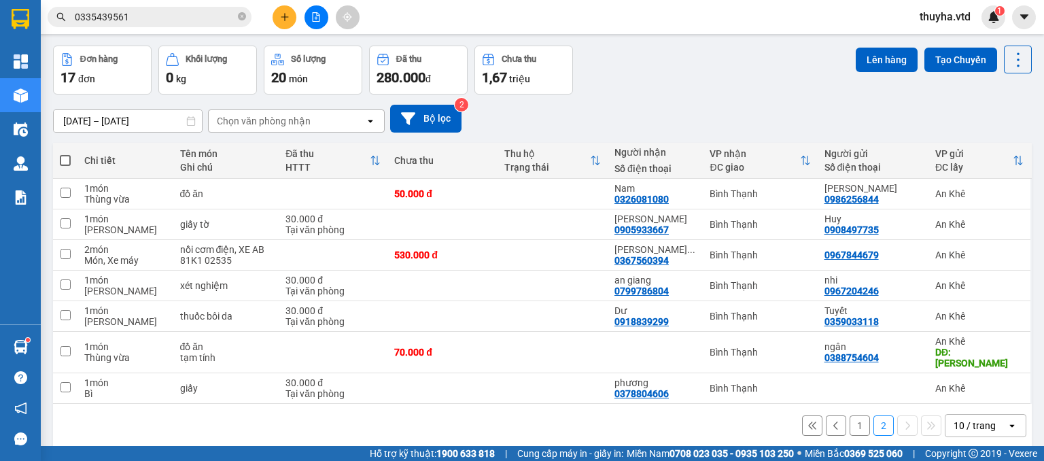
scroll to position [63, 0]
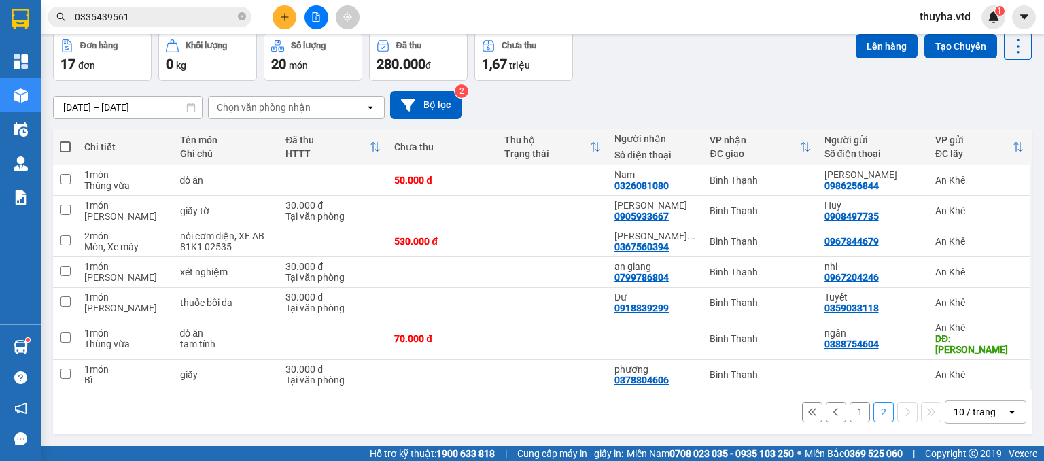
click at [850, 402] on button "1" at bounding box center [860, 412] width 20 height 20
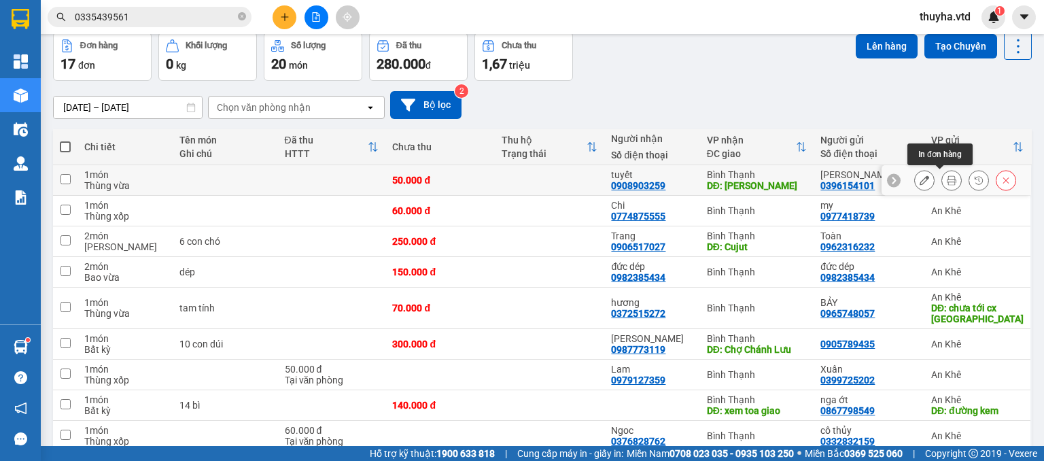
click at [947, 181] on icon at bounding box center [952, 180] width 10 height 10
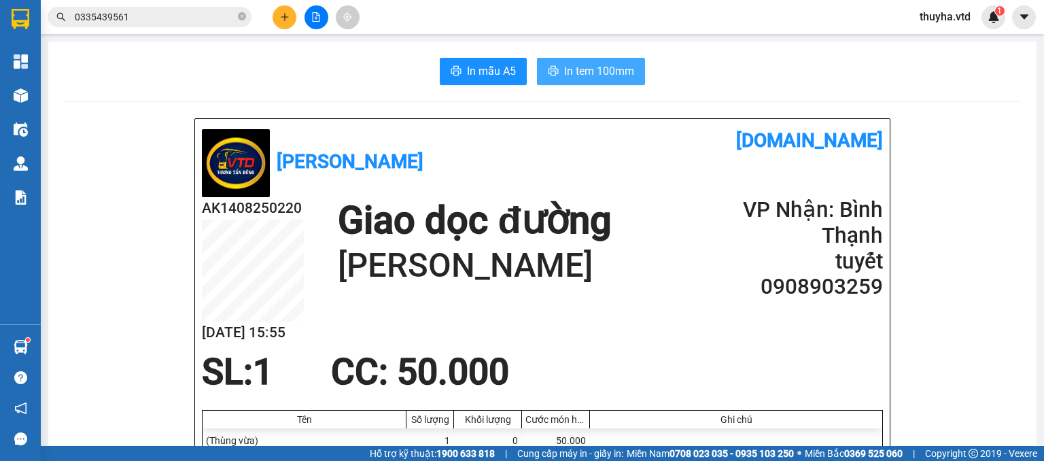
click at [542, 63] on button "In tem 100mm" at bounding box center [591, 71] width 108 height 27
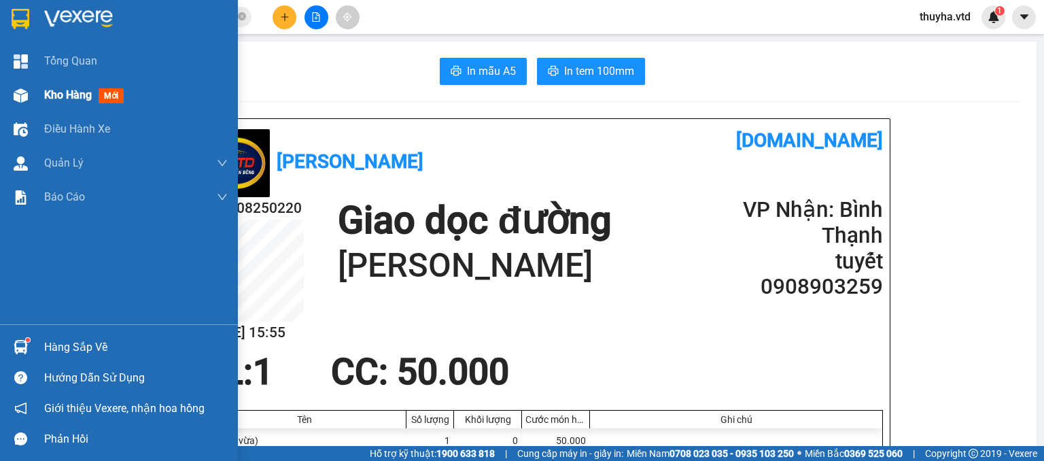
click at [33, 90] on div "Kho hàng mới" at bounding box center [119, 95] width 238 height 34
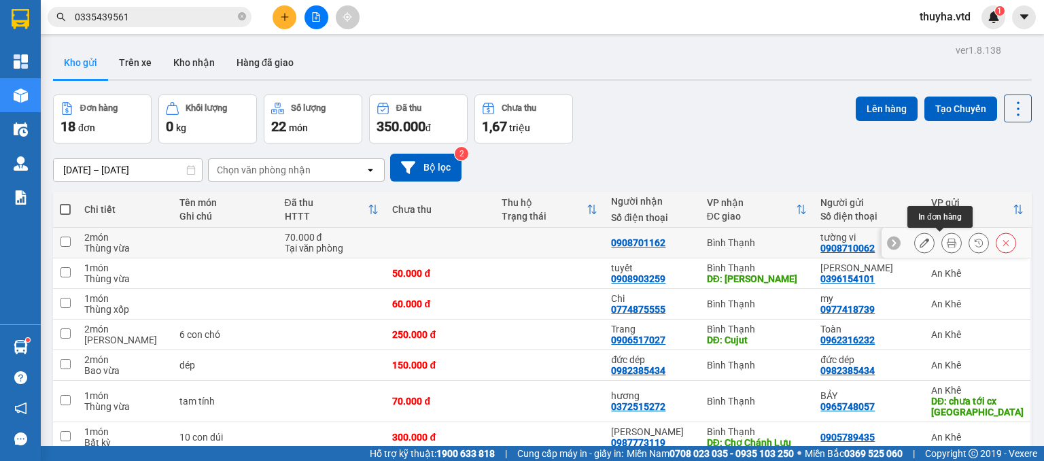
click at [947, 241] on icon at bounding box center [952, 243] width 10 height 10
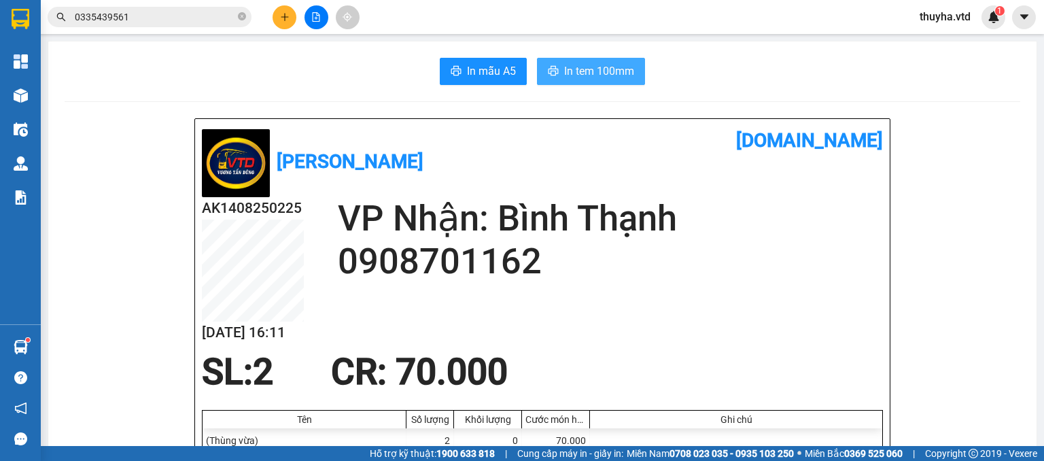
click at [601, 77] on span "In tem 100mm" at bounding box center [599, 71] width 70 height 17
click at [278, 18] on button at bounding box center [285, 17] width 24 height 24
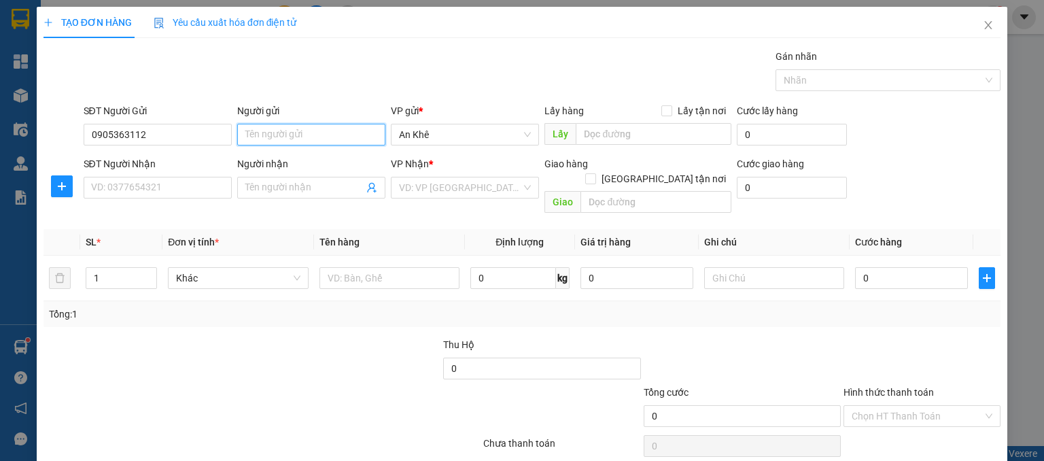
click at [266, 135] on input "Người gửi" at bounding box center [311, 135] width 148 height 22
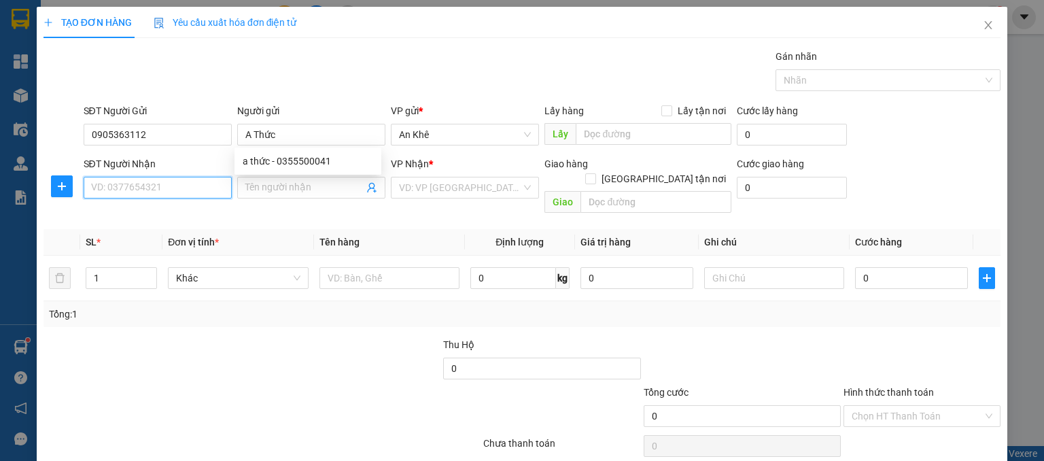
click at [168, 179] on input "SĐT Người Nhận" at bounding box center [158, 188] width 148 height 22
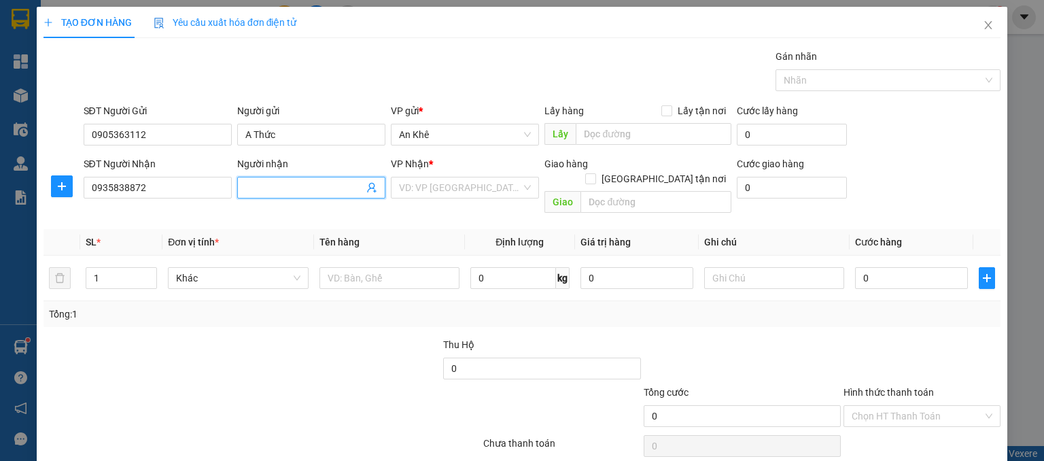
click at [273, 188] on input "Người nhận" at bounding box center [304, 187] width 118 height 15
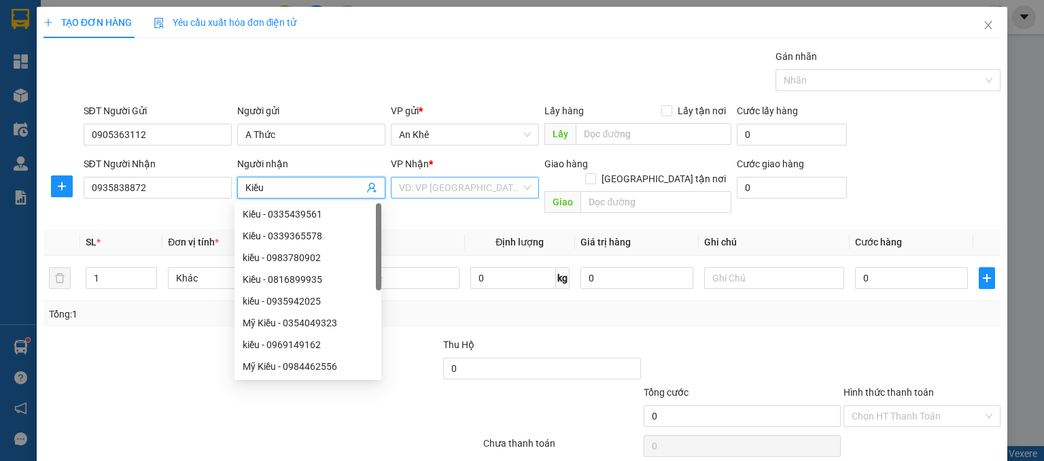
click at [473, 186] on input "search" at bounding box center [460, 187] width 122 height 20
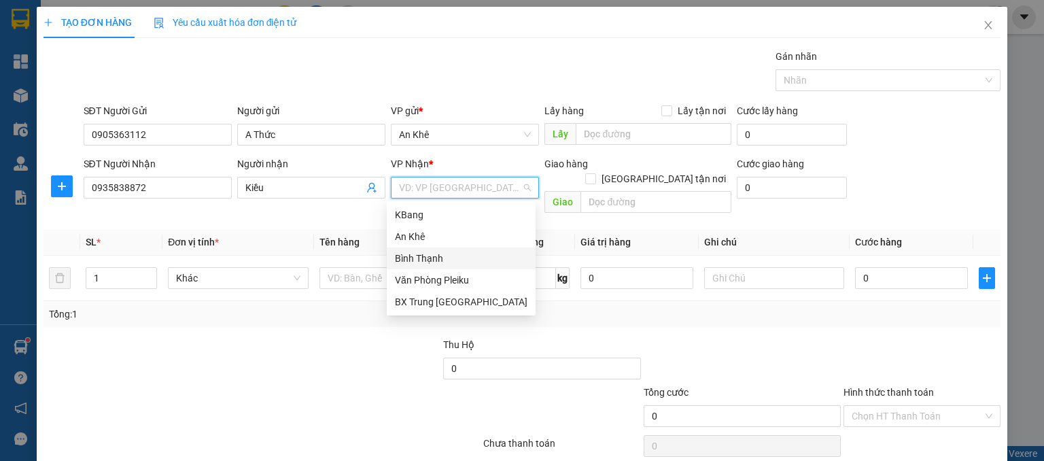
click at [430, 260] on div "Bình Thạnh" at bounding box center [461, 258] width 133 height 15
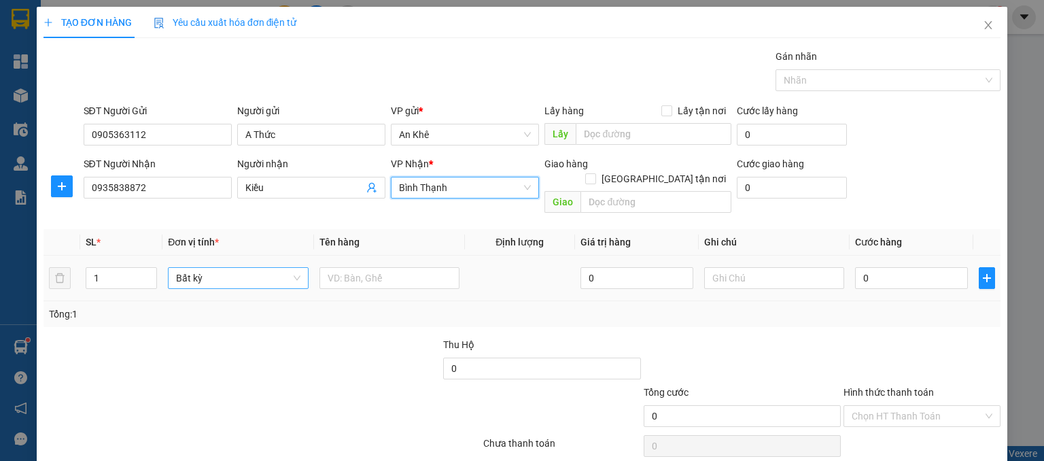
click at [182, 268] on span "Bất kỳ" at bounding box center [238, 278] width 124 height 20
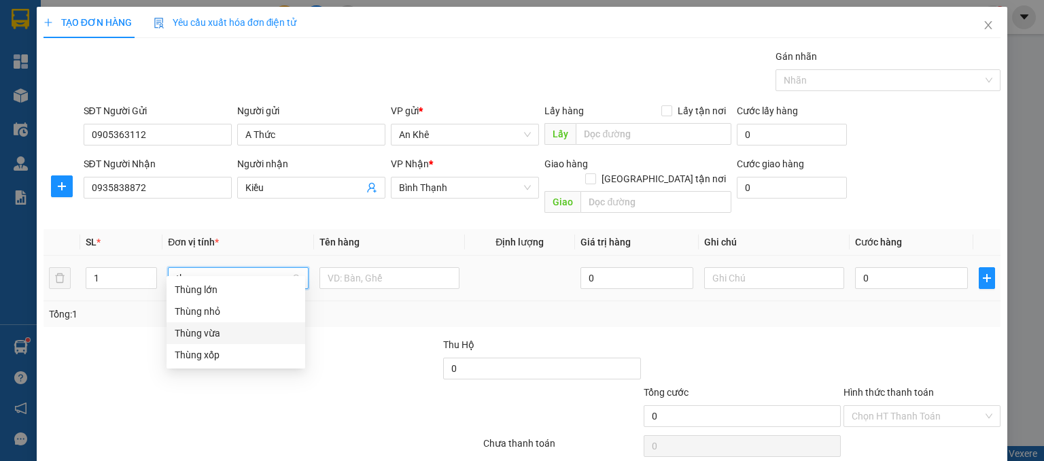
click at [197, 329] on div "Thùng vừa" at bounding box center [236, 333] width 122 height 15
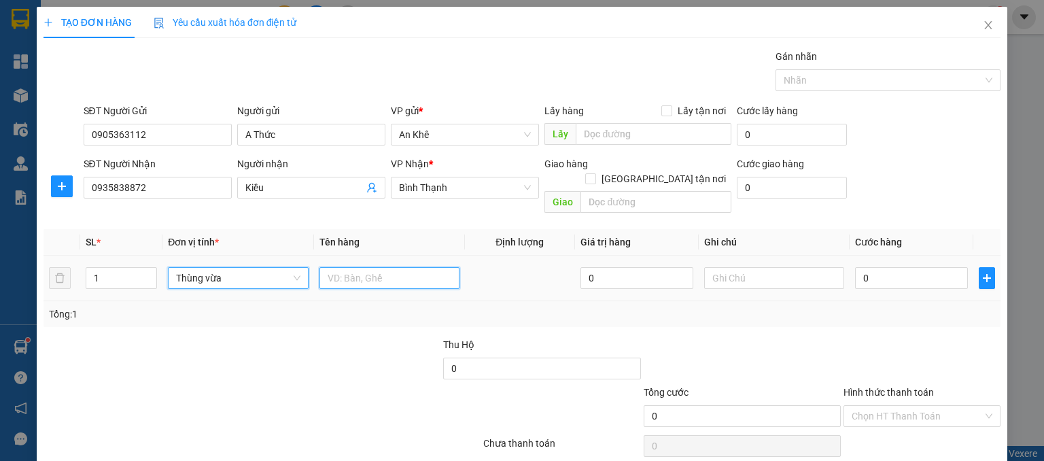
click at [340, 267] on input "text" at bounding box center [389, 278] width 140 height 22
click at [901, 267] on input "0" at bounding box center [911, 278] width 113 height 22
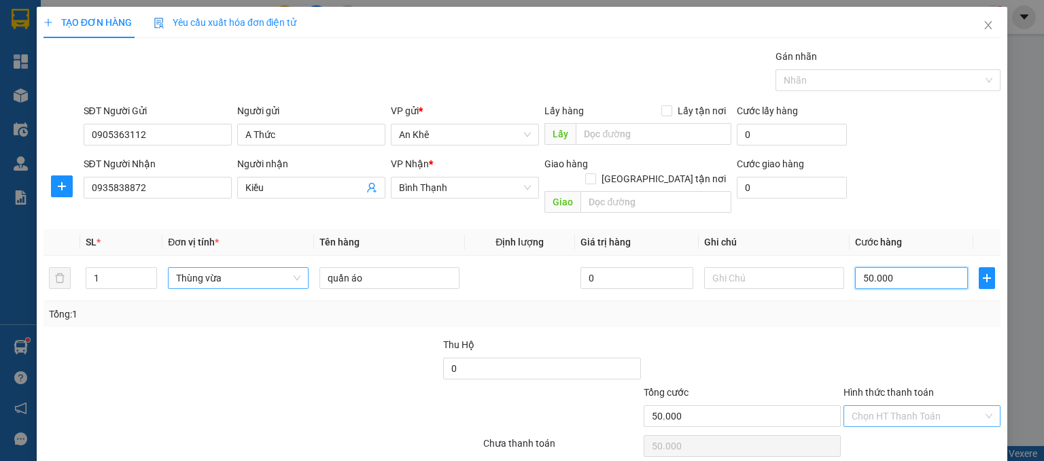
scroll to position [41, 0]
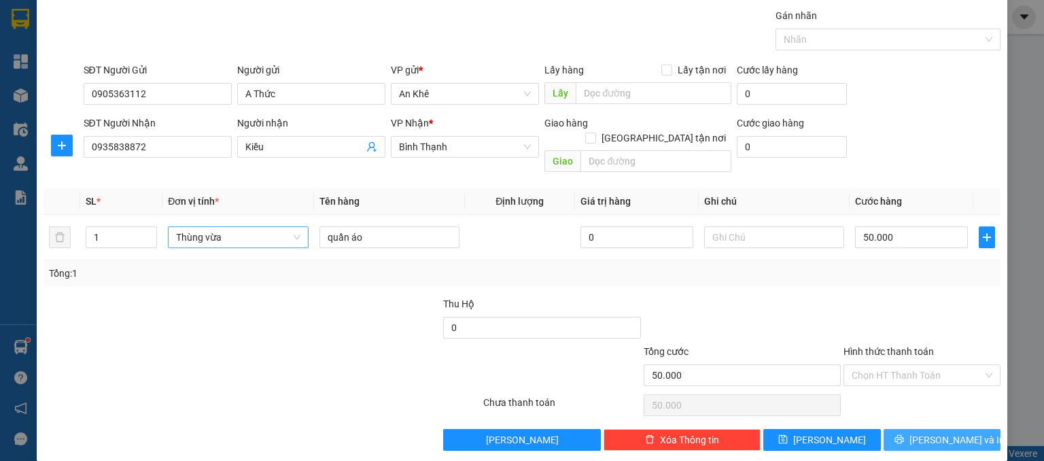
click at [944, 432] on span "[PERSON_NAME] và In" at bounding box center [956, 439] width 95 height 15
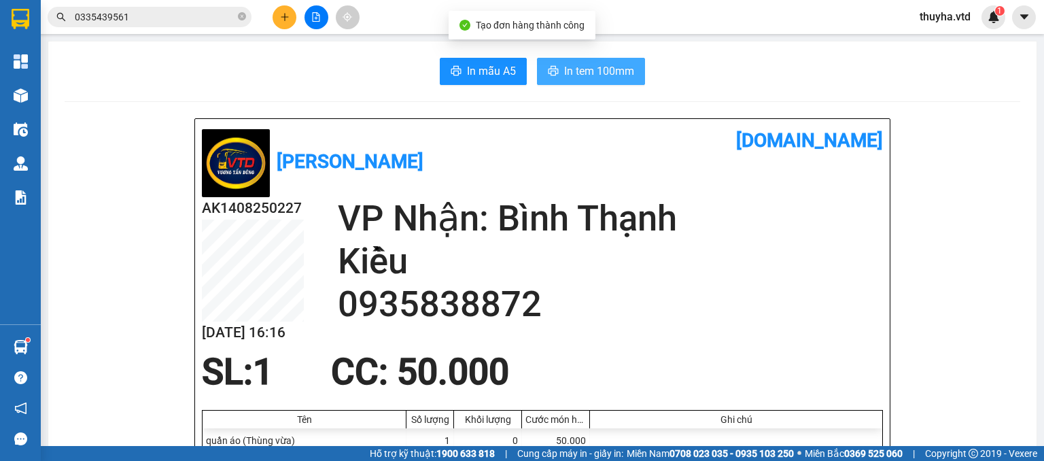
click at [593, 70] on span "In tem 100mm" at bounding box center [599, 71] width 70 height 17
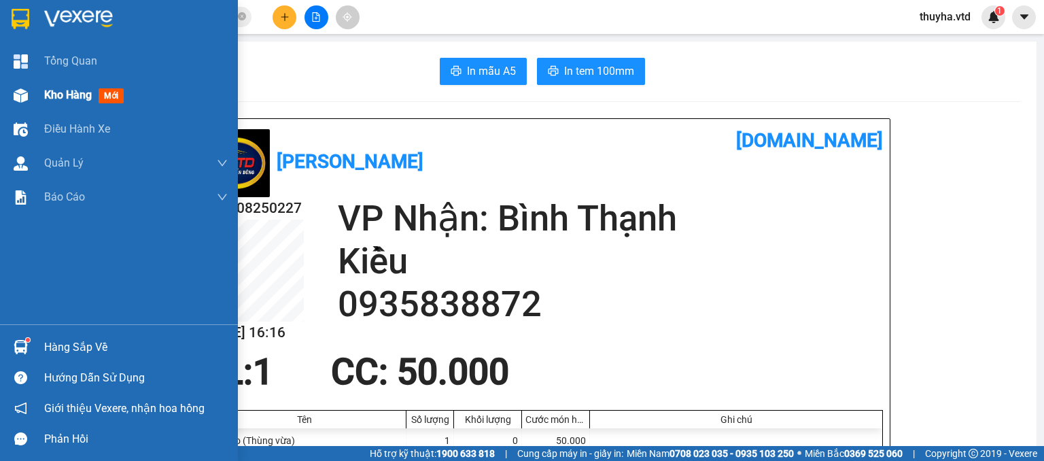
click at [22, 101] on img at bounding box center [21, 95] width 14 height 14
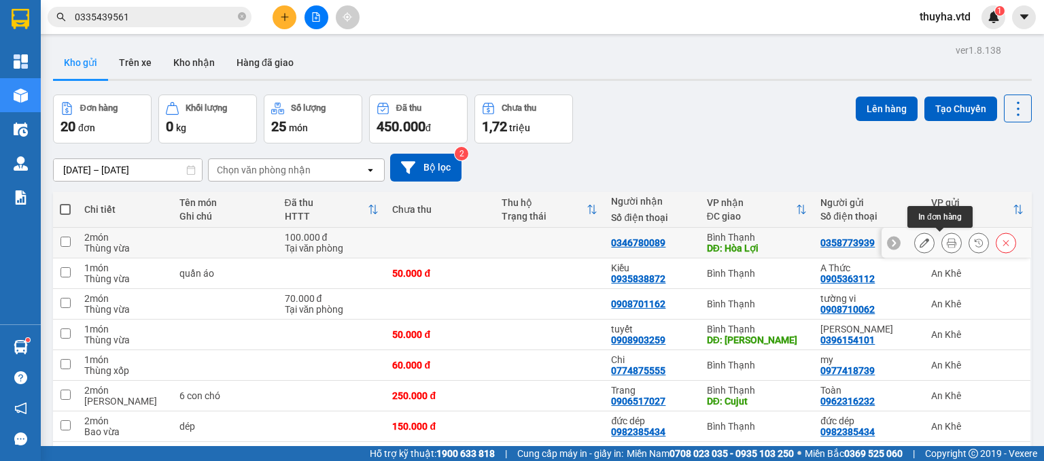
click at [947, 239] on icon at bounding box center [952, 243] width 10 height 10
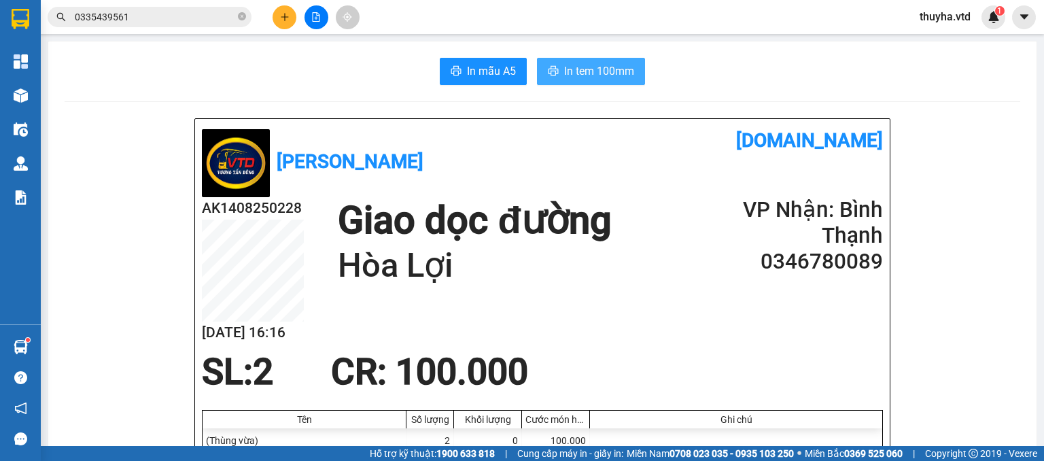
click at [564, 71] on span "In tem 100mm" at bounding box center [599, 71] width 70 height 17
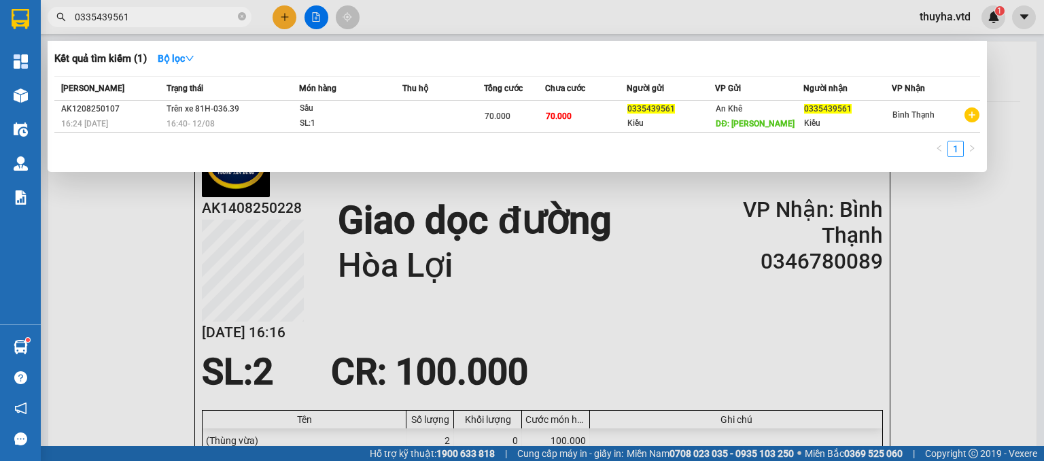
click at [160, 16] on input "0335439561" at bounding box center [155, 17] width 160 height 15
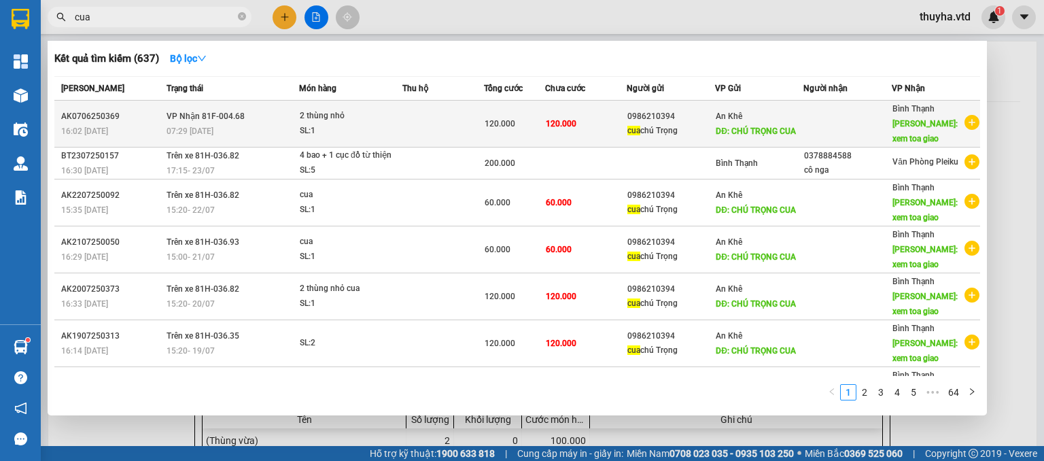
click at [631, 127] on span "cua" at bounding box center [633, 131] width 13 height 10
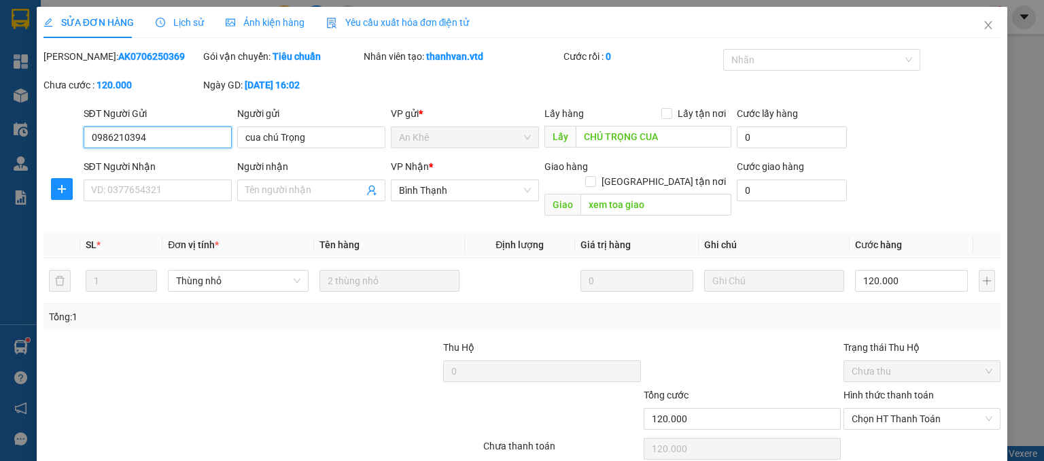
click at [97, 145] on input "0986210394" at bounding box center [158, 137] width 148 height 22
click at [98, 142] on input "0986210394" at bounding box center [158, 137] width 148 height 22
click at [983, 26] on icon "close" at bounding box center [988, 25] width 11 height 11
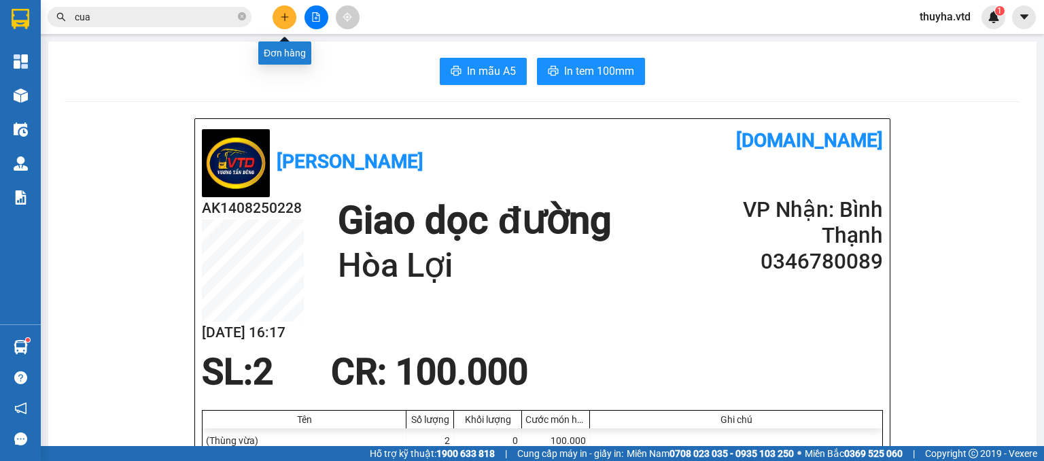
click at [279, 16] on button at bounding box center [285, 17] width 24 height 24
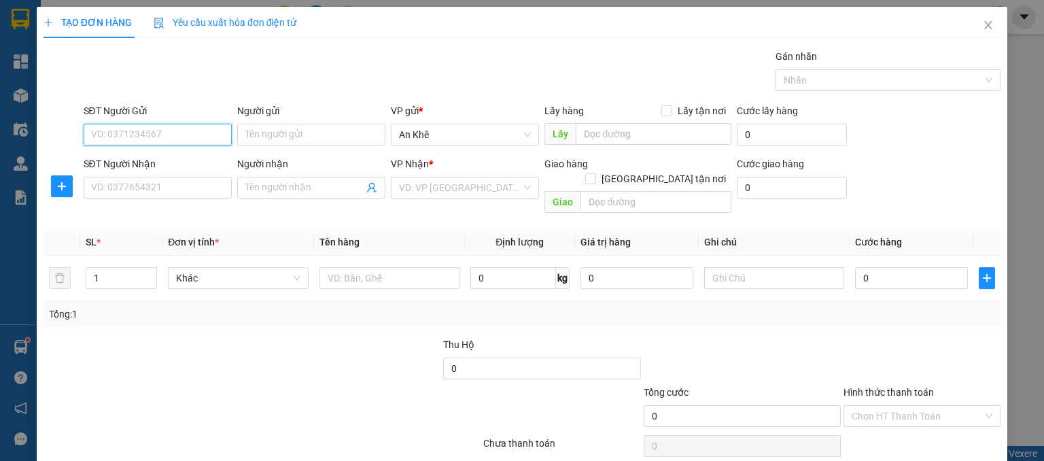
paste input "0986210394"
click at [162, 135] on input "0986210394" at bounding box center [158, 135] width 148 height 22
drag, startPoint x: 164, startPoint y: 137, endPoint x: 146, endPoint y: 168, distance: 36.3
click at [164, 139] on input "0986210394" at bounding box center [158, 135] width 148 height 22
click at [142, 164] on div "0986210394" at bounding box center [155, 161] width 130 height 15
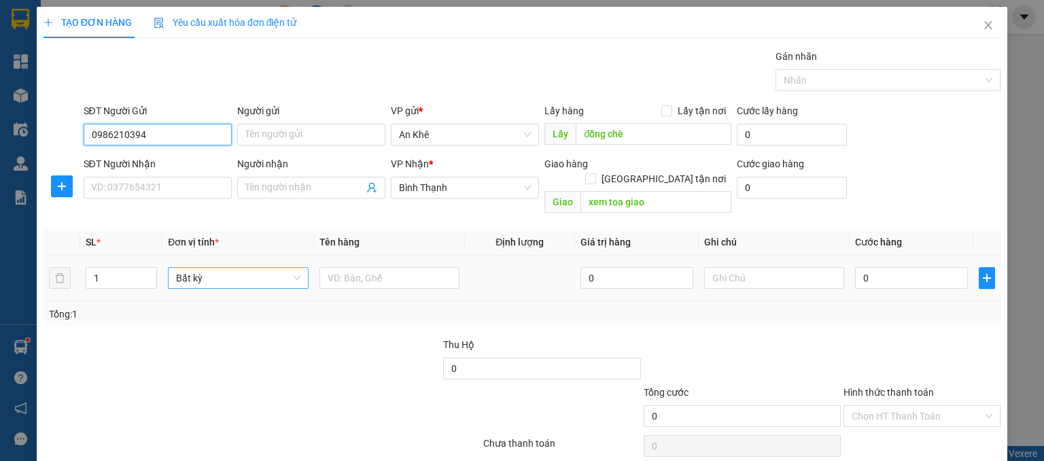
click at [234, 268] on span "Bất kỳ" at bounding box center [238, 278] width 124 height 20
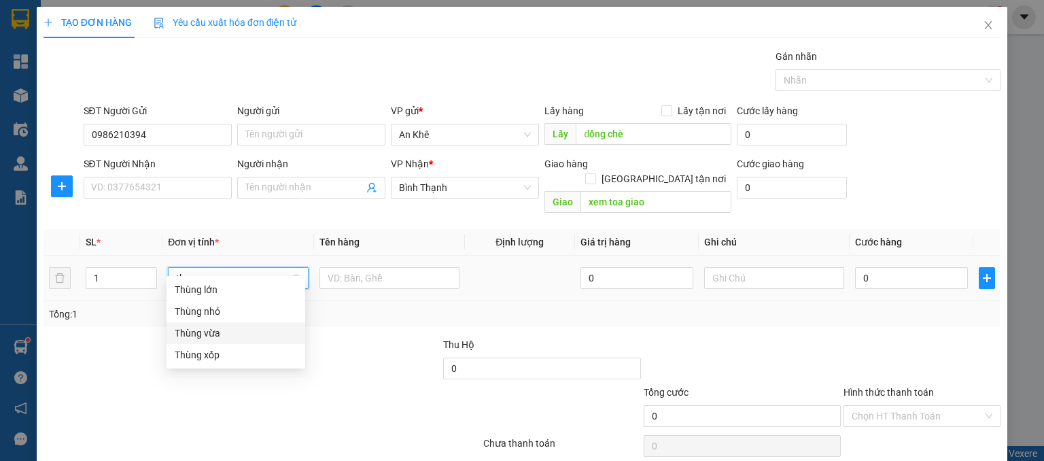
click at [211, 334] on div "Thùng vừa" at bounding box center [236, 333] width 122 height 15
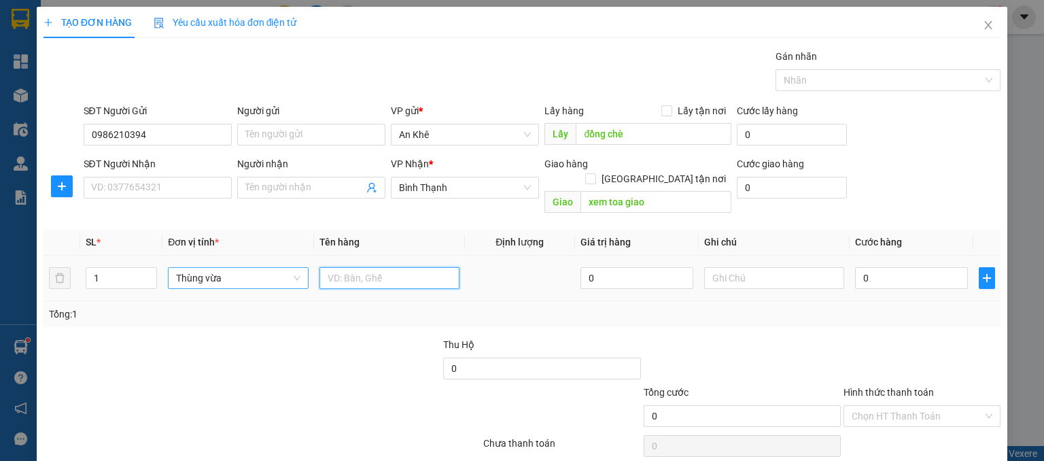
click at [332, 268] on input "text" at bounding box center [389, 278] width 140 height 22
click at [855, 267] on input "0" at bounding box center [911, 278] width 113 height 22
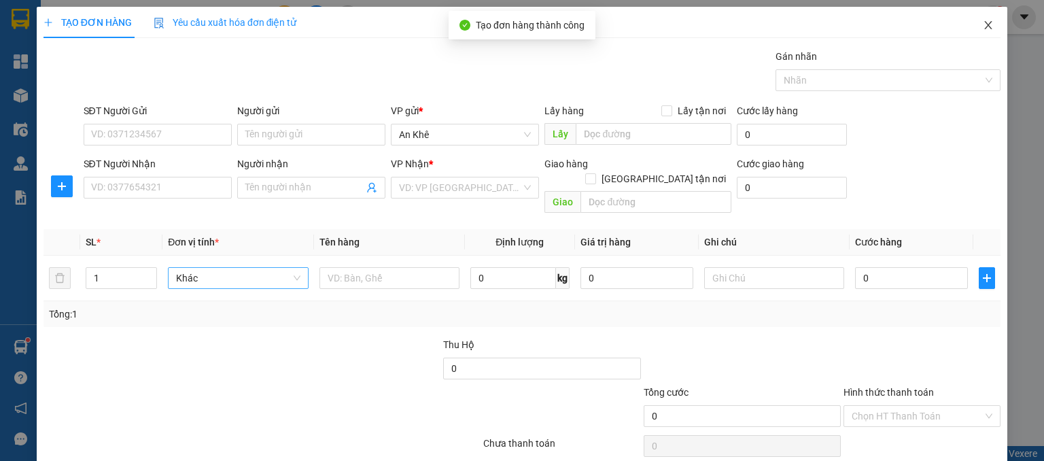
click at [973, 29] on span "Close" at bounding box center [988, 26] width 38 height 38
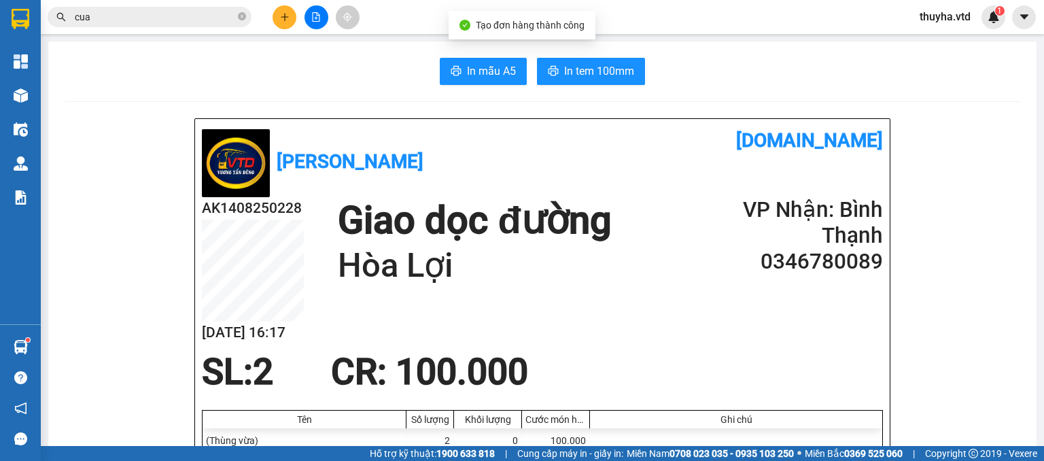
click at [152, 16] on input "cua" at bounding box center [155, 17] width 160 height 15
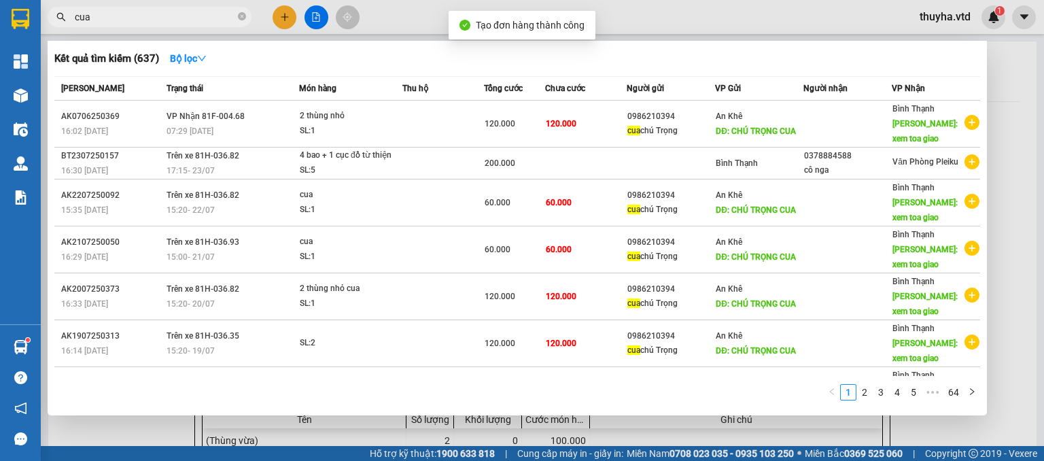
drag, startPoint x: 152, startPoint y: 16, endPoint x: 160, endPoint y: 15, distance: 8.3
click at [152, 16] on input "cua" at bounding box center [155, 17] width 160 height 15
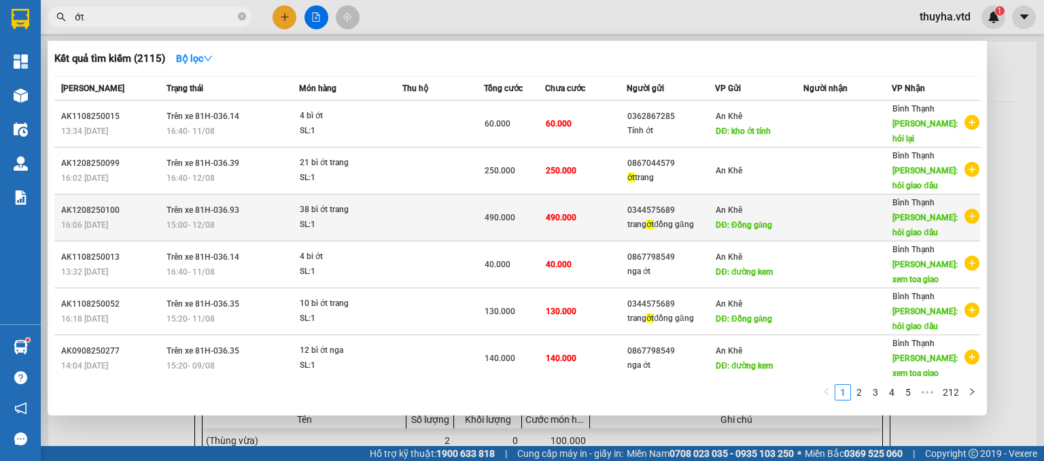
click at [663, 217] on div "trang ớt đồng găng" at bounding box center [670, 224] width 87 height 14
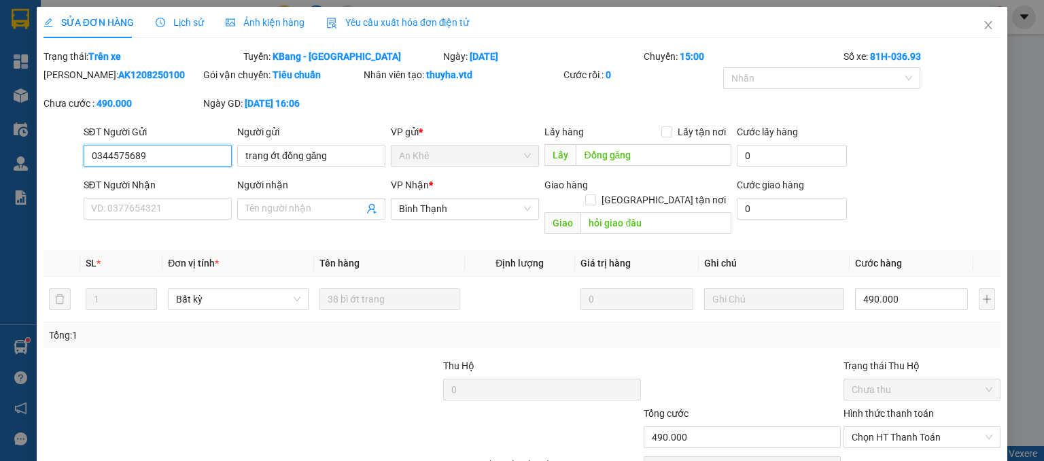
click at [128, 155] on input "0344575689" at bounding box center [158, 156] width 148 height 22
click at [983, 23] on icon "close" at bounding box center [988, 25] width 11 height 11
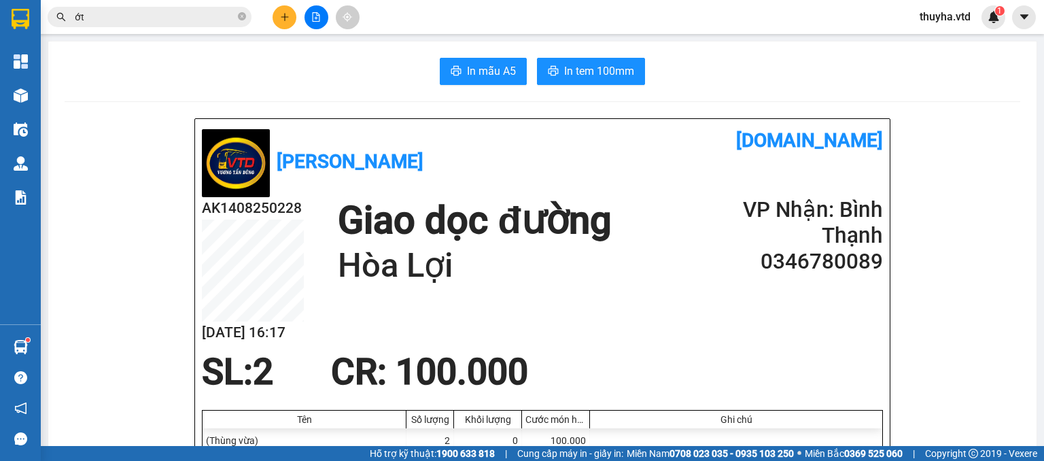
click at [277, 12] on button at bounding box center [285, 17] width 24 height 24
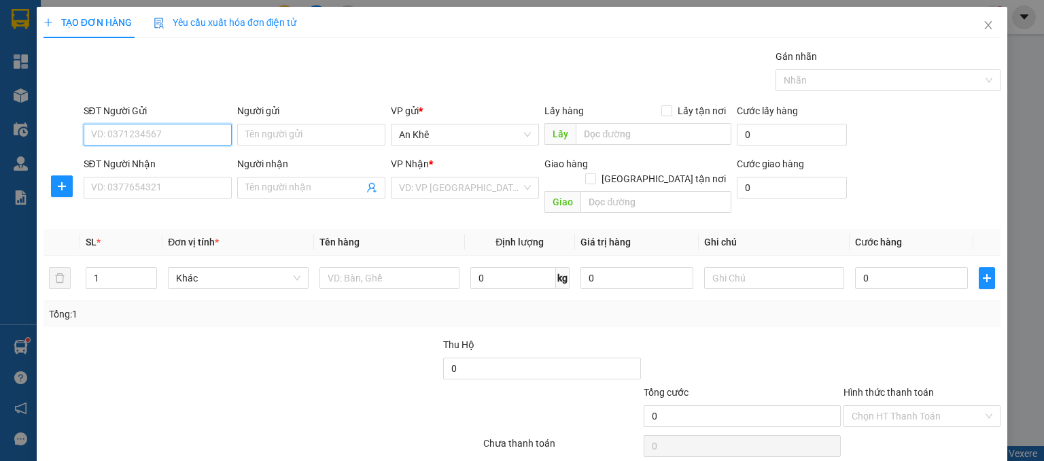
drag, startPoint x: 91, startPoint y: 135, endPoint x: 98, endPoint y: 139, distance: 7.6
paste input "0344575689"
click at [154, 142] on input "0344575689" at bounding box center [158, 135] width 148 height 22
click at [154, 134] on input "0344575689" at bounding box center [158, 135] width 148 height 22
click at [160, 162] on div "0344575689 - trang ớt đồng găng" at bounding box center [161, 161] width 143 height 15
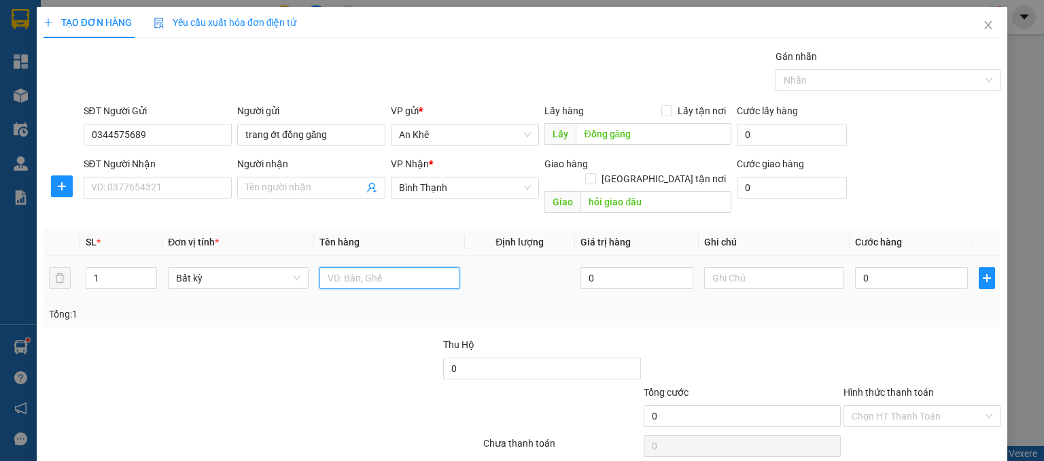
click at [367, 267] on input "text" at bounding box center [389, 278] width 140 height 22
click at [860, 267] on input "0" at bounding box center [911, 278] width 113 height 22
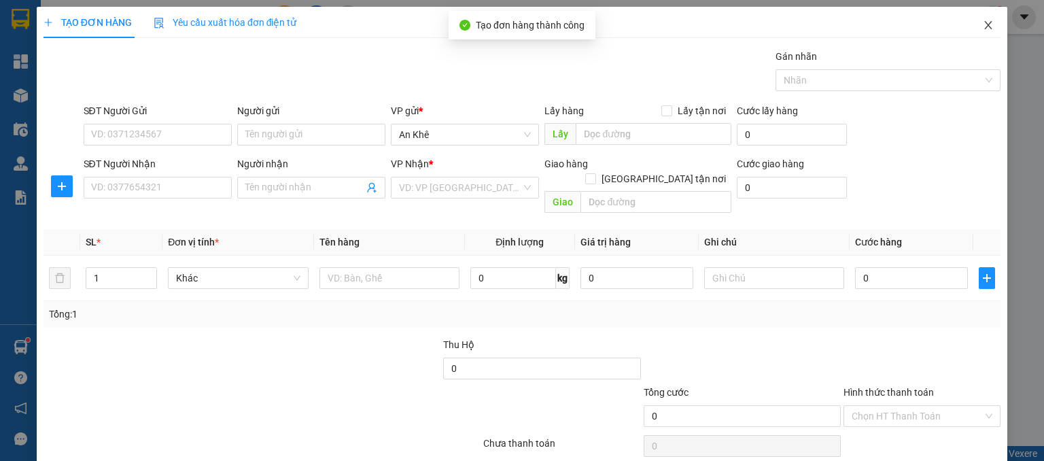
click at [983, 24] on icon "close" at bounding box center [988, 25] width 11 height 11
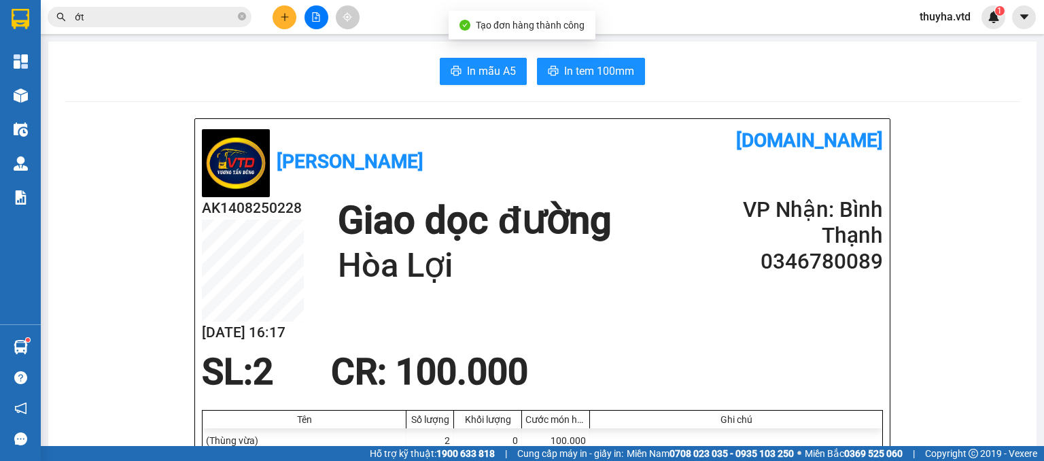
click at [114, 17] on input "ớt" at bounding box center [155, 17] width 160 height 15
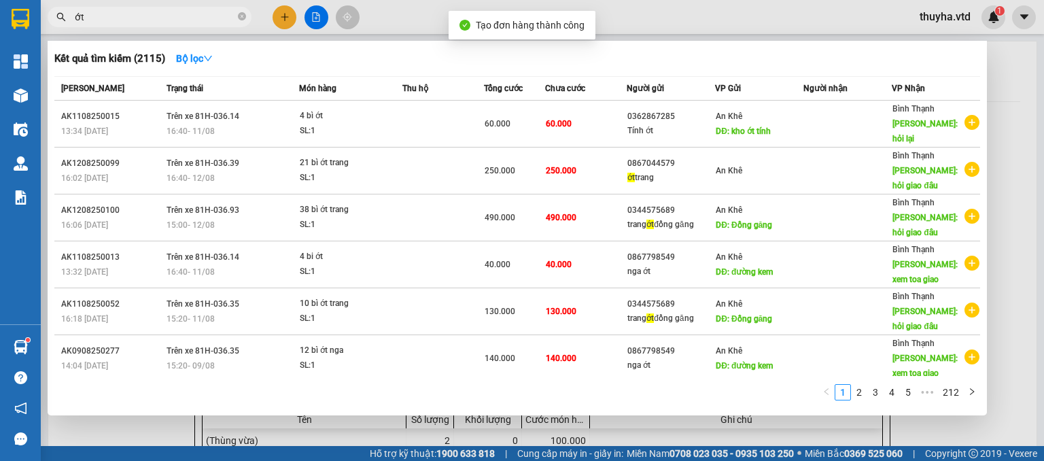
click at [114, 17] on input "ớt" at bounding box center [155, 17] width 160 height 15
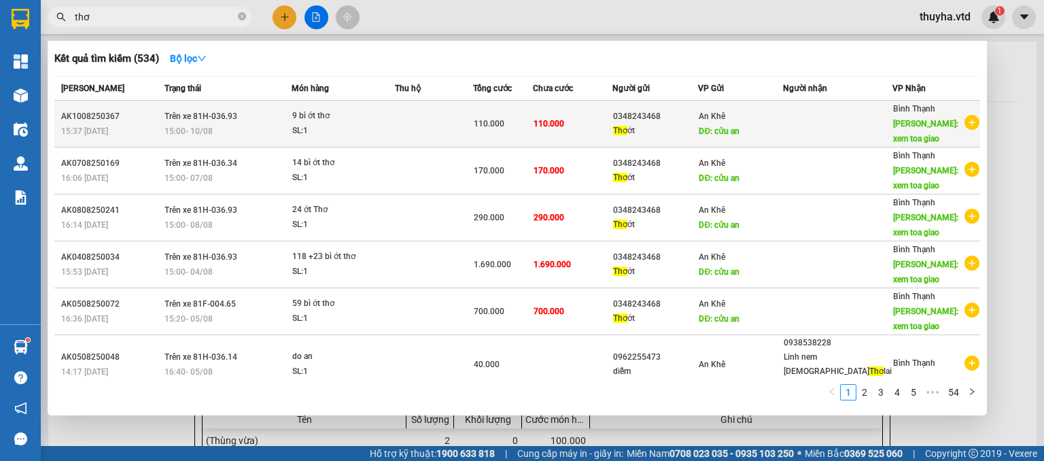
click at [644, 135] on div "Thơ ớt" at bounding box center [655, 131] width 85 height 14
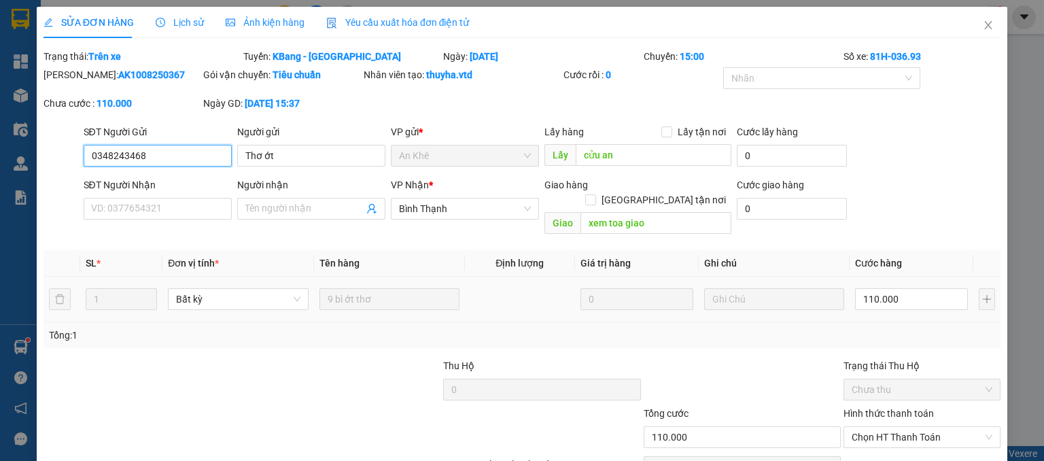
click at [106, 150] on input "0348243468" at bounding box center [158, 156] width 148 height 22
click at [981, 20] on span "Close" at bounding box center [988, 26] width 38 height 38
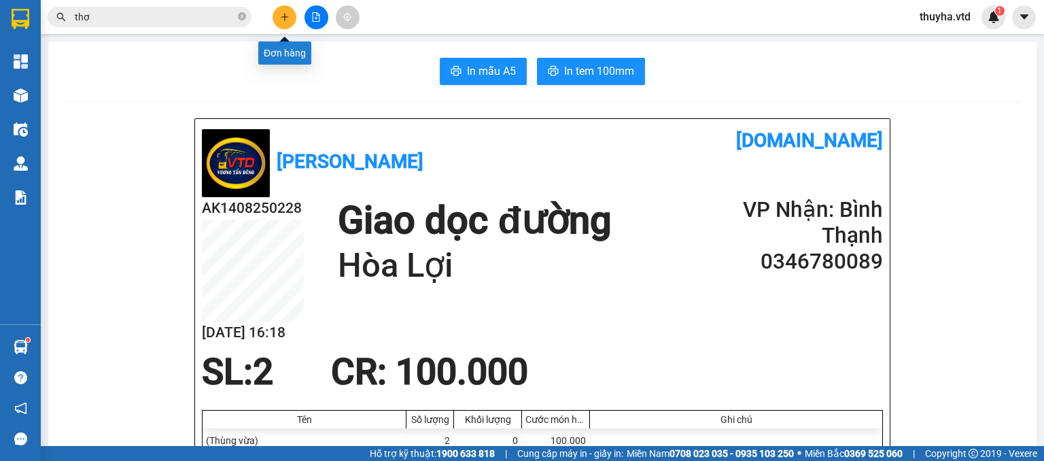
click at [285, 20] on icon "plus" at bounding box center [285, 17] width 10 height 10
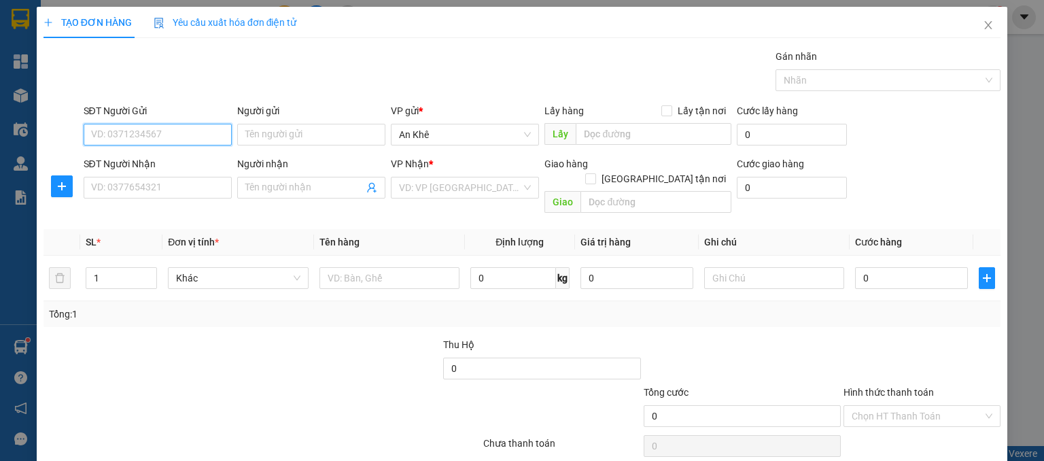
paste input "0348243468"
click at [160, 135] on input "0348243468" at bounding box center [158, 135] width 148 height 22
click at [161, 157] on div "0348243468 - Thơ ớt" at bounding box center [155, 161] width 130 height 15
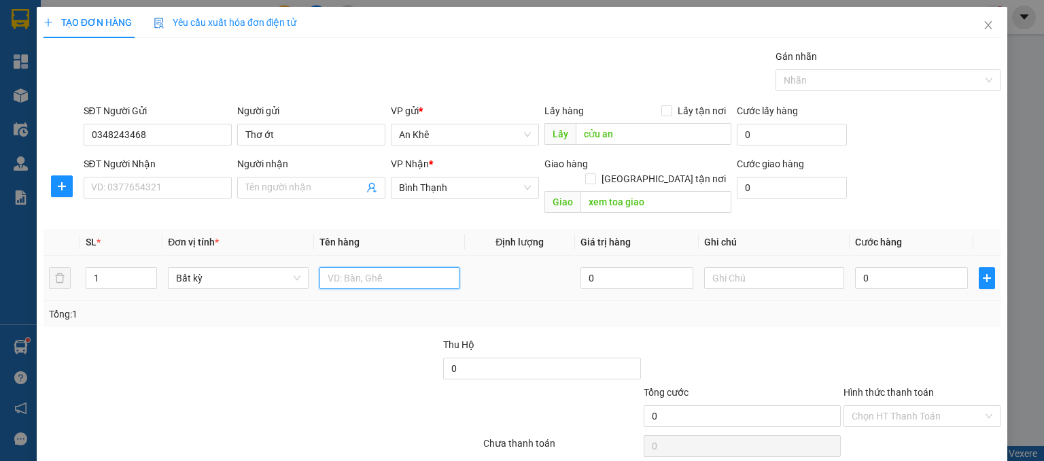
click at [332, 267] on input "text" at bounding box center [389, 278] width 140 height 22
click at [870, 267] on input "0" at bounding box center [911, 278] width 113 height 22
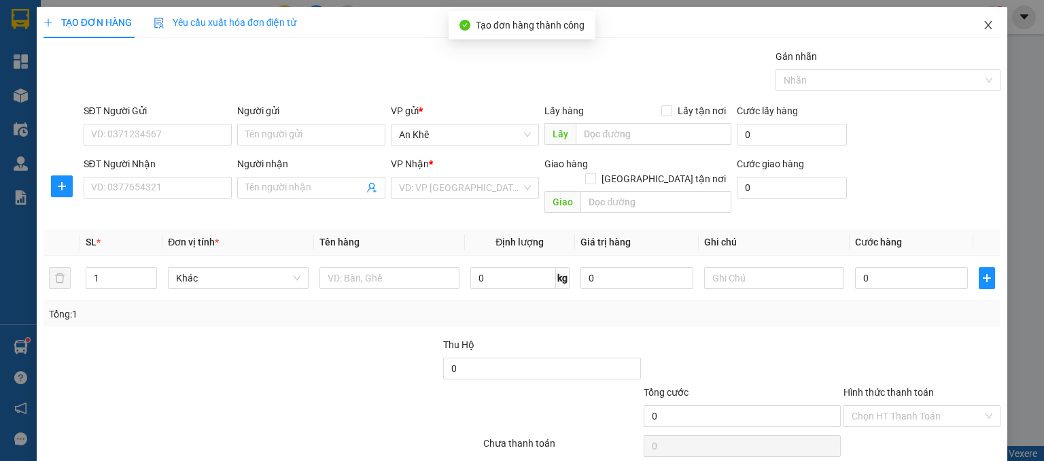
click at [983, 26] on icon "close" at bounding box center [988, 25] width 11 height 11
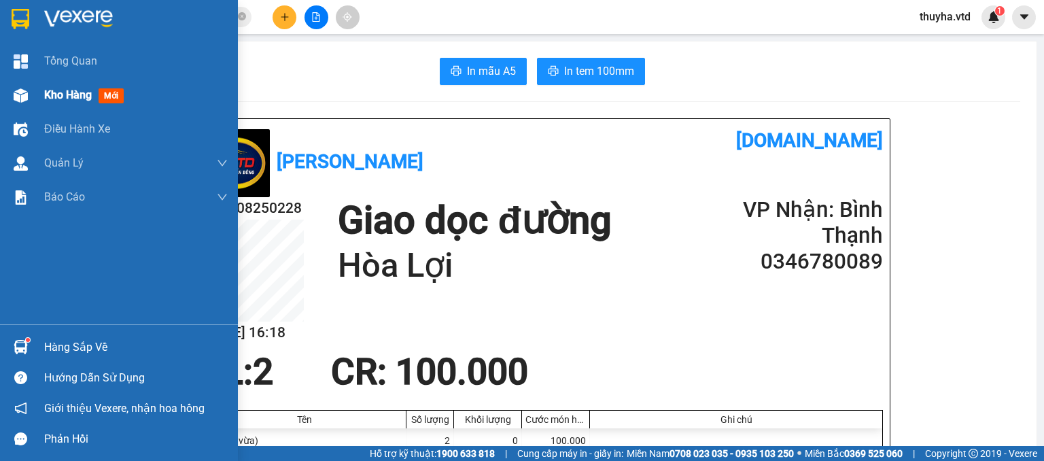
click at [35, 88] on div "Kho hàng mới" at bounding box center [119, 95] width 238 height 34
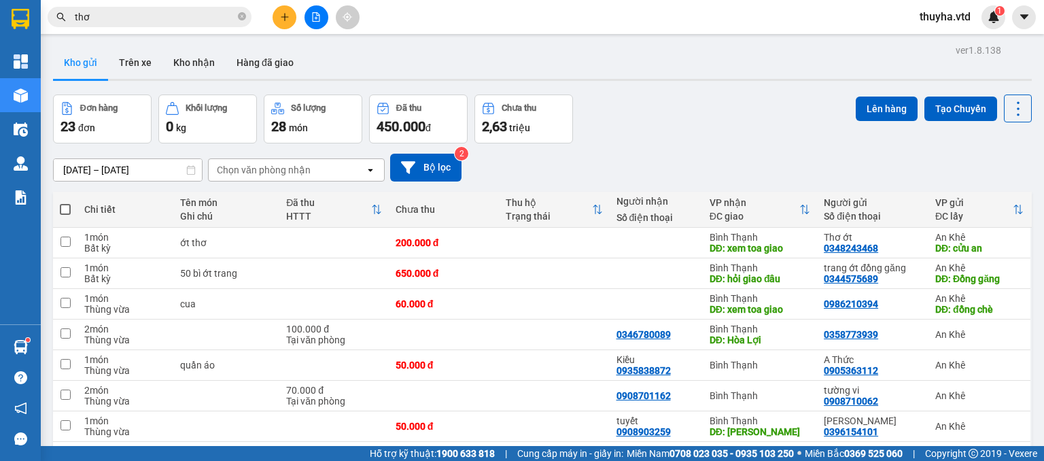
click at [65, 207] on span at bounding box center [65, 209] width 11 height 11
click at [65, 203] on input "checkbox" at bounding box center [65, 203] width 0 height 0
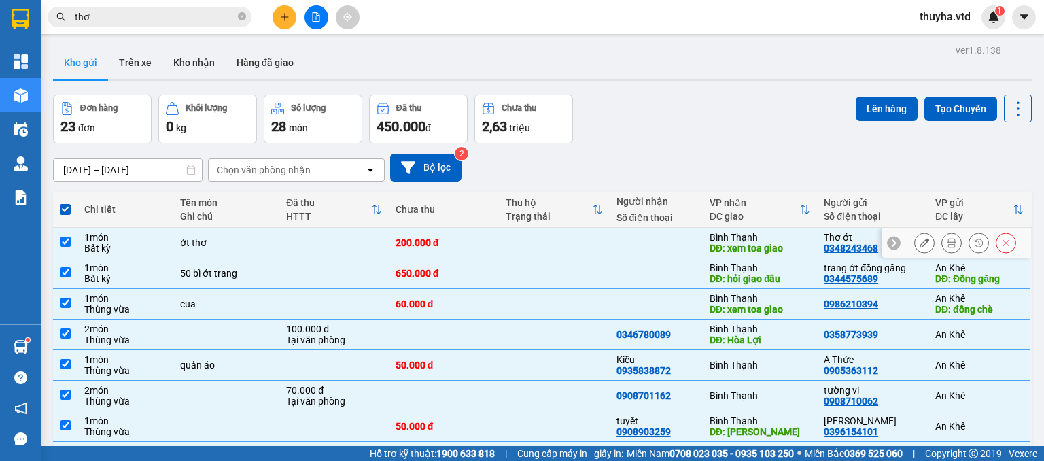
click at [68, 242] on input "checkbox" at bounding box center [65, 242] width 10 height 10
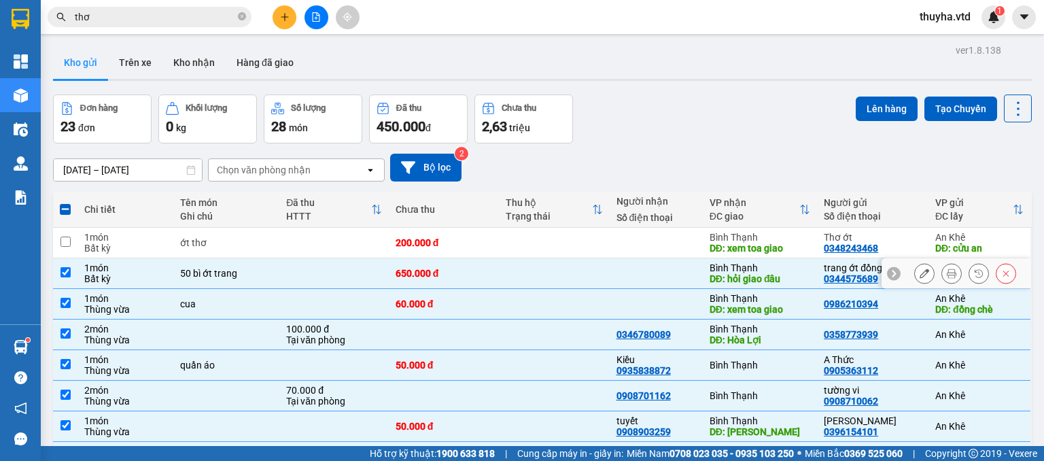
click at [69, 270] on input "checkbox" at bounding box center [65, 272] width 10 height 10
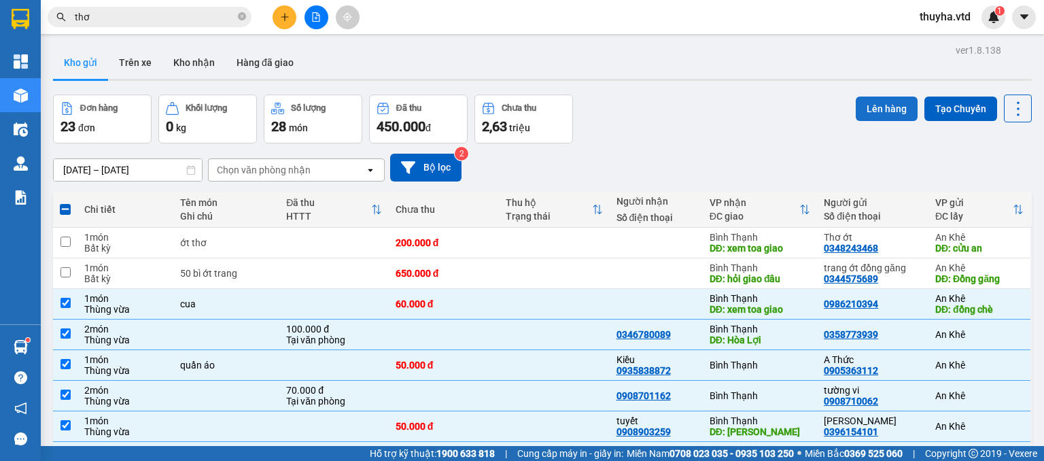
click at [881, 115] on button "Lên hàng" at bounding box center [887, 109] width 62 height 24
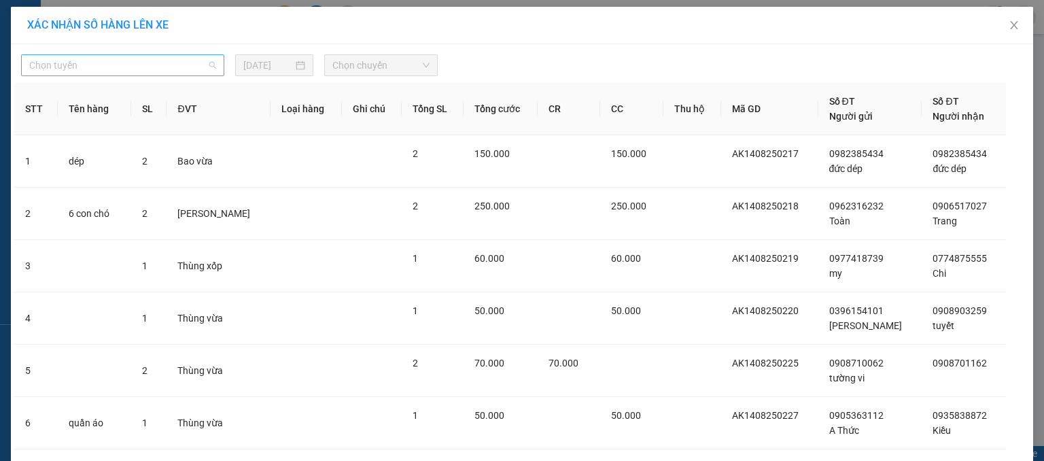
click at [48, 67] on span "Chọn tuyến" at bounding box center [122, 65] width 187 height 20
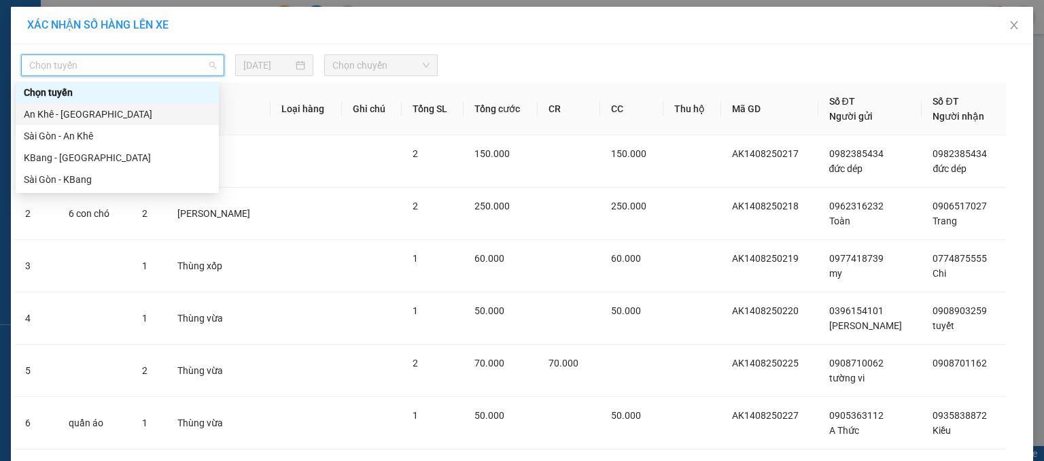
click at [43, 117] on div "An Khê - [GEOGRAPHIC_DATA]" at bounding box center [117, 114] width 187 height 15
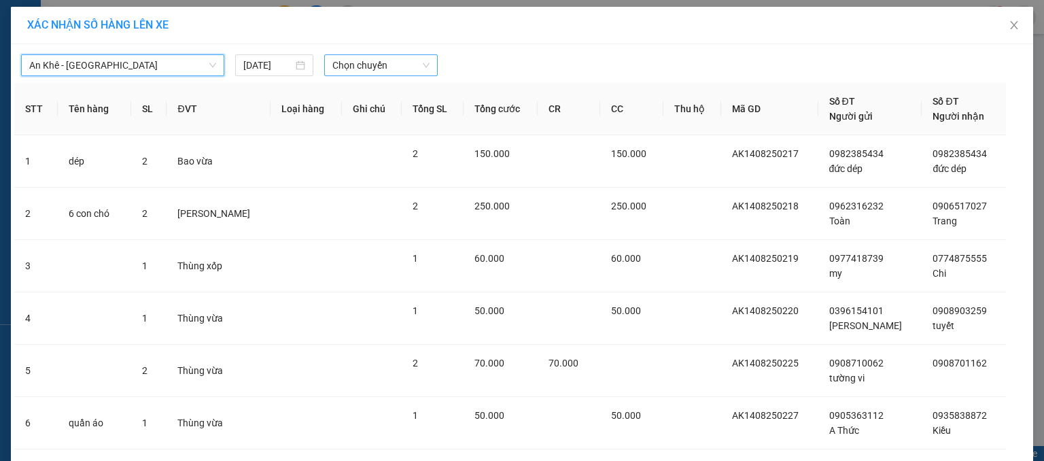
click at [357, 71] on span "Chọn chuyến" at bounding box center [381, 65] width 98 height 20
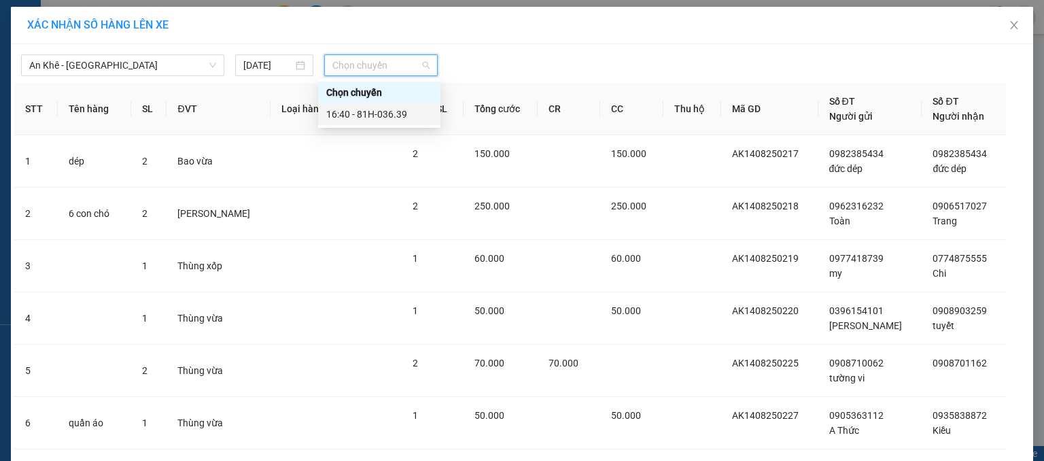
click at [386, 117] on div "16:40 - 81H-036.39" at bounding box center [379, 114] width 106 height 15
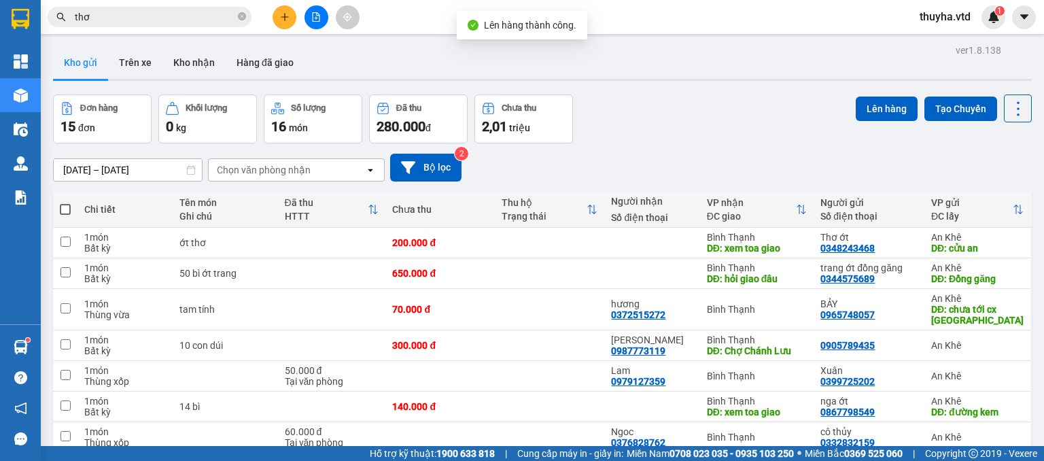
click at [64, 204] on span at bounding box center [65, 209] width 11 height 11
click at [65, 203] on input "checkbox" at bounding box center [65, 203] width 0 height 0
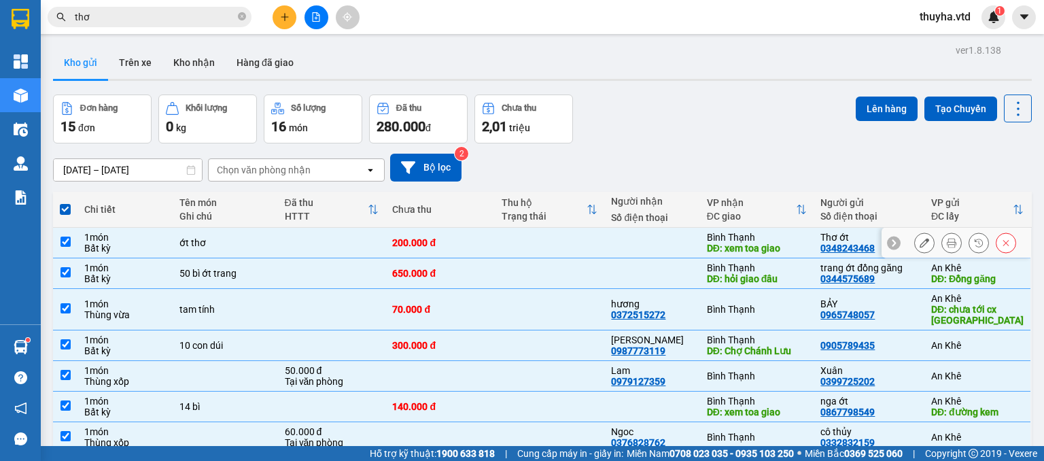
click at [64, 240] on input "checkbox" at bounding box center [65, 242] width 10 height 10
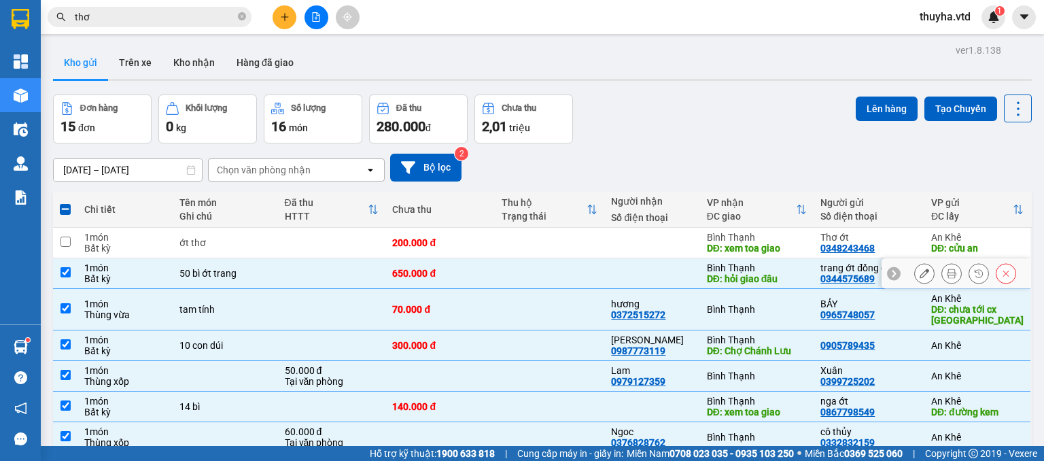
click at [65, 271] on input "checkbox" at bounding box center [65, 272] width 10 height 10
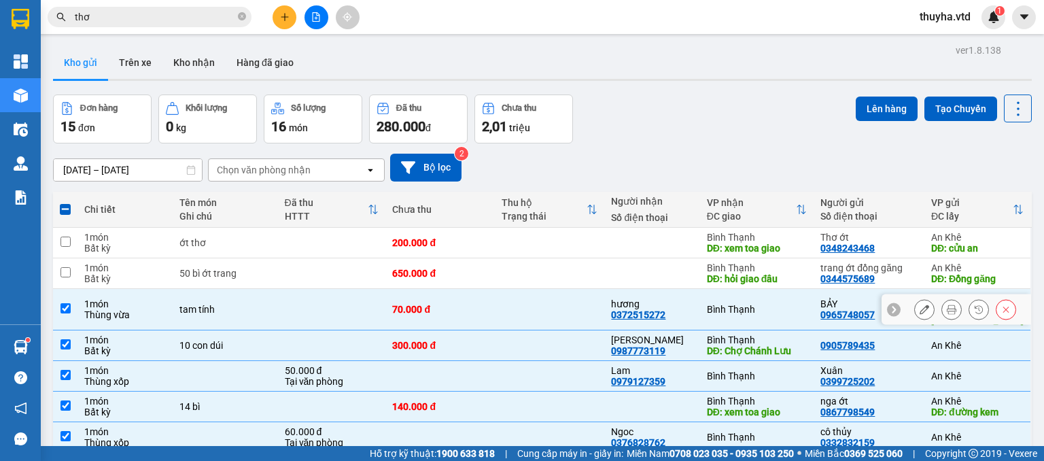
click at [66, 309] on input "checkbox" at bounding box center [65, 308] width 10 height 10
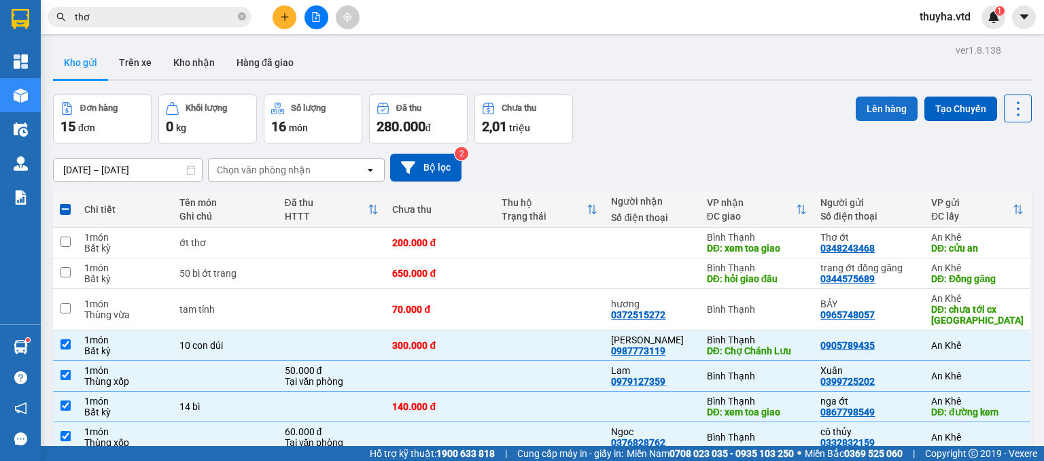
click at [890, 107] on button "Lên hàng" at bounding box center [887, 109] width 62 height 24
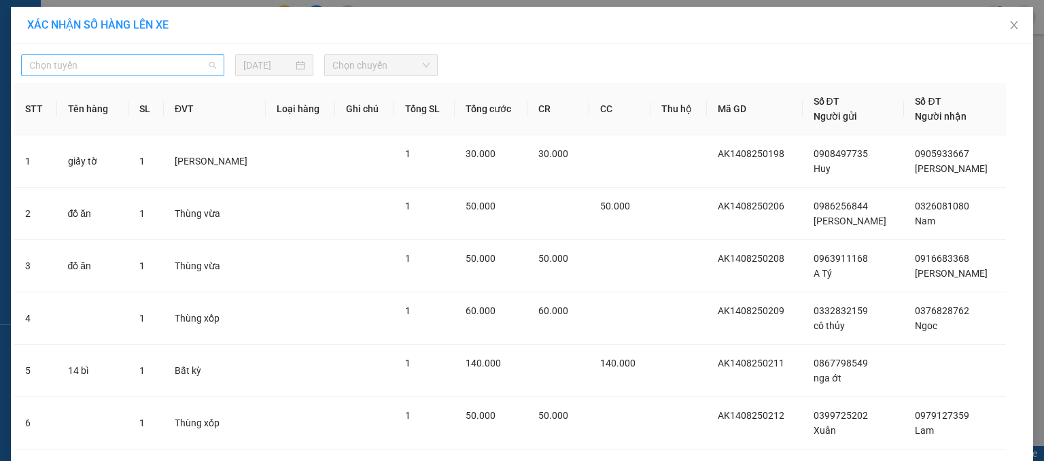
click at [73, 63] on span "Chọn tuyến" at bounding box center [122, 65] width 187 height 20
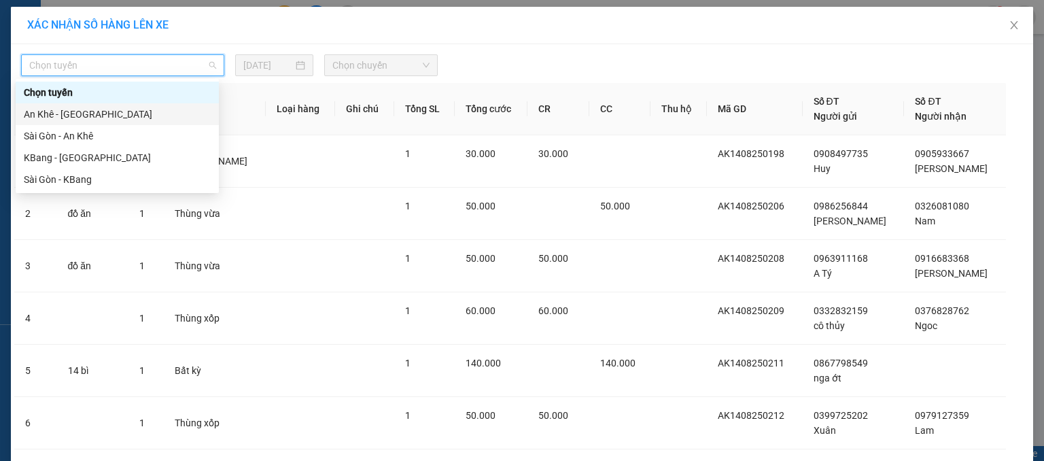
click at [39, 118] on div "An Khê - [GEOGRAPHIC_DATA]" at bounding box center [117, 114] width 187 height 15
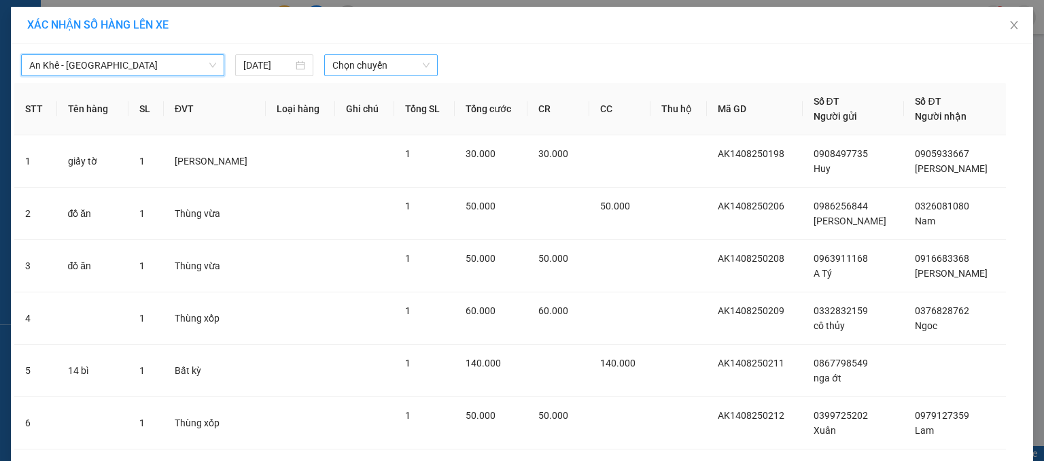
click at [362, 58] on span "Chọn chuyến" at bounding box center [381, 65] width 98 height 20
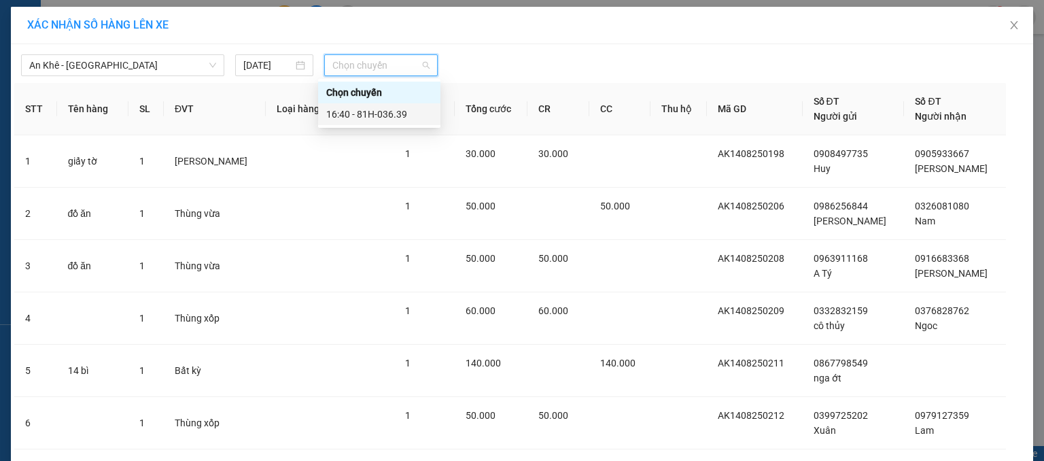
click at [398, 111] on div "16:40 - 81H-036.39" at bounding box center [379, 114] width 106 height 15
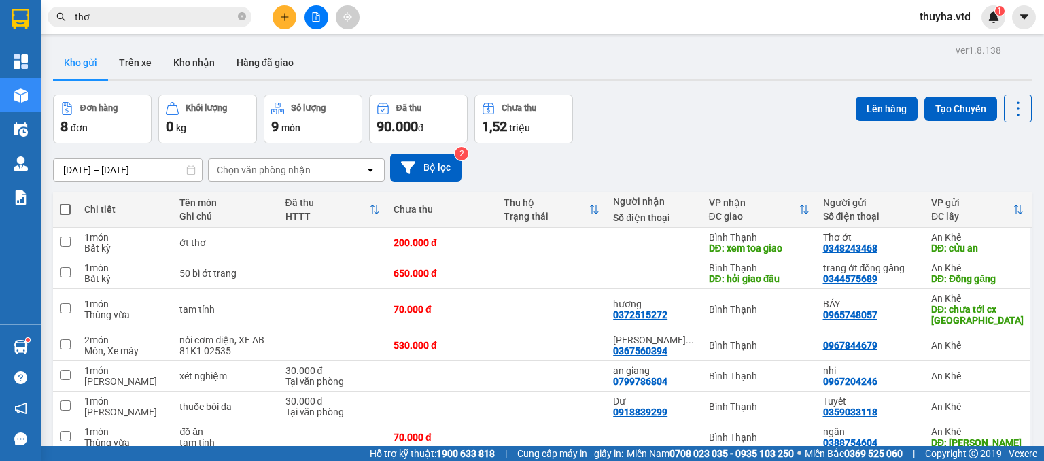
click at [62, 460] on input "checkbox" at bounding box center [65, 466] width 10 height 10
click at [56, 422] on td at bounding box center [65, 437] width 24 height 31
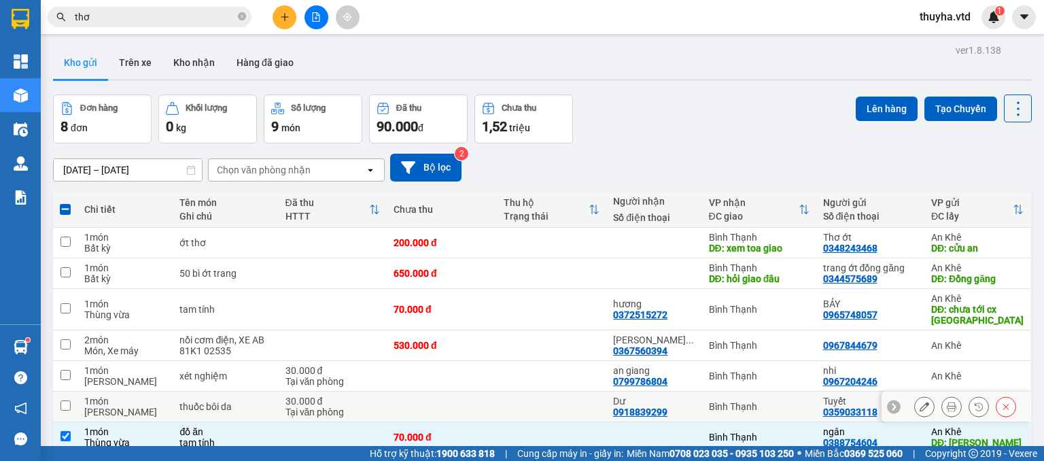
drag, startPoint x: 60, startPoint y: 317, endPoint x: 60, endPoint y: 308, distance: 9.5
click at [60, 400] on input "checkbox" at bounding box center [65, 405] width 10 height 10
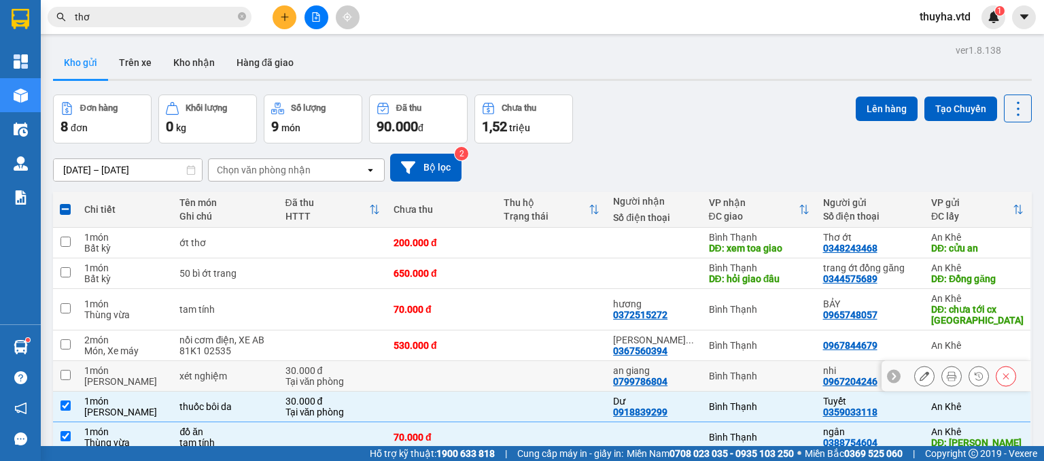
click at [60, 370] on input "checkbox" at bounding box center [65, 375] width 10 height 10
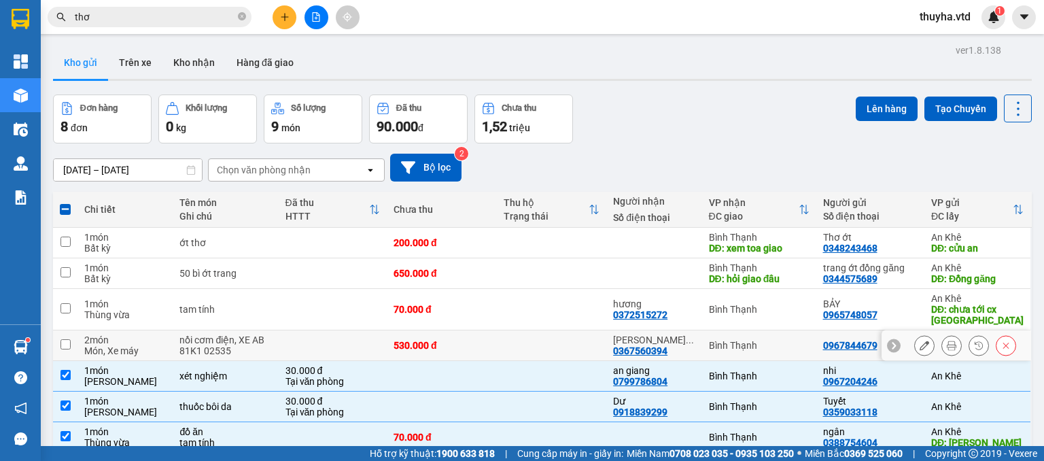
click at [58, 330] on td at bounding box center [65, 345] width 24 height 31
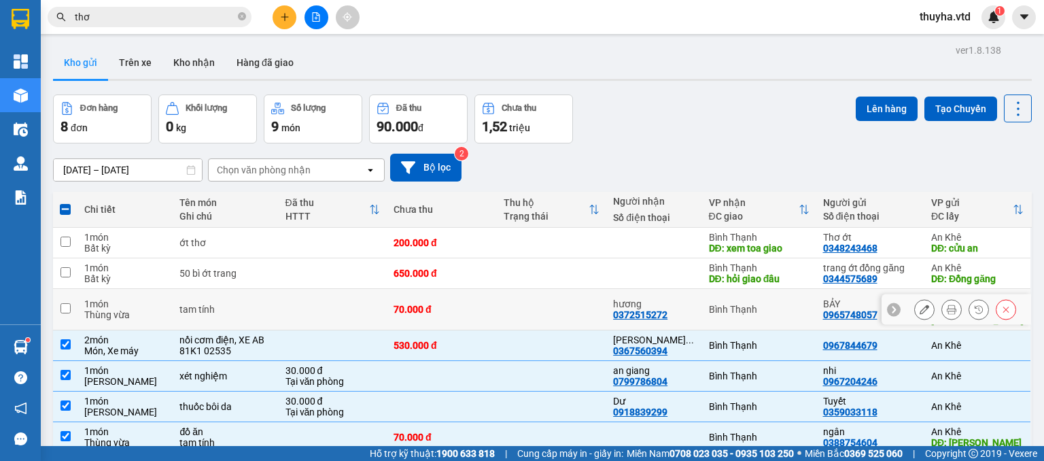
click at [60, 303] on input "checkbox" at bounding box center [65, 308] width 10 height 10
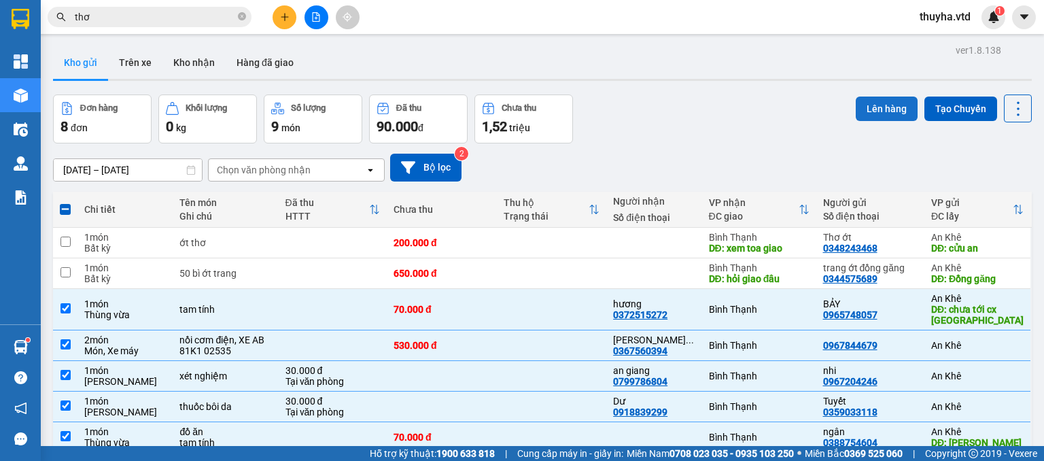
click at [873, 108] on button "Lên hàng" at bounding box center [887, 109] width 62 height 24
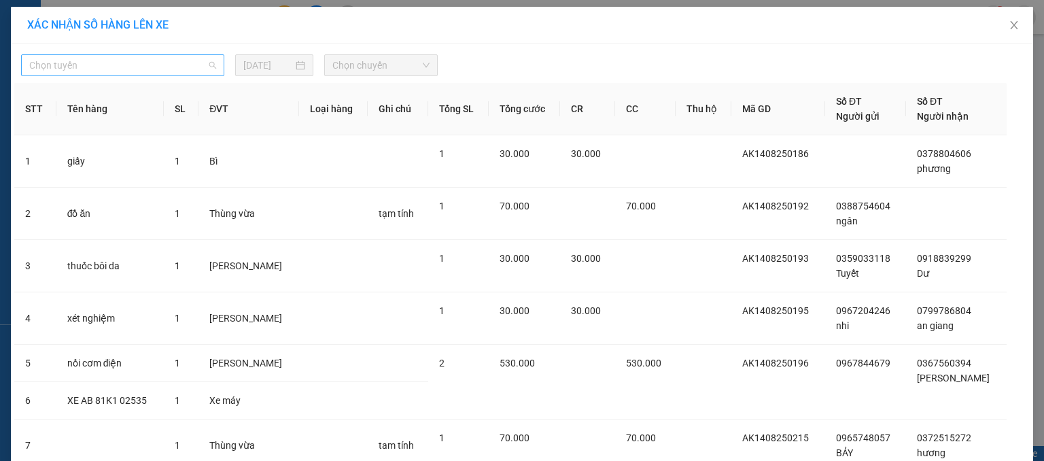
click at [50, 67] on span "Chọn tuyến" at bounding box center [122, 65] width 187 height 20
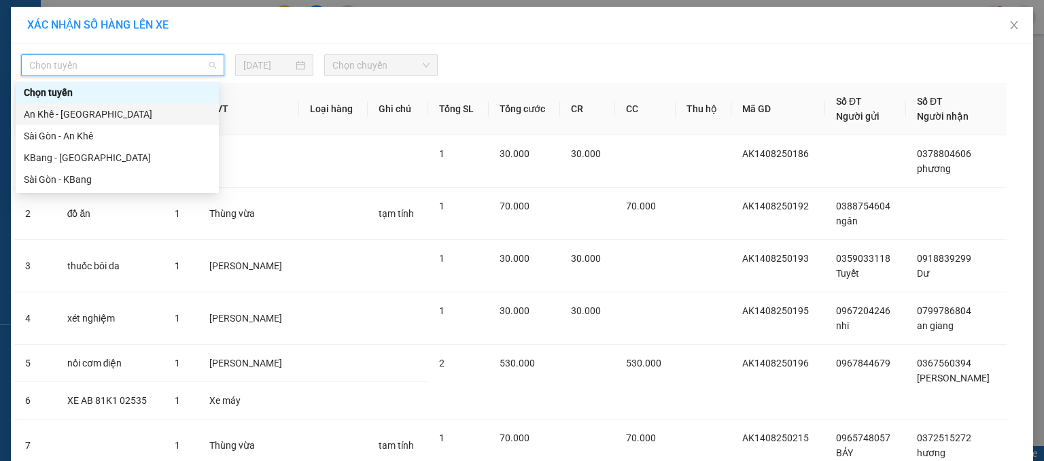
click at [43, 109] on div "An Khê - [GEOGRAPHIC_DATA]" at bounding box center [117, 114] width 187 height 15
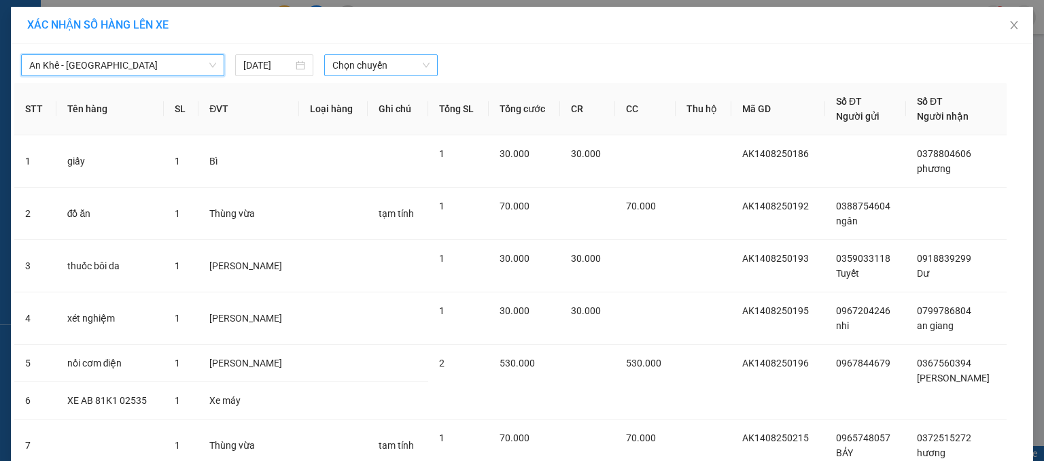
click at [362, 65] on span "Chọn chuyến" at bounding box center [381, 65] width 98 height 20
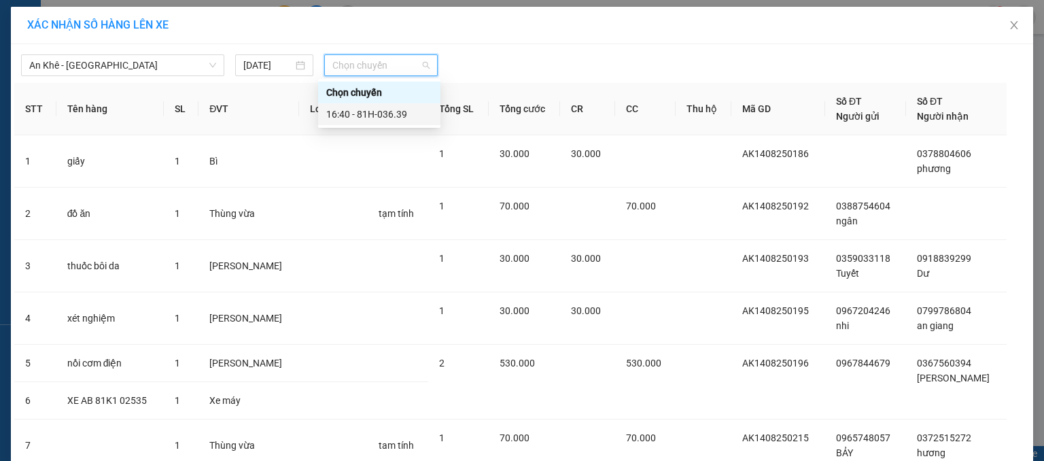
click at [419, 116] on div "16:40 - 81H-036.39" at bounding box center [379, 114] width 106 height 15
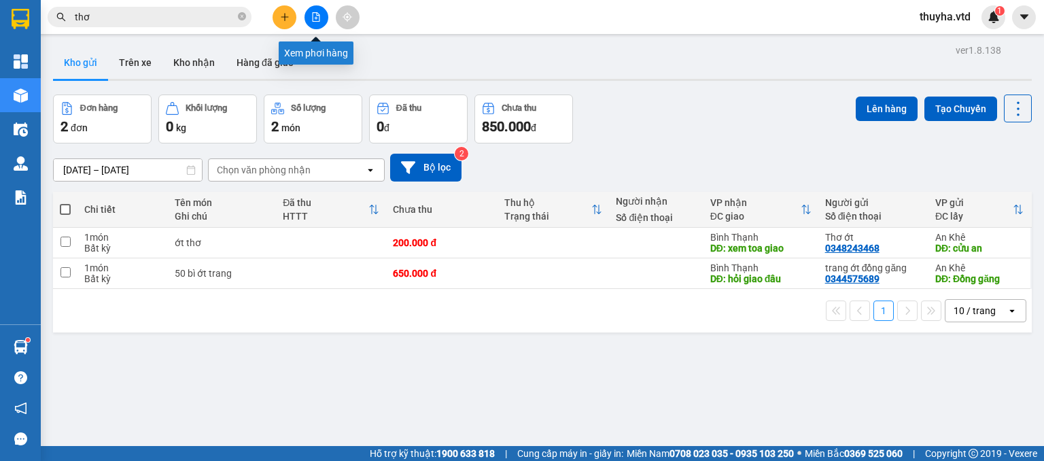
click at [315, 12] on icon "file-add" at bounding box center [316, 17] width 7 height 10
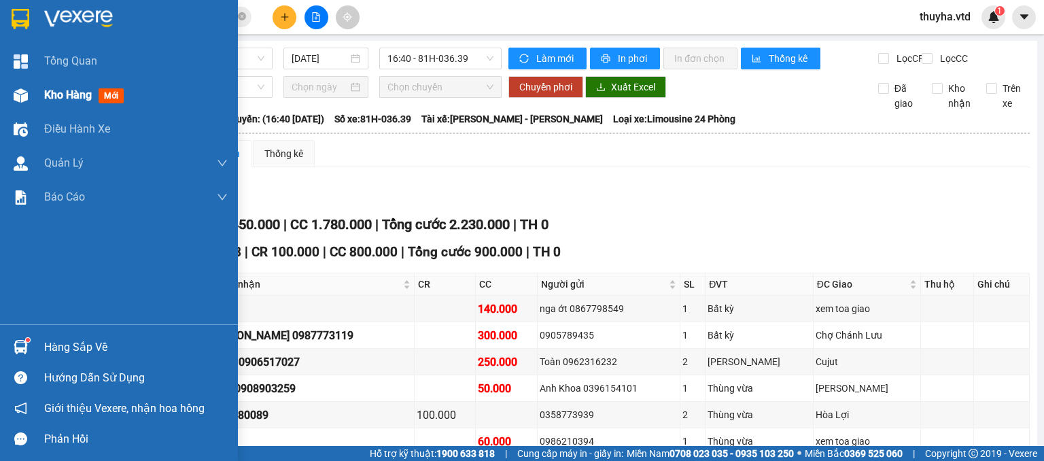
click at [33, 93] on div "Kho hàng mới" at bounding box center [119, 95] width 238 height 34
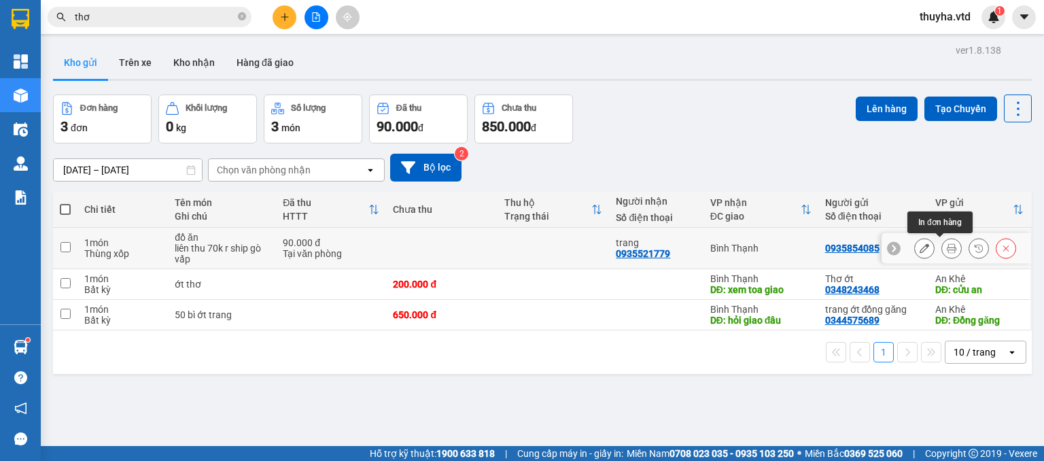
click at [947, 243] on icon at bounding box center [952, 248] width 10 height 10
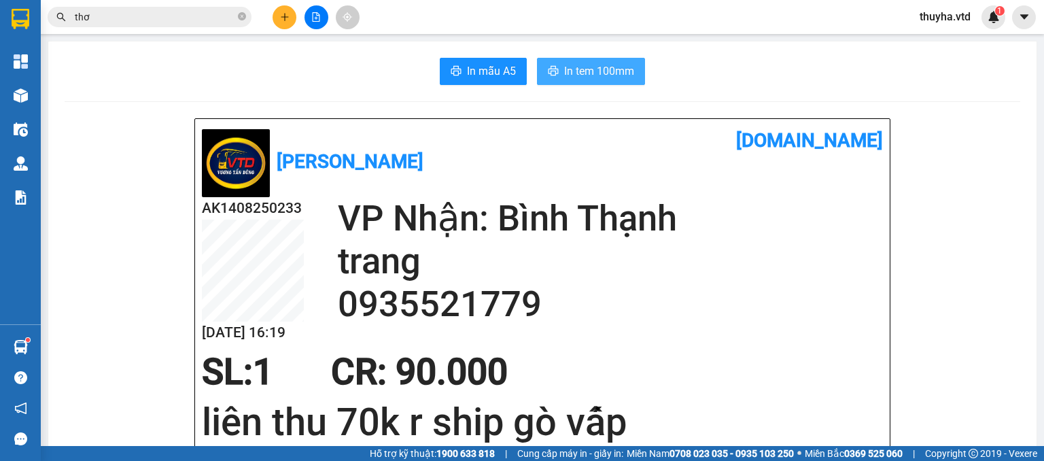
click at [586, 80] on span "In tem 100mm" at bounding box center [599, 71] width 70 height 17
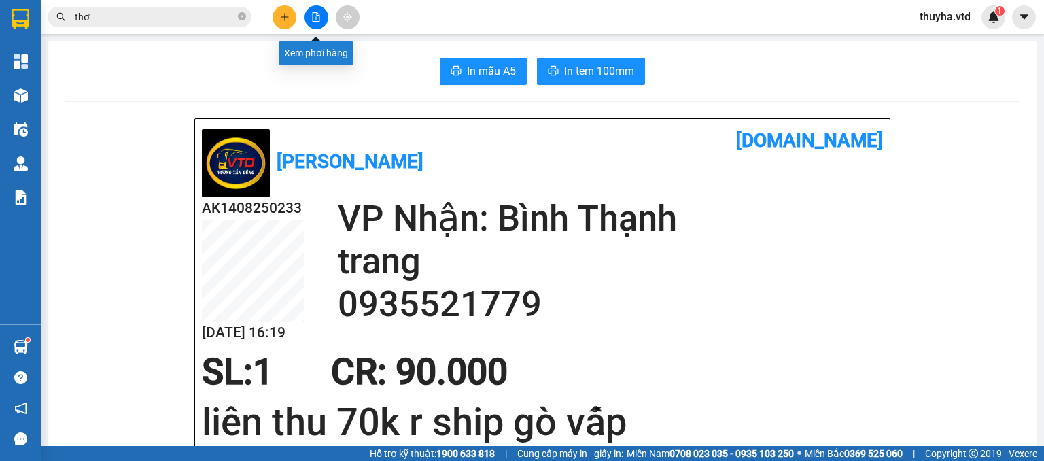
click at [313, 18] on icon "file-add" at bounding box center [316, 17] width 10 height 10
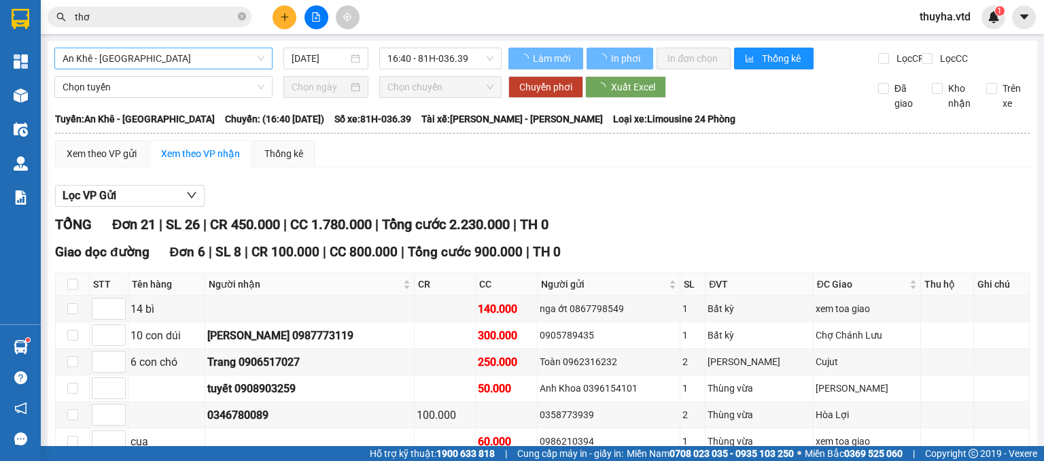
drag, startPoint x: 103, startPoint y: 54, endPoint x: 106, endPoint y: 70, distance: 16.5
click at [103, 54] on span "An Khê - [GEOGRAPHIC_DATA]" at bounding box center [164, 58] width 202 height 20
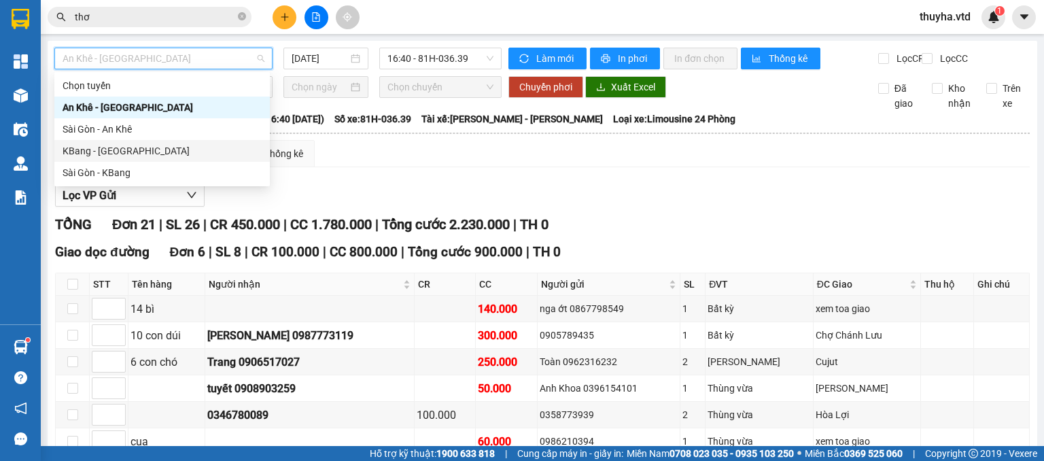
click at [84, 150] on div "KBang - [GEOGRAPHIC_DATA]" at bounding box center [162, 150] width 199 height 15
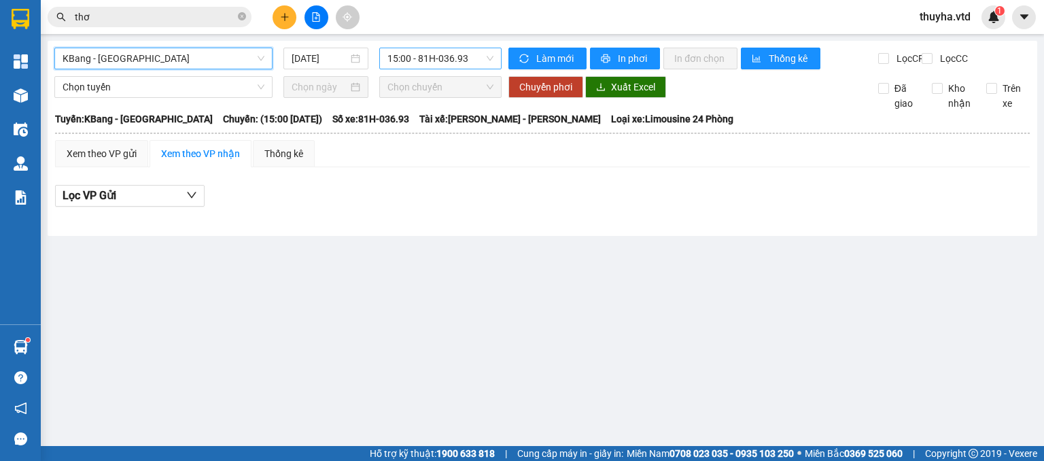
click at [430, 57] on span "15:00 - 81H-036.93" at bounding box center [440, 58] width 107 height 20
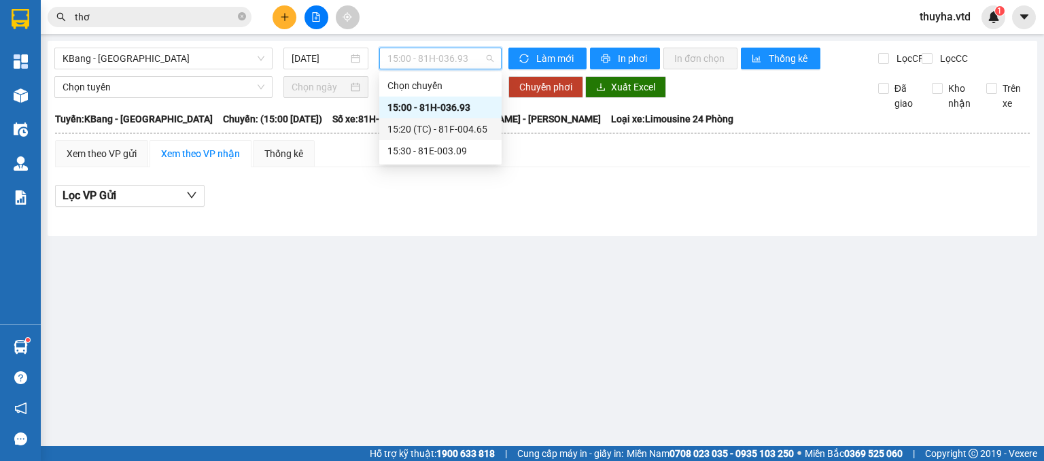
click at [468, 130] on div "15:20 (TC) - 81F-004.65" at bounding box center [440, 129] width 106 height 15
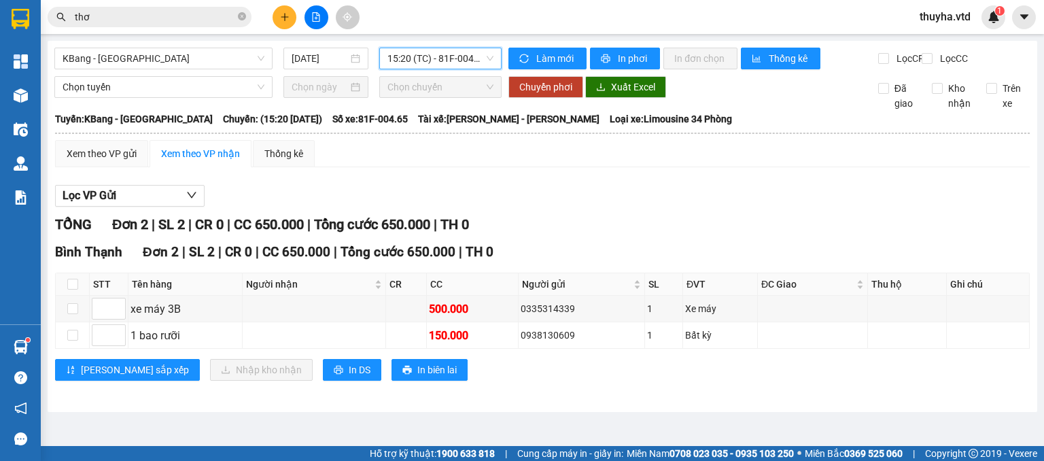
click at [415, 50] on span "15:20 (TC) - 81F-004.65" at bounding box center [440, 58] width 107 height 20
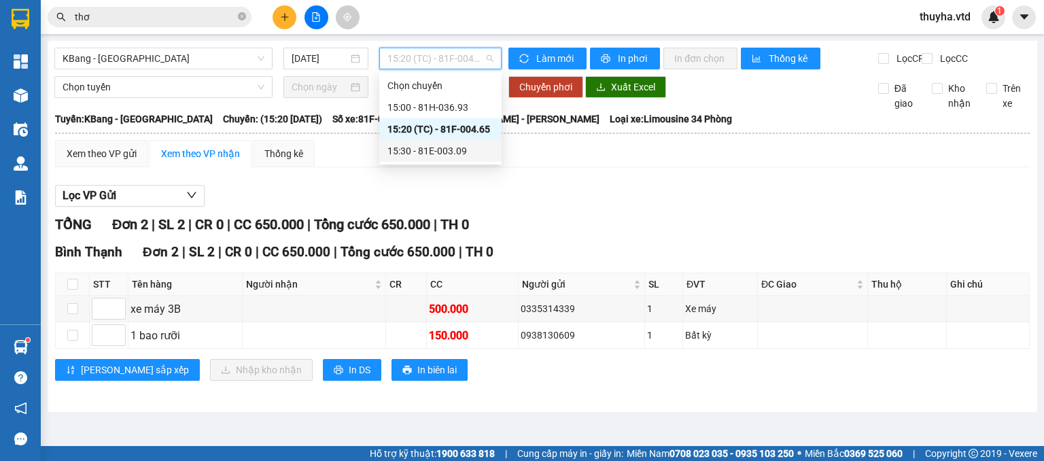
click at [443, 153] on div "15:30 - 81E-003.09" at bounding box center [440, 150] width 106 height 15
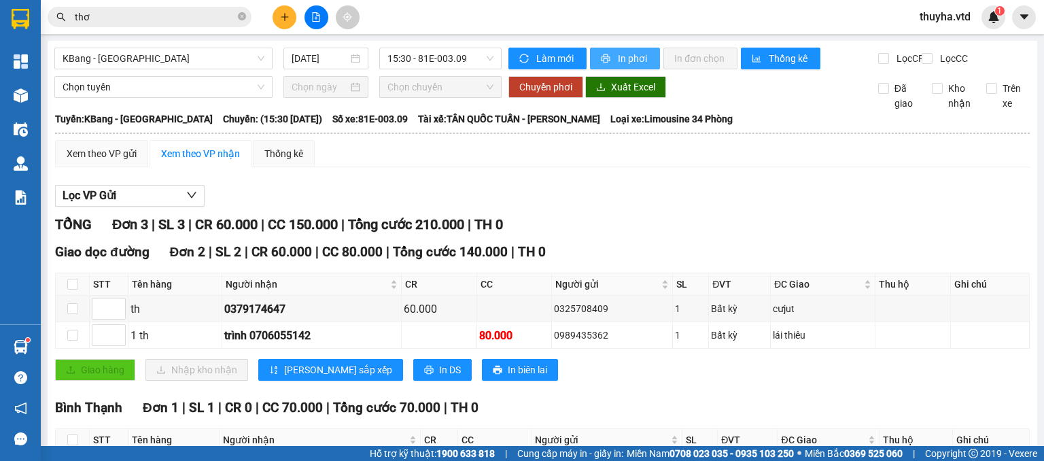
click at [622, 60] on span "In phơi" at bounding box center [633, 58] width 31 height 15
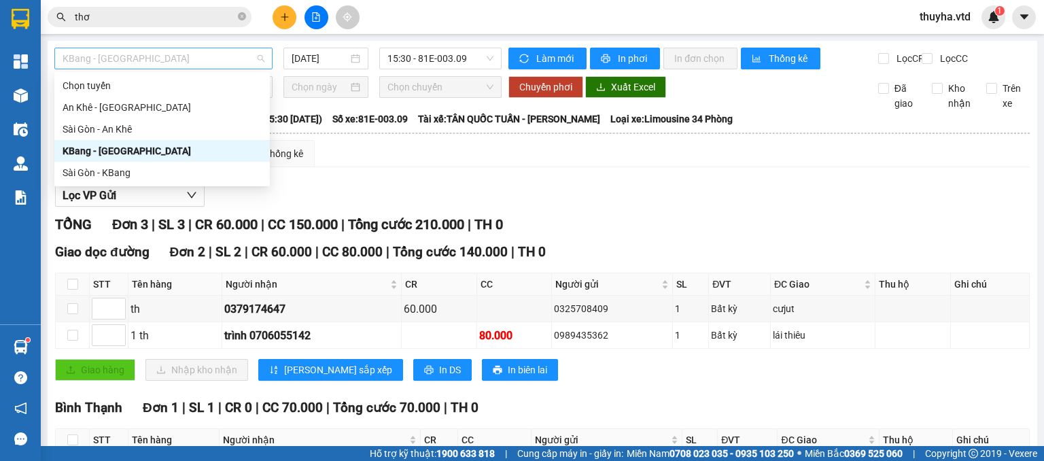
click at [97, 52] on span "KBang - [GEOGRAPHIC_DATA]" at bounding box center [164, 58] width 202 height 20
click at [72, 110] on div "An Khê - [GEOGRAPHIC_DATA]" at bounding box center [162, 107] width 199 height 15
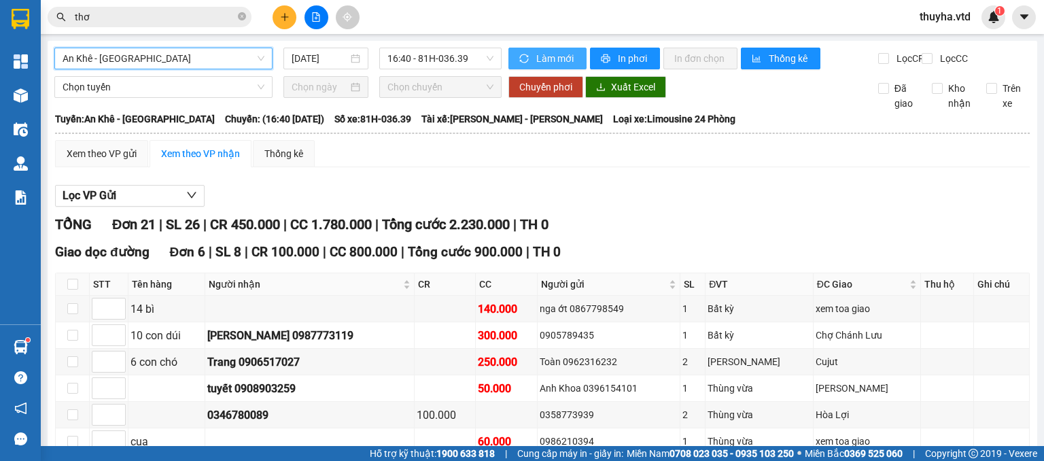
click at [548, 60] on span "Làm mới" at bounding box center [555, 58] width 39 height 15
click at [546, 53] on span "Làm mới" at bounding box center [555, 58] width 39 height 15
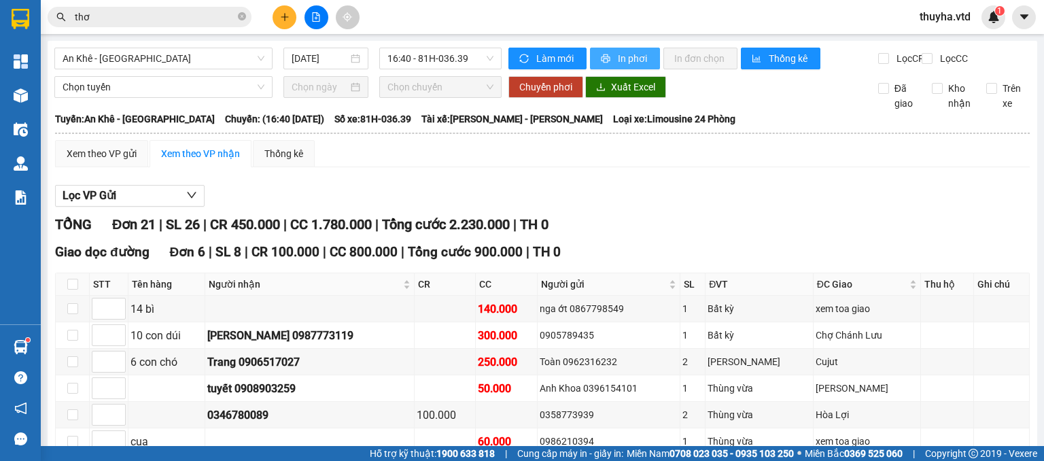
click at [618, 60] on span "In phơi" at bounding box center [633, 58] width 31 height 15
click at [89, 161] on div "Xem theo VP gửi" at bounding box center [102, 153] width 70 height 15
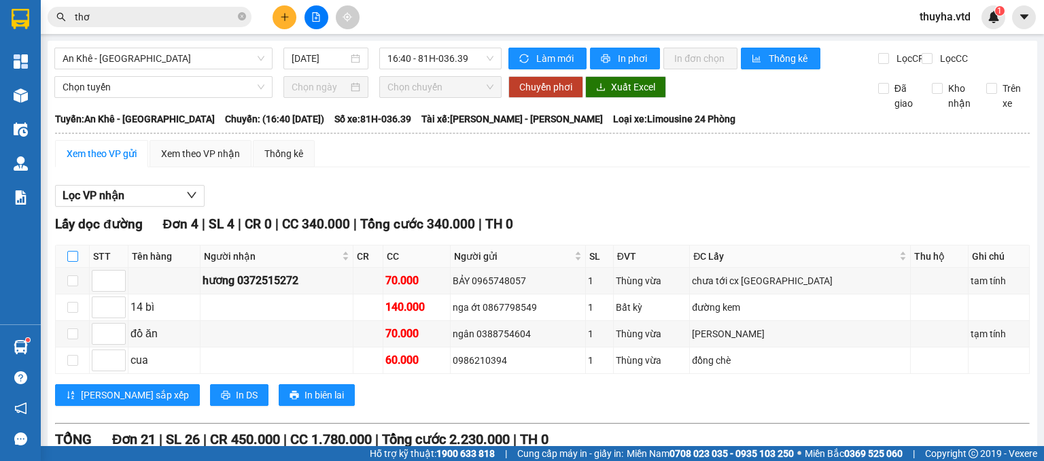
click at [68, 262] on input "checkbox" at bounding box center [72, 256] width 11 height 11
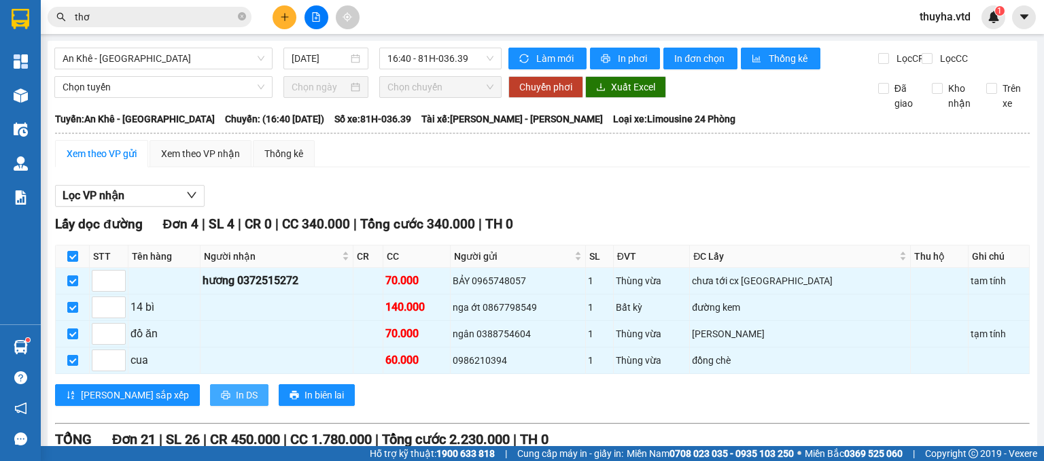
click at [236, 402] on span "In DS" at bounding box center [247, 394] width 22 height 15
click at [183, 161] on div "Xem theo VP nhận" at bounding box center [200, 153] width 79 height 15
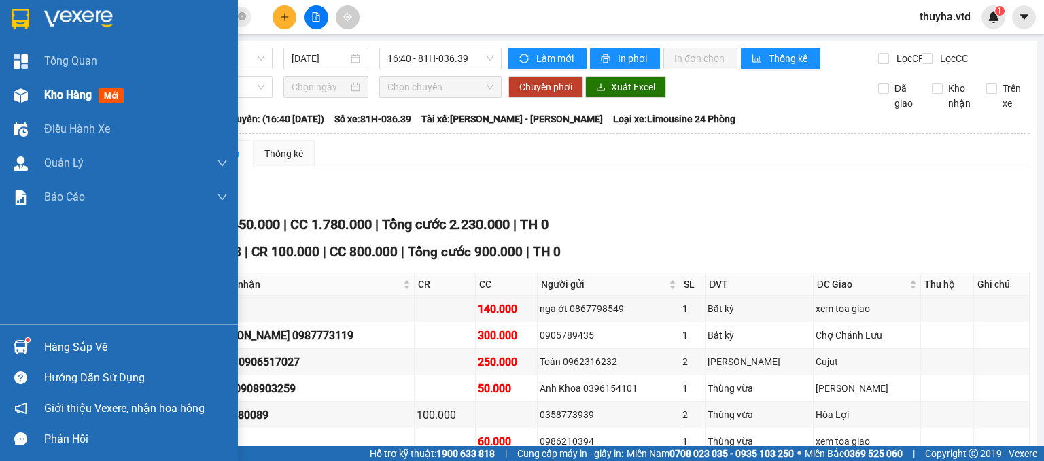
click at [33, 97] on div "Kho hàng mới" at bounding box center [119, 95] width 238 height 34
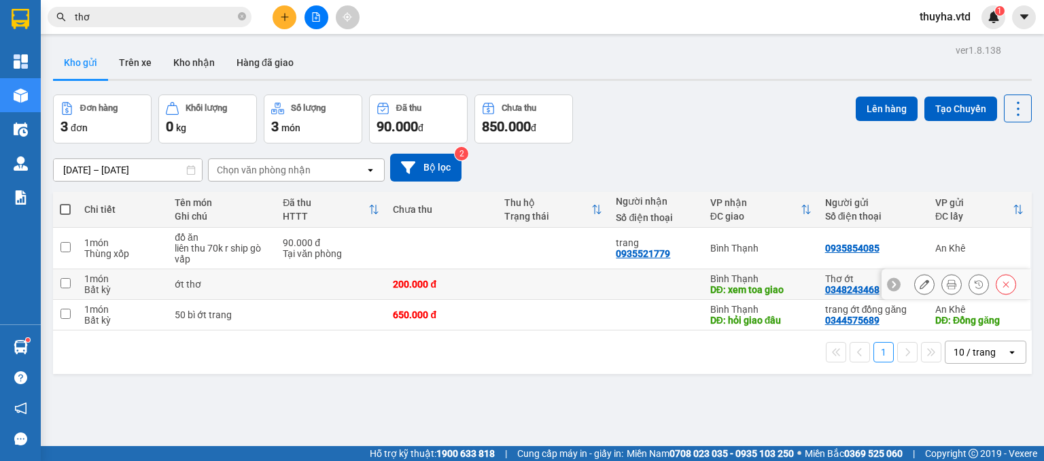
click at [915, 286] on button at bounding box center [924, 285] width 19 height 24
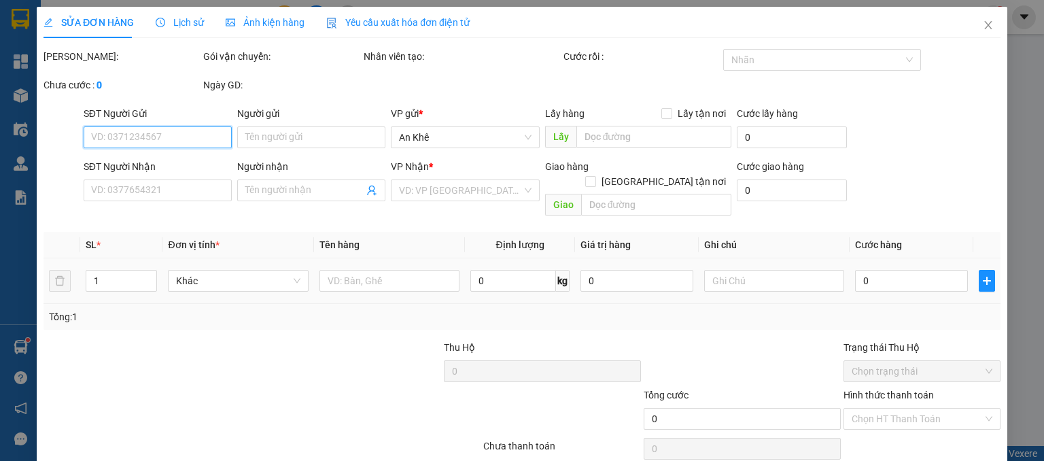
type input "0348243468"
type input "Thơ ớt"
type input "cửu an"
type input "xem toa giao"
type input "200.000"
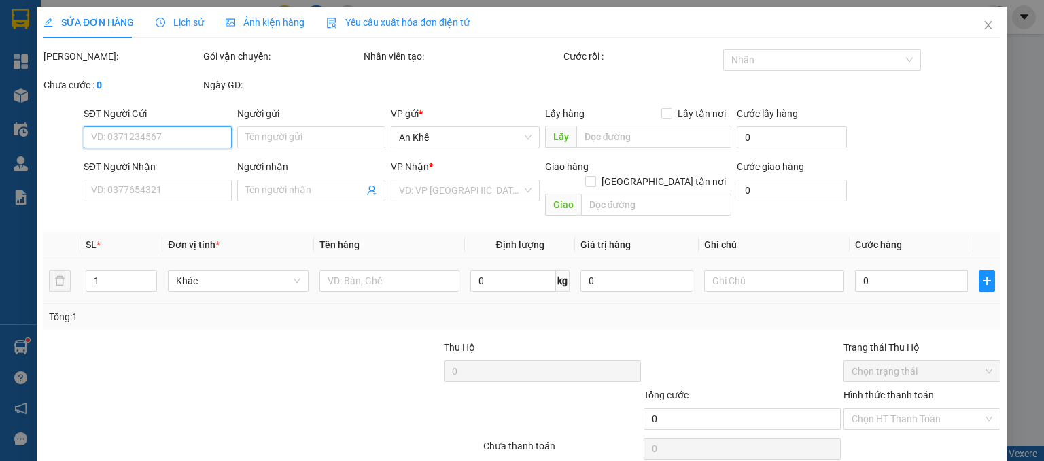
type input "200.000"
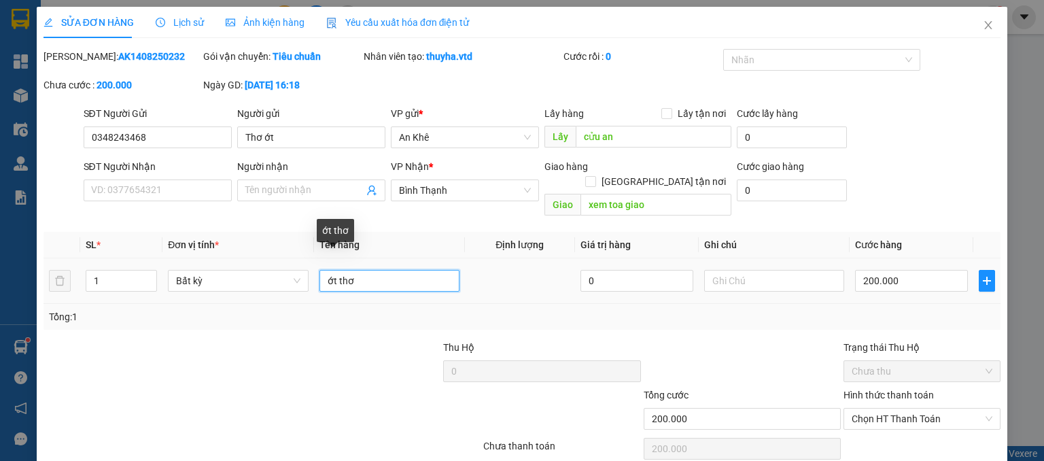
click at [324, 270] on input "ớt thơ" at bounding box center [389, 281] width 140 height 22
type input "4 bì ớt thơ"
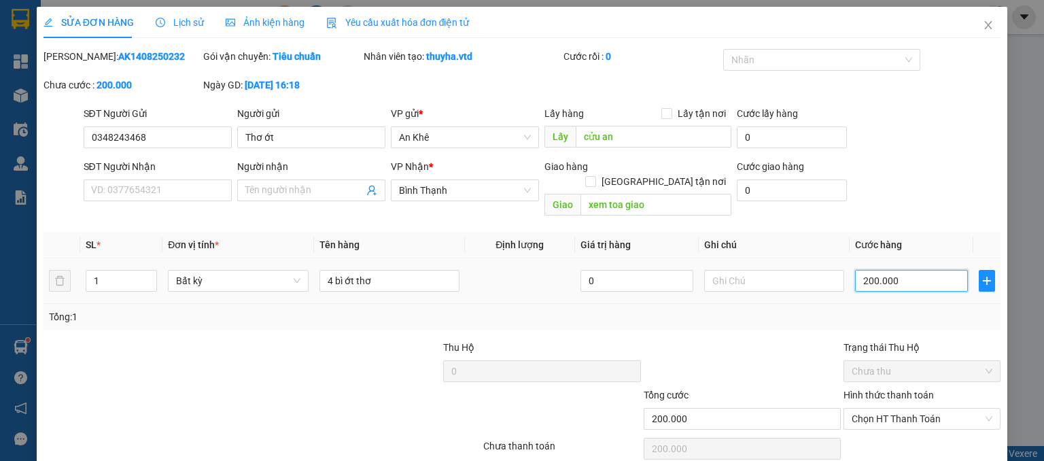
click at [884, 270] on input "200.000" at bounding box center [911, 281] width 113 height 22
type input "8"
type input "0"
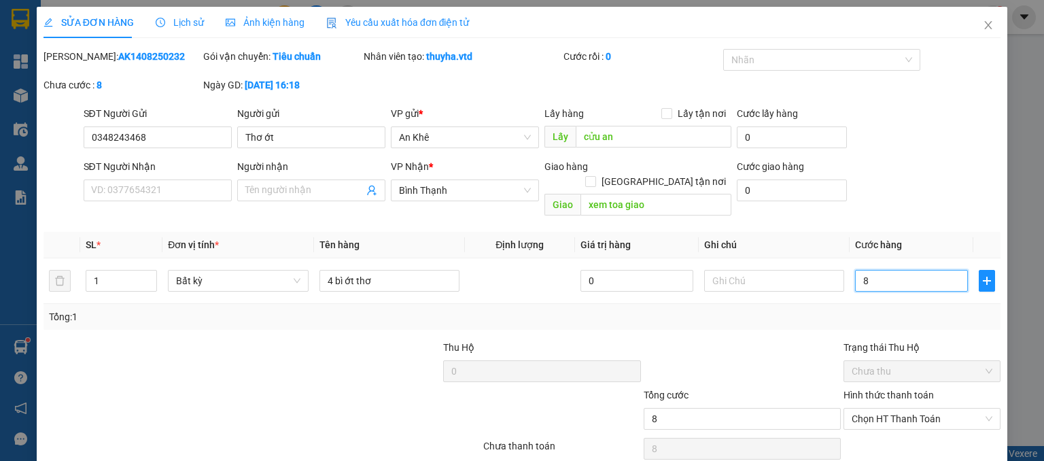
type input "0"
type input "5"
type input "050"
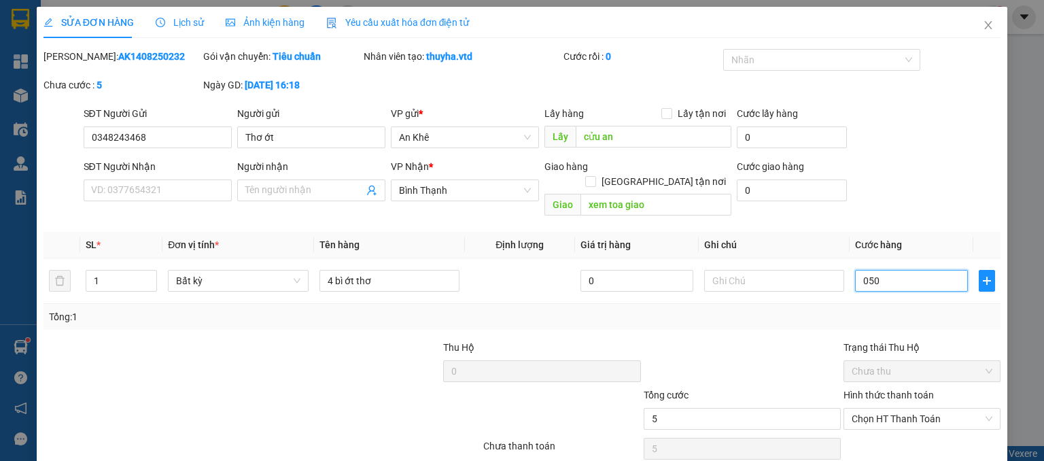
type input "50"
type input "0.500"
type input "500"
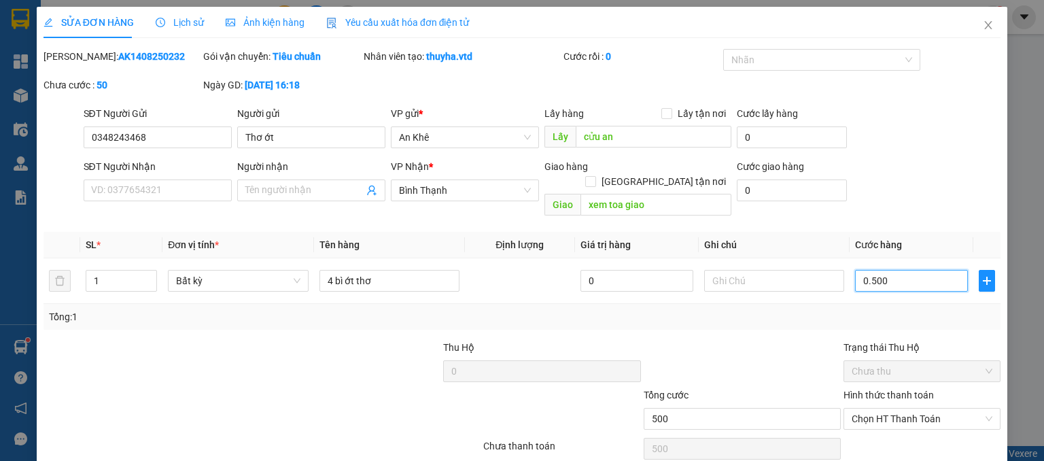
type input "5.000"
type input "050.000"
type input "50.000"
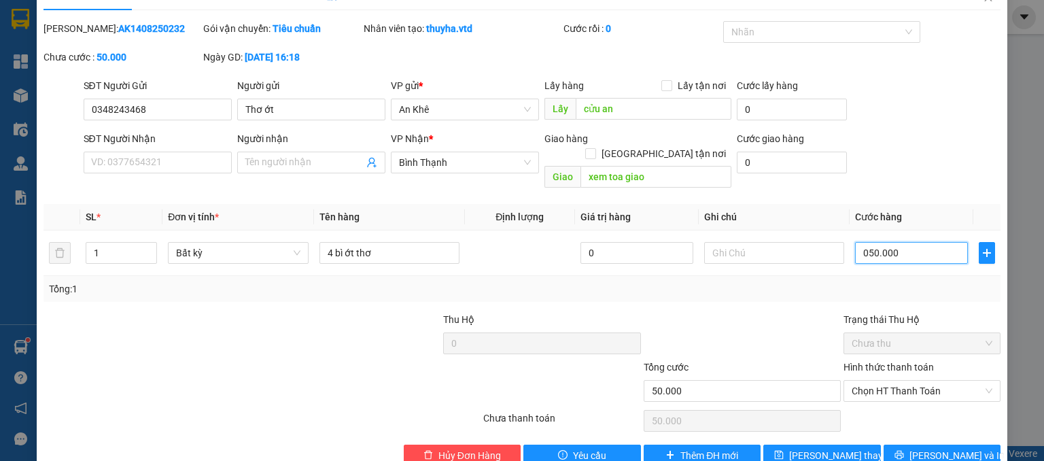
scroll to position [43, 0]
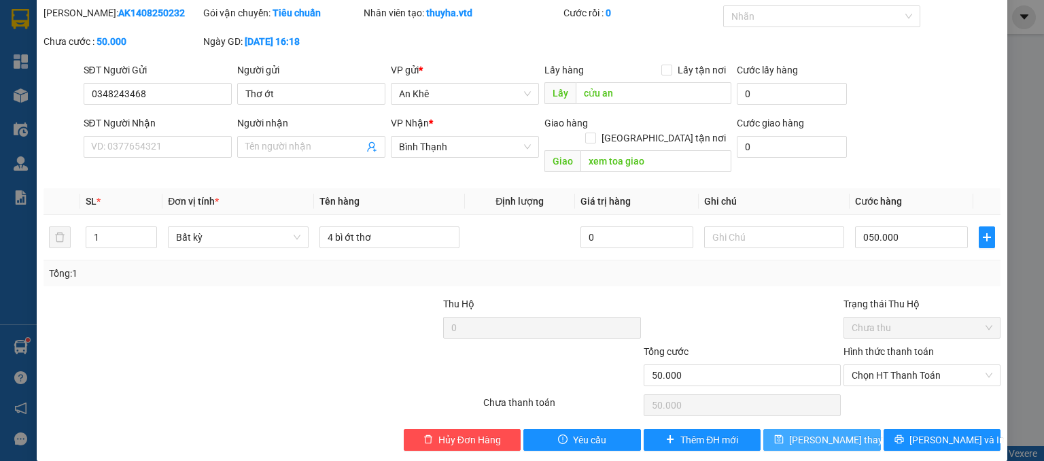
type input "50.000"
click at [793, 430] on button "[PERSON_NAME] thay đổi" at bounding box center [822, 440] width 118 height 22
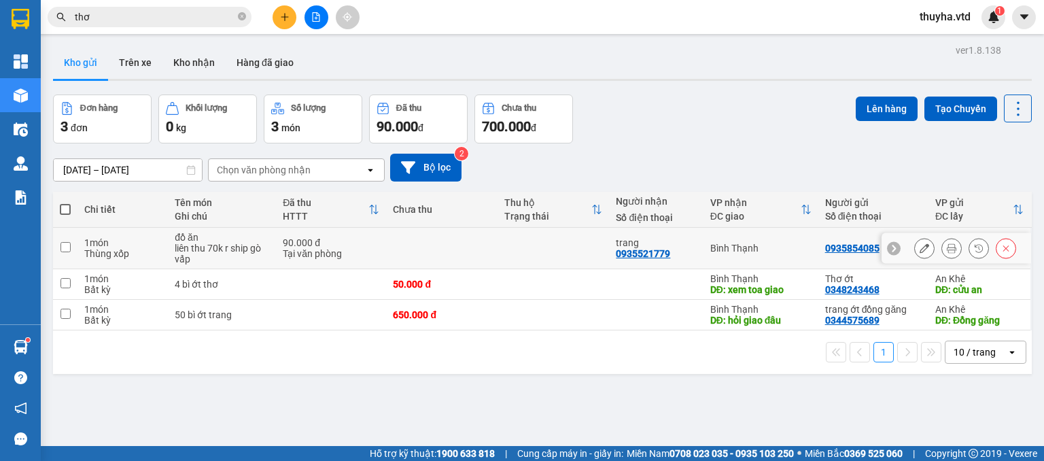
click at [69, 245] on input "checkbox" at bounding box center [65, 247] width 10 height 10
checkbox input "true"
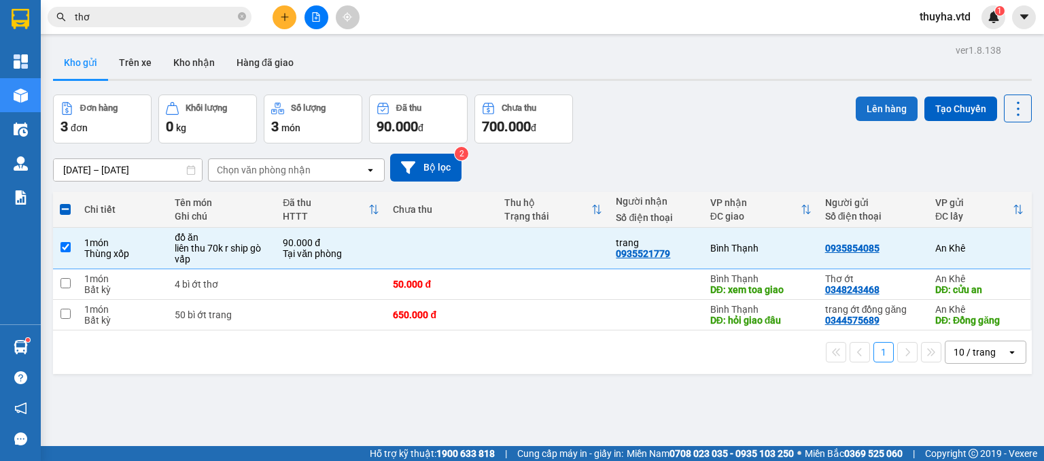
click at [884, 99] on button "Lên hàng" at bounding box center [887, 109] width 62 height 24
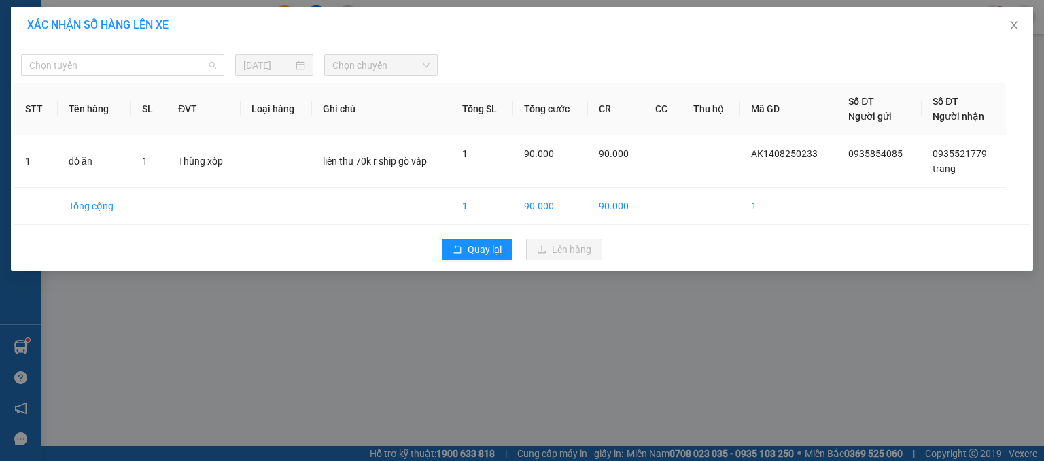
drag, startPoint x: 64, startPoint y: 60, endPoint x: 60, endPoint y: 104, distance: 43.7
click at [64, 60] on span "Chọn tuyến" at bounding box center [122, 65] width 187 height 20
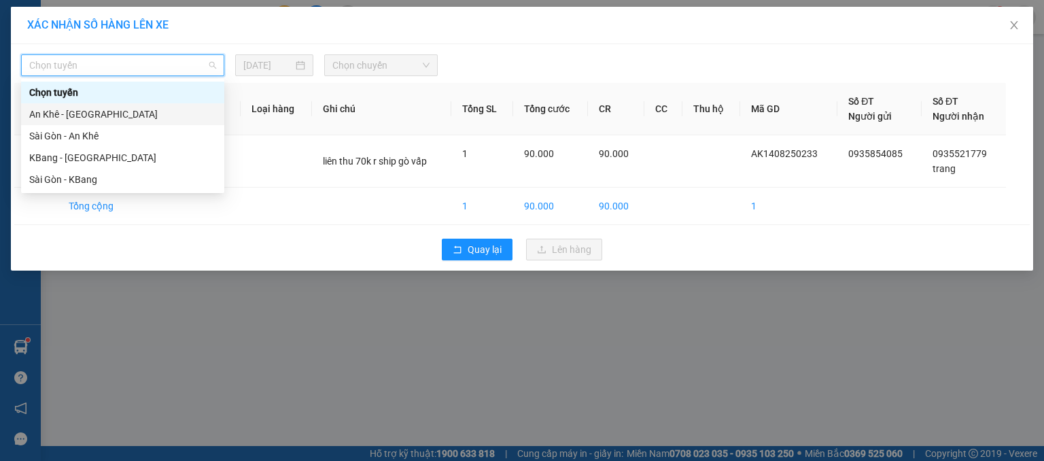
drag, startPoint x: 53, startPoint y: 113, endPoint x: 82, endPoint y: 113, distance: 29.2
click at [56, 113] on div "An Khê - [GEOGRAPHIC_DATA]" at bounding box center [122, 114] width 187 height 15
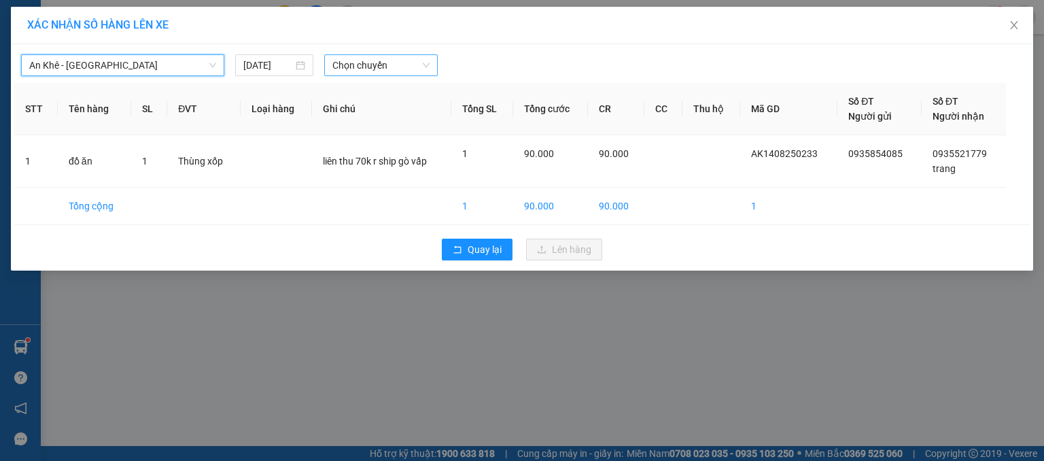
click at [364, 65] on span "Chọn chuyến" at bounding box center [381, 65] width 98 height 20
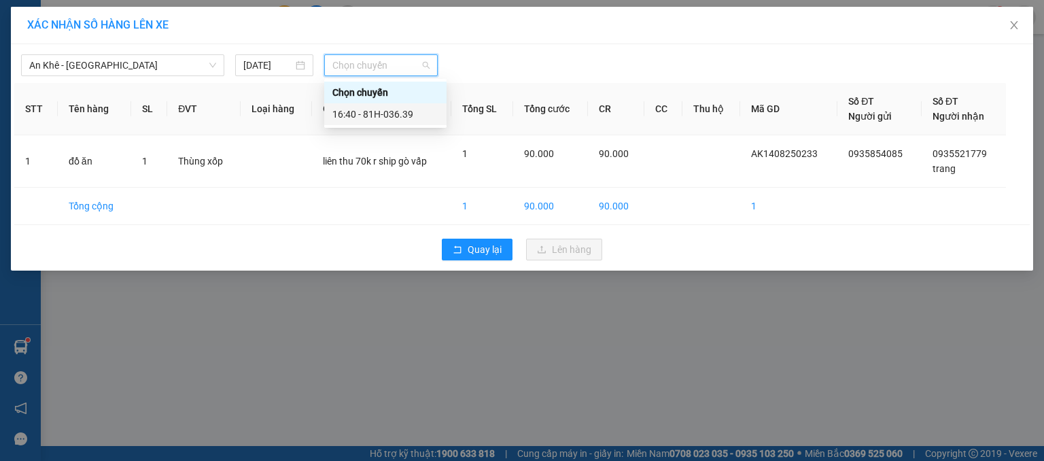
click at [400, 116] on div "16:40 - 81H-036.39" at bounding box center [385, 114] width 106 height 15
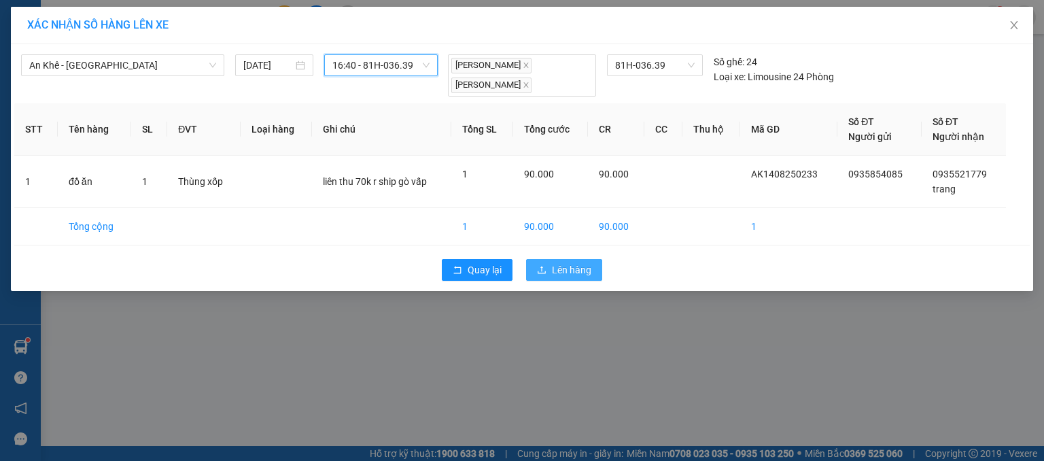
click at [542, 270] on icon "upload" at bounding box center [542, 270] width 10 height 10
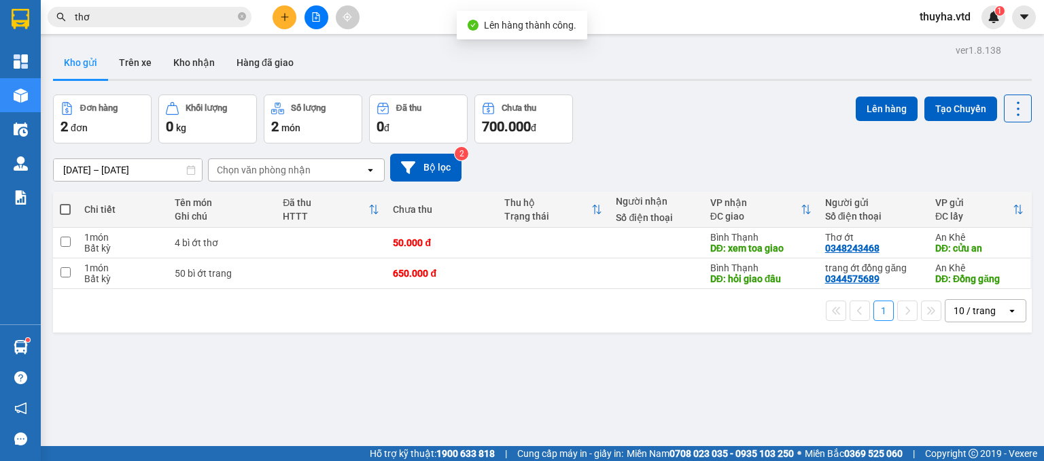
click at [62, 204] on span at bounding box center [65, 209] width 11 height 11
click at [65, 203] on input "checkbox" at bounding box center [65, 203] width 0 height 0
checkbox input "true"
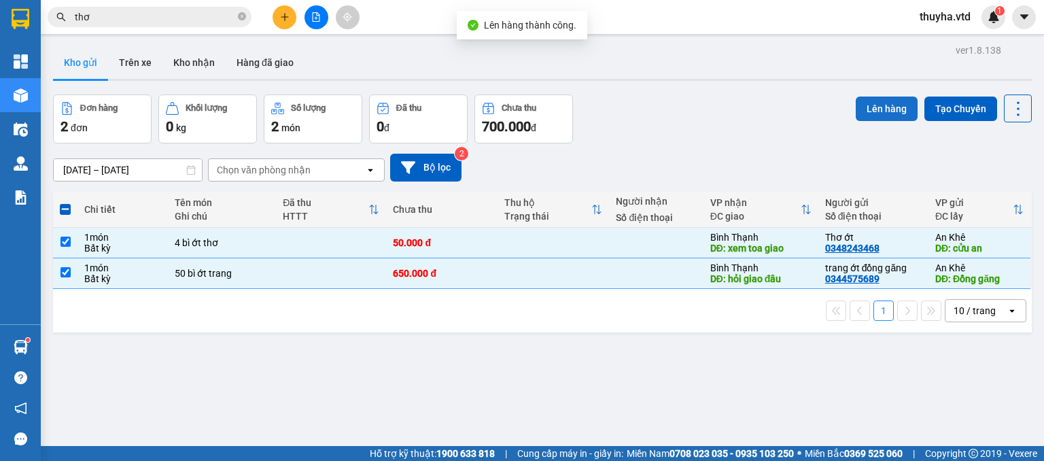
click at [870, 108] on button "Lên hàng" at bounding box center [887, 109] width 62 height 24
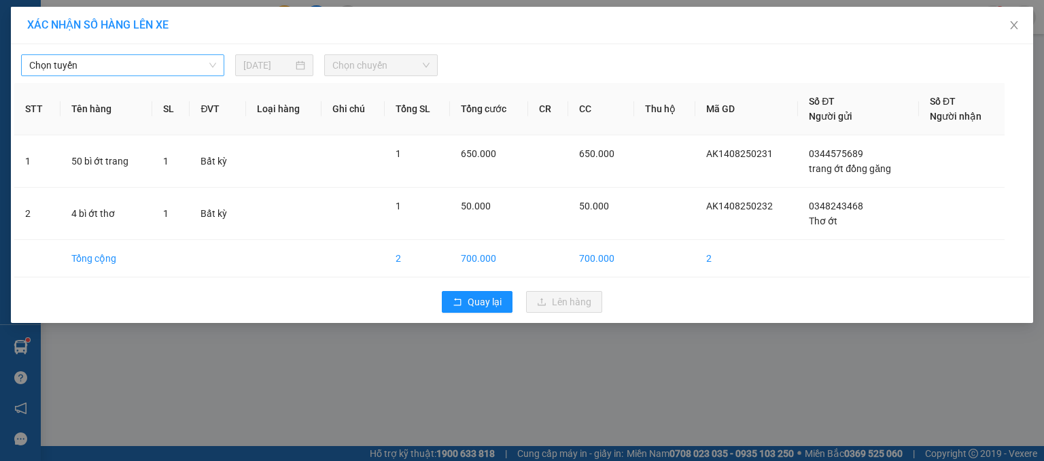
click at [48, 60] on span "Chọn tuyến" at bounding box center [122, 65] width 187 height 20
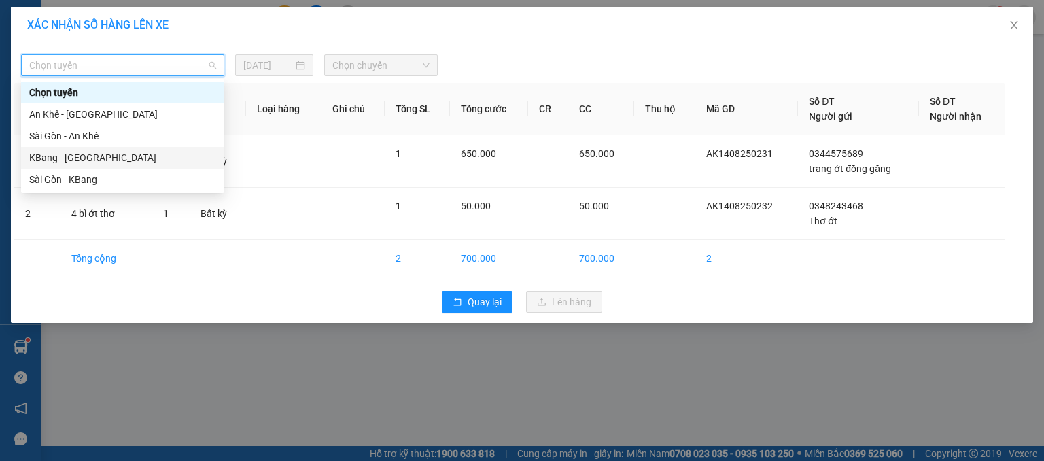
click at [52, 158] on div "KBang - [GEOGRAPHIC_DATA]" at bounding box center [122, 157] width 187 height 15
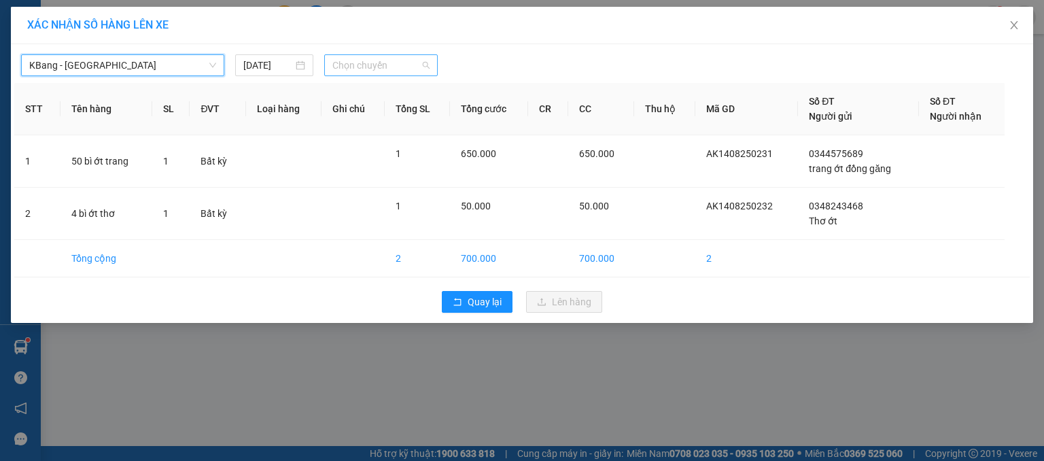
click at [372, 60] on span "Chọn chuyến" at bounding box center [381, 65] width 98 height 20
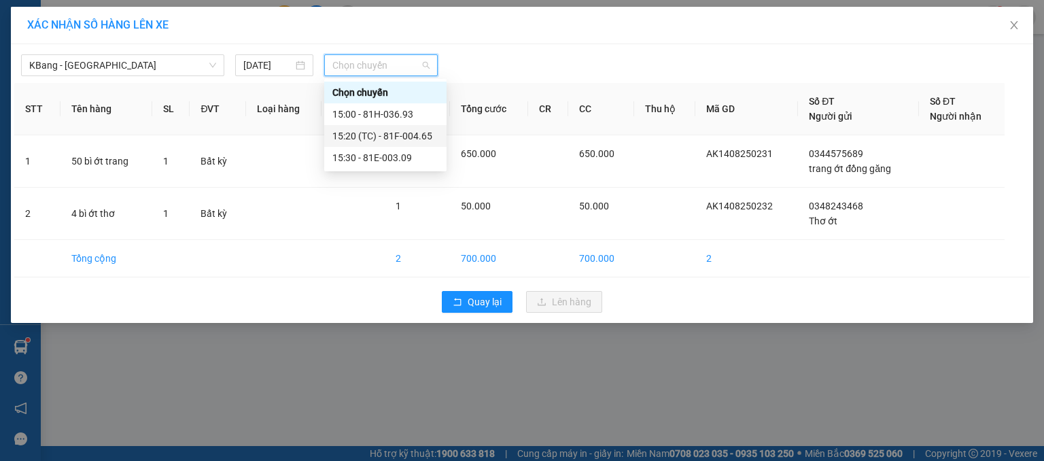
click at [408, 137] on div "15:20 (TC) - 81F-004.65" at bounding box center [385, 135] width 106 height 15
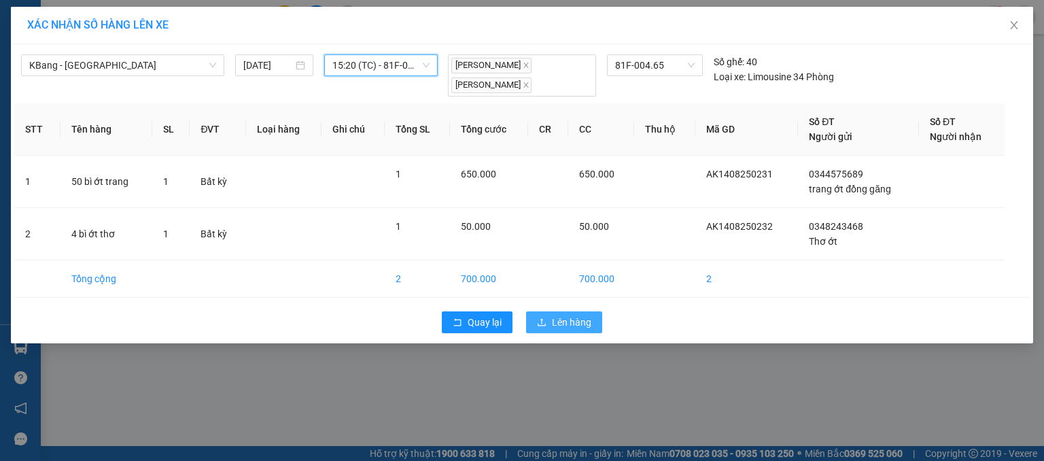
click at [551, 322] on button "Lên hàng" at bounding box center [564, 322] width 76 height 22
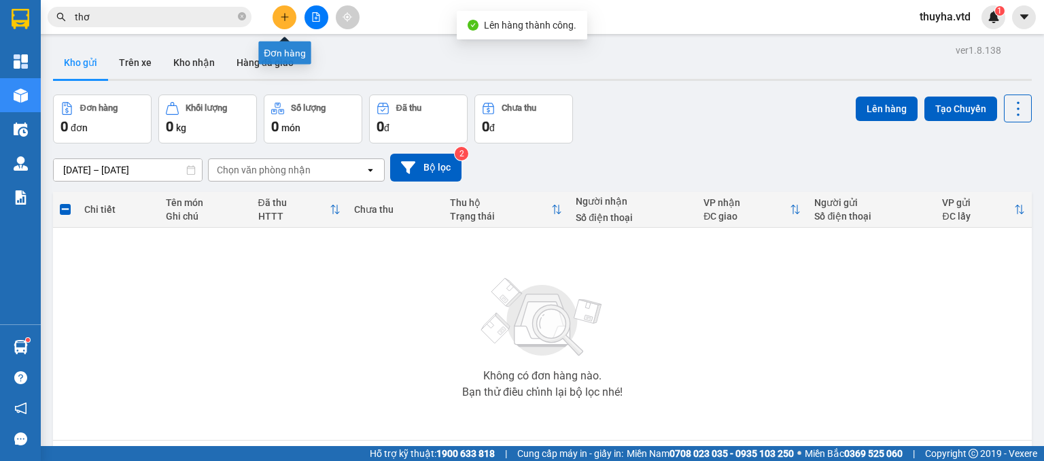
click at [314, 18] on icon "file-add" at bounding box center [316, 17] width 10 height 10
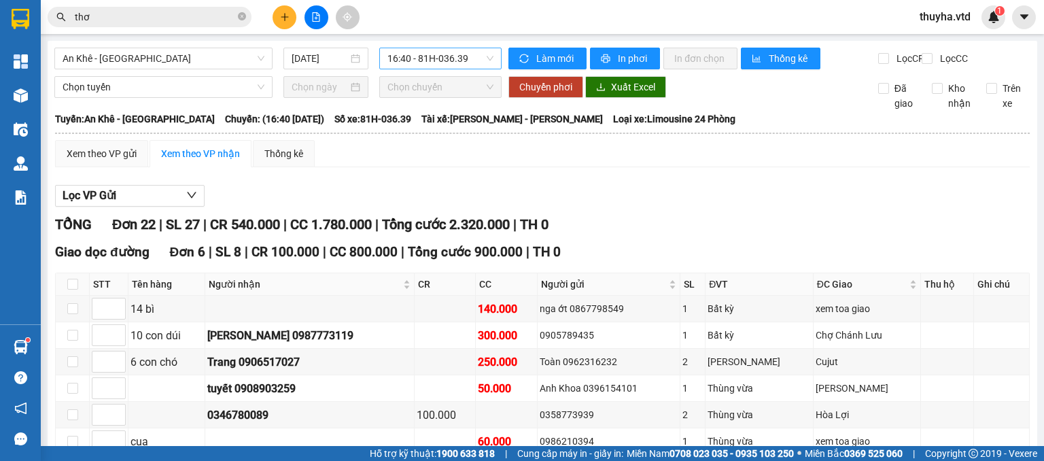
click at [417, 59] on span "16:40 - 81H-036.39" at bounding box center [440, 58] width 107 height 20
drag, startPoint x: 99, startPoint y: 60, endPoint x: 101, endPoint y: 114, distance: 53.7
click at [99, 63] on span "An Khê - [GEOGRAPHIC_DATA]" at bounding box center [164, 58] width 202 height 20
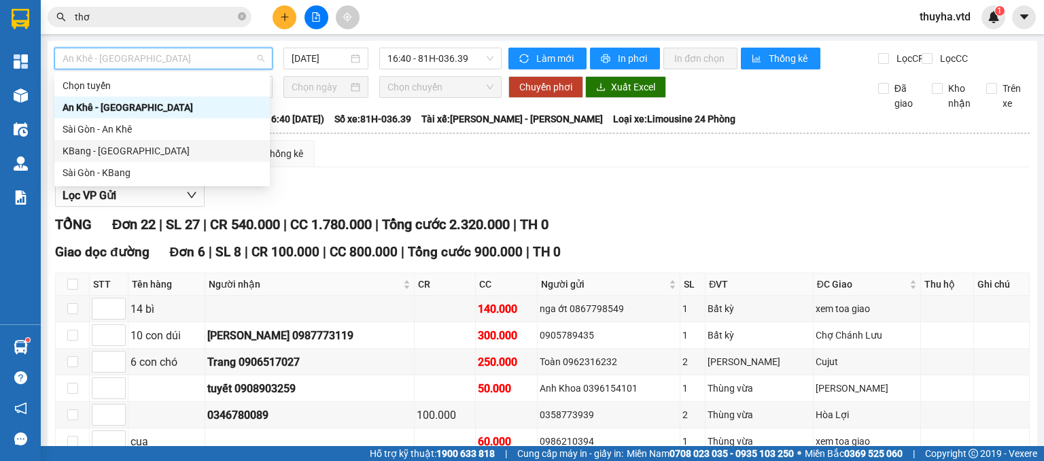
click at [81, 147] on div "KBang - [GEOGRAPHIC_DATA]" at bounding box center [162, 150] width 199 height 15
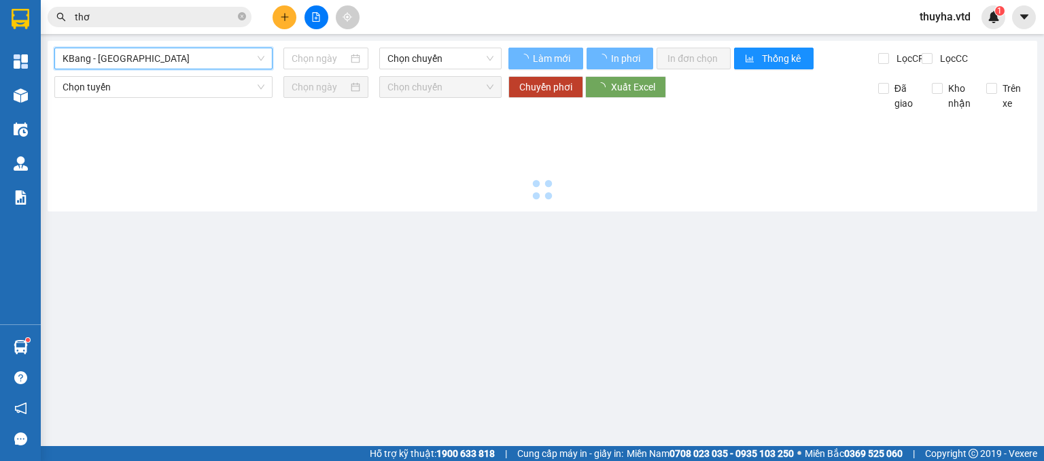
type input "[DATE]"
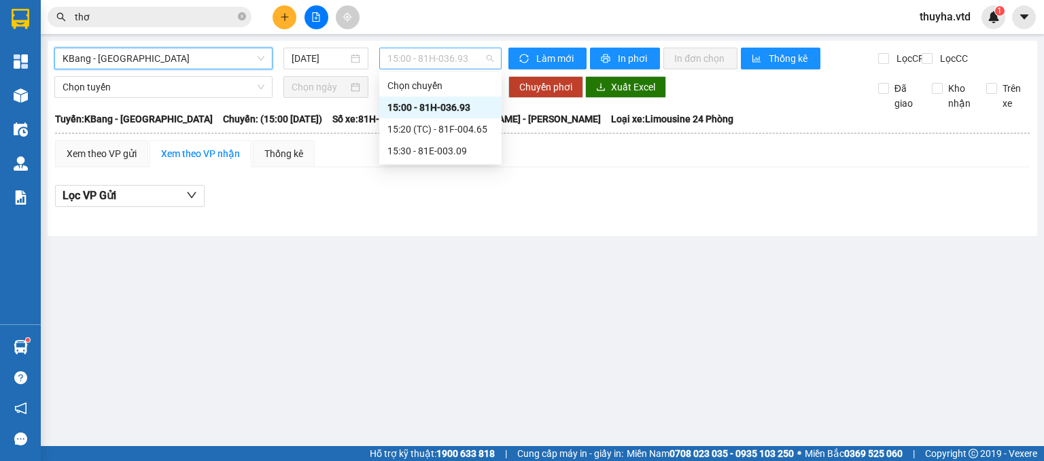
click at [427, 48] on div "15:00 - 81H-036.93" at bounding box center [440, 59] width 123 height 22
click at [443, 130] on div "15:20 (TC) - 81F-004.65" at bounding box center [440, 129] width 106 height 15
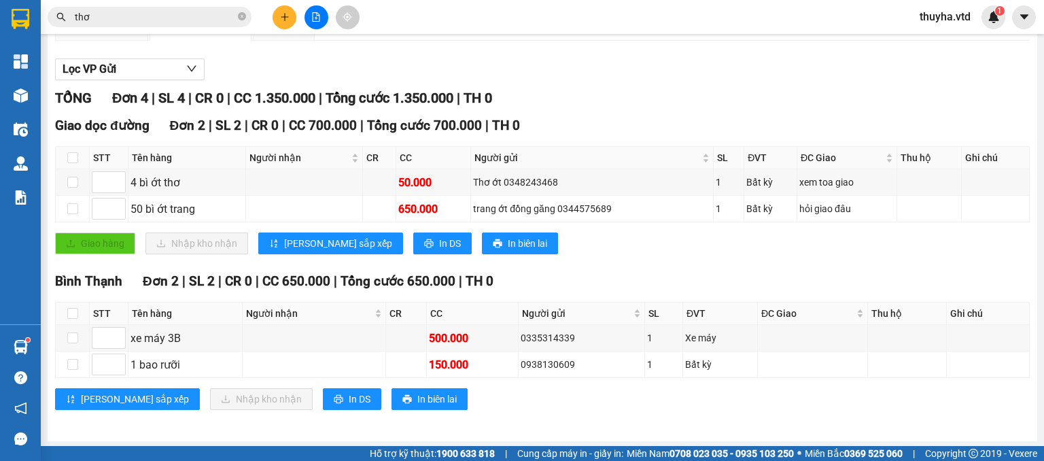
scroll to position [137, 0]
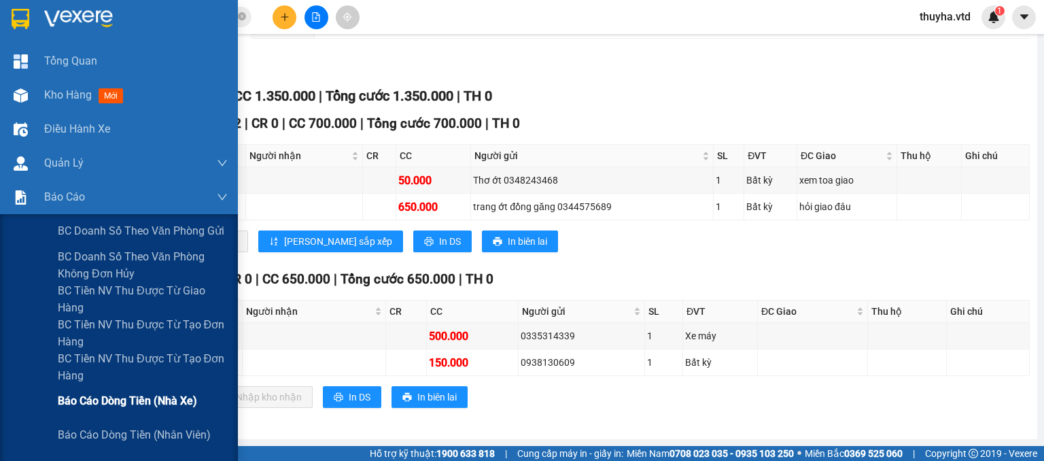
click at [120, 407] on span "Báo cáo dòng tiền (nhà xe)" at bounding box center [127, 400] width 139 height 17
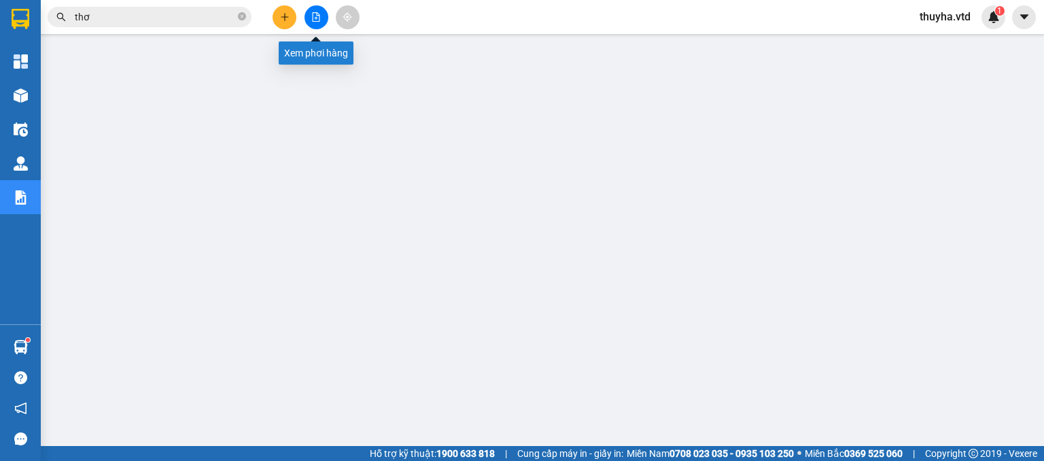
click at [318, 14] on icon "file-add" at bounding box center [316, 17] width 7 height 10
